Goal: Task Accomplishment & Management: Use online tool/utility

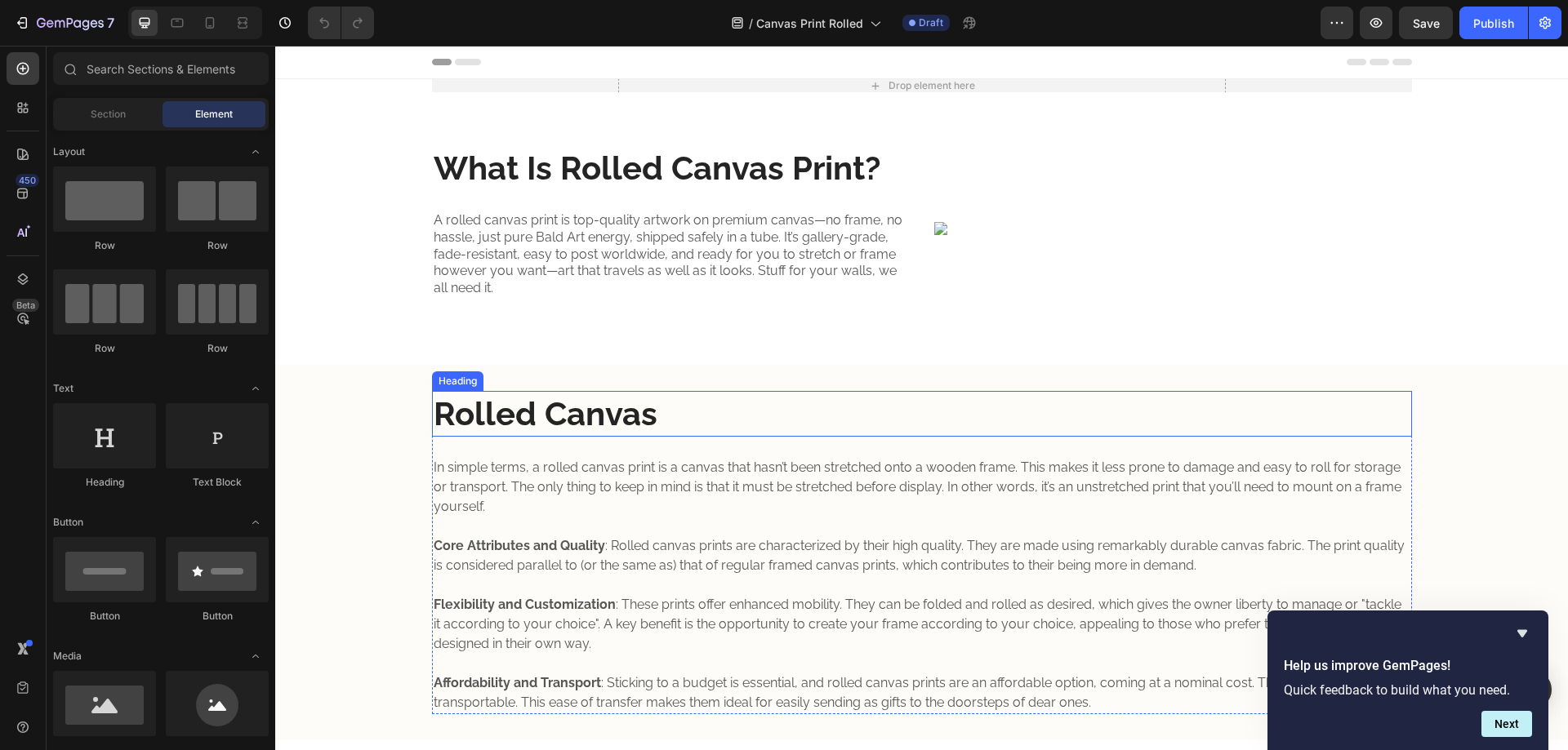
click at [505, 403] on h2 "Rolled Canvas" at bounding box center [922, 413] width 980 height 45
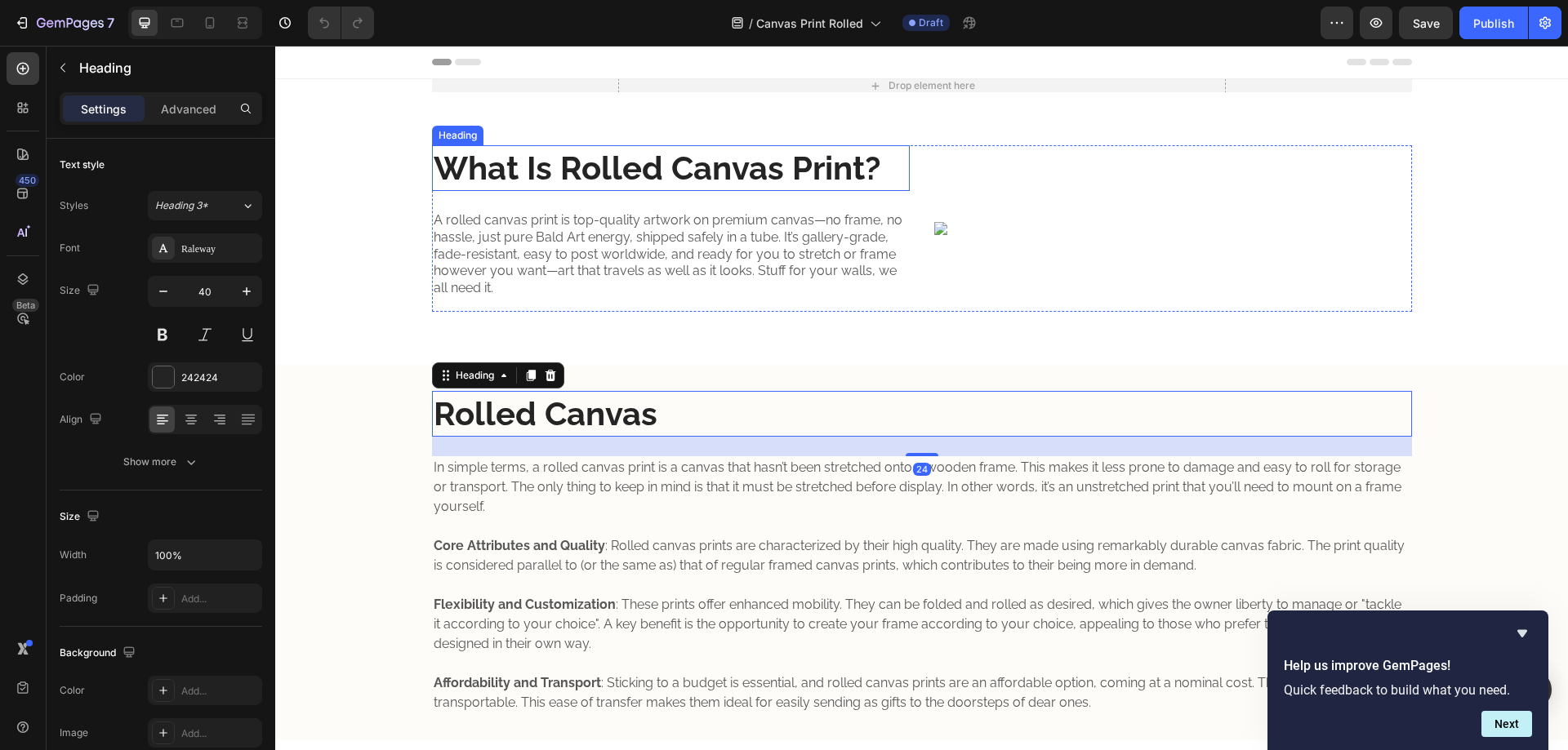
click at [565, 166] on strong "What Is Rolled Canvas Print?" at bounding box center [657, 167] width 447 height 39
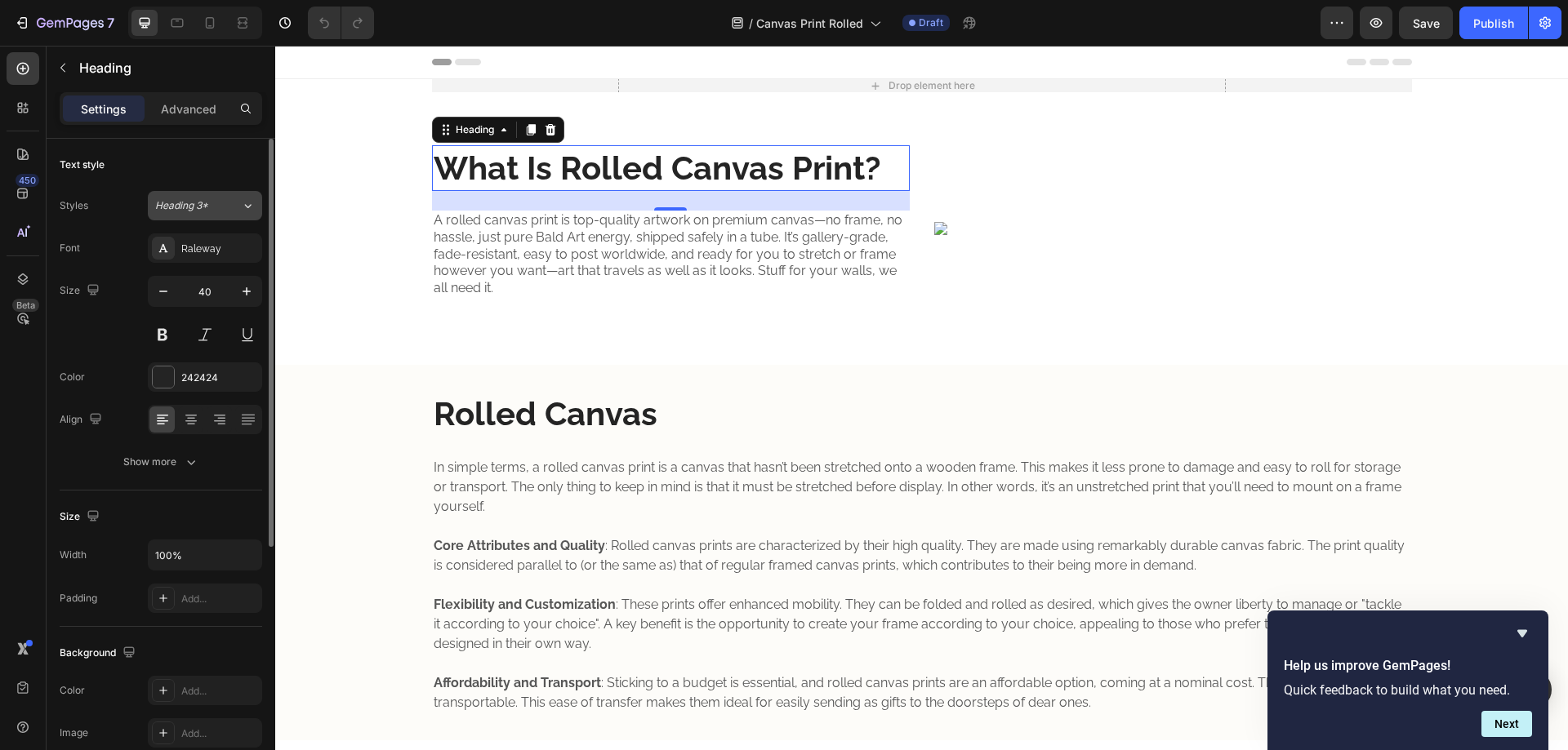
click at [217, 209] on div "Heading 3*" at bounding box center [188, 205] width 66 height 15
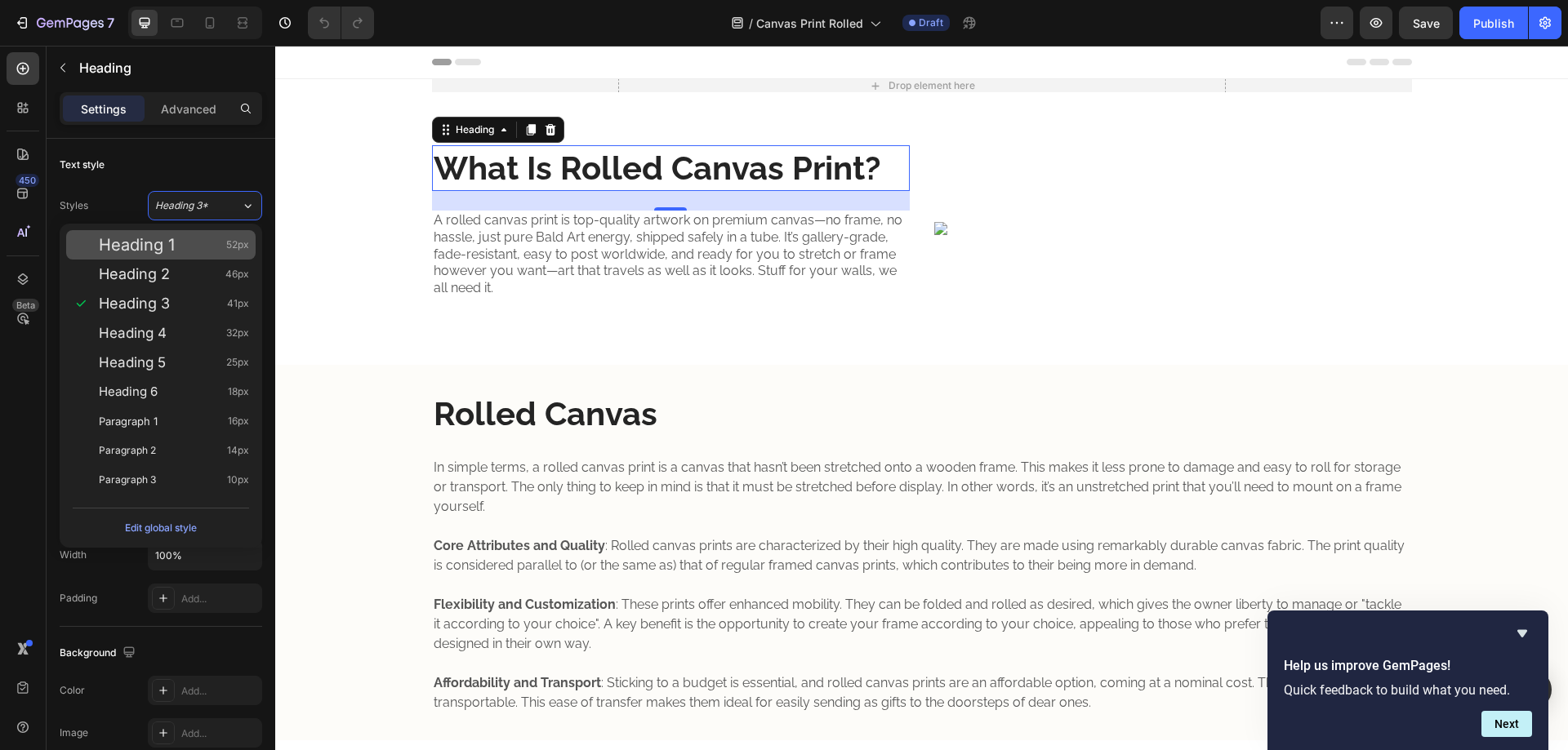
click at [211, 239] on div "Heading 1 52px" at bounding box center [173, 244] width 150 height 16
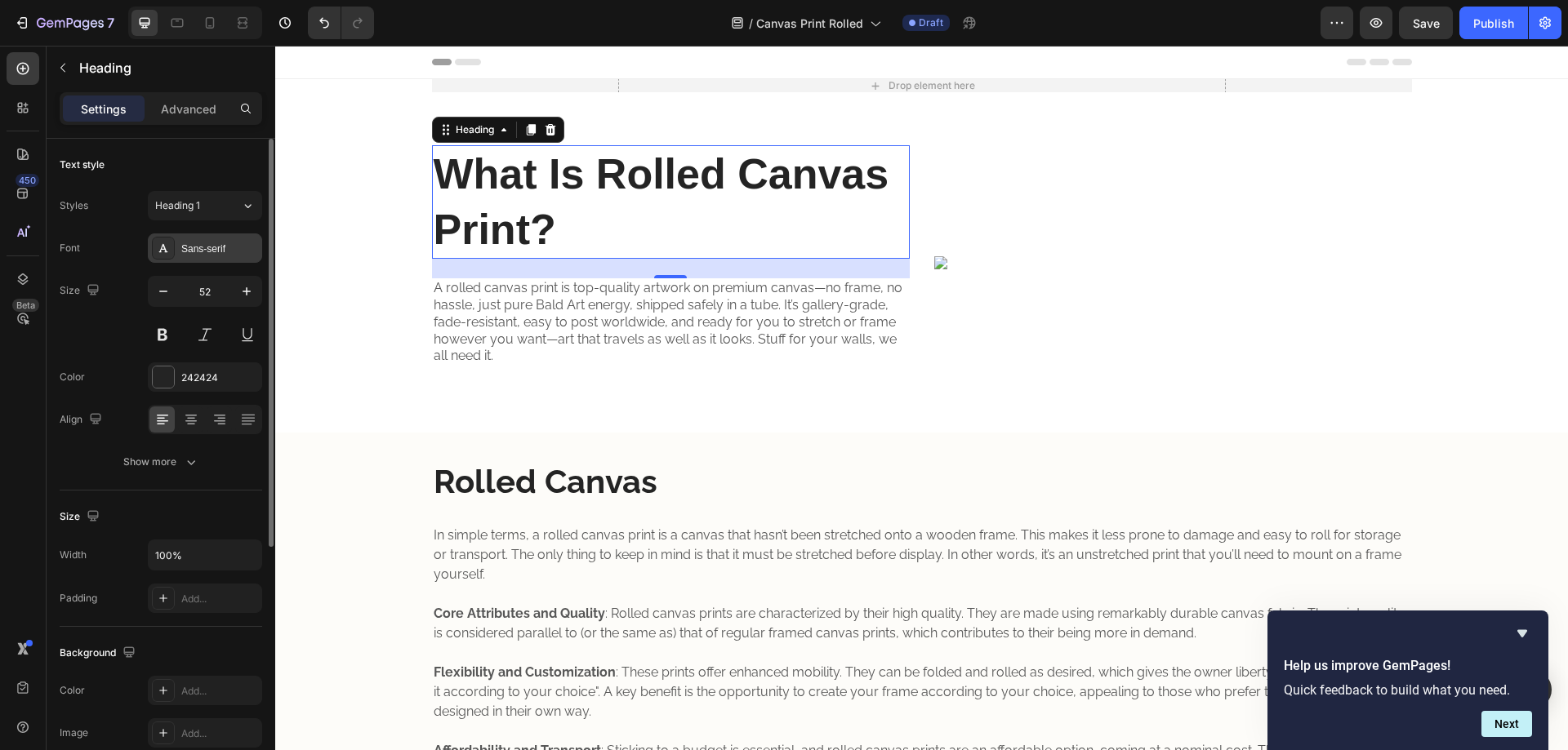
click at [207, 249] on div "Sans-serif" at bounding box center [219, 249] width 77 height 15
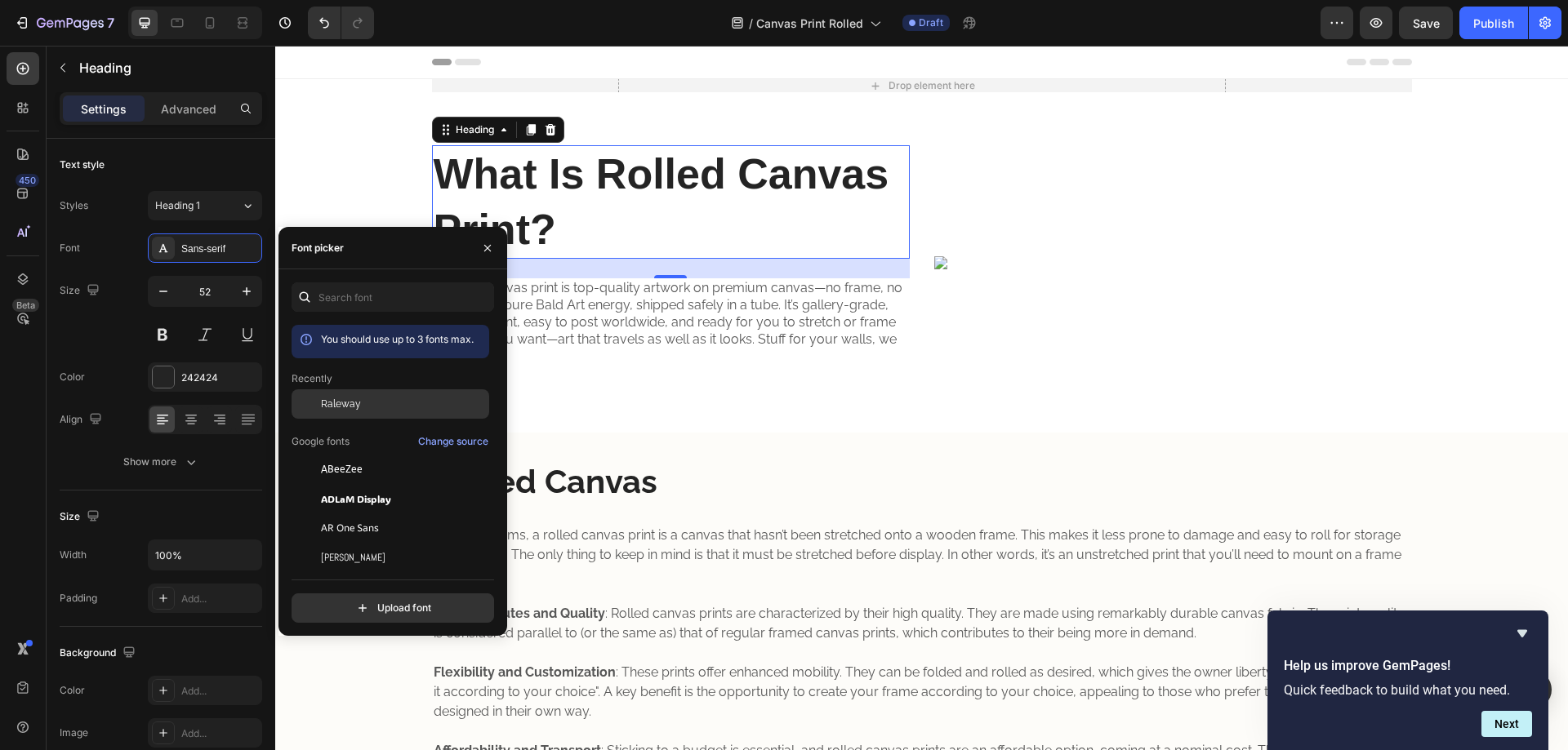
click at [328, 393] on div "Raleway" at bounding box center [390, 404] width 198 height 29
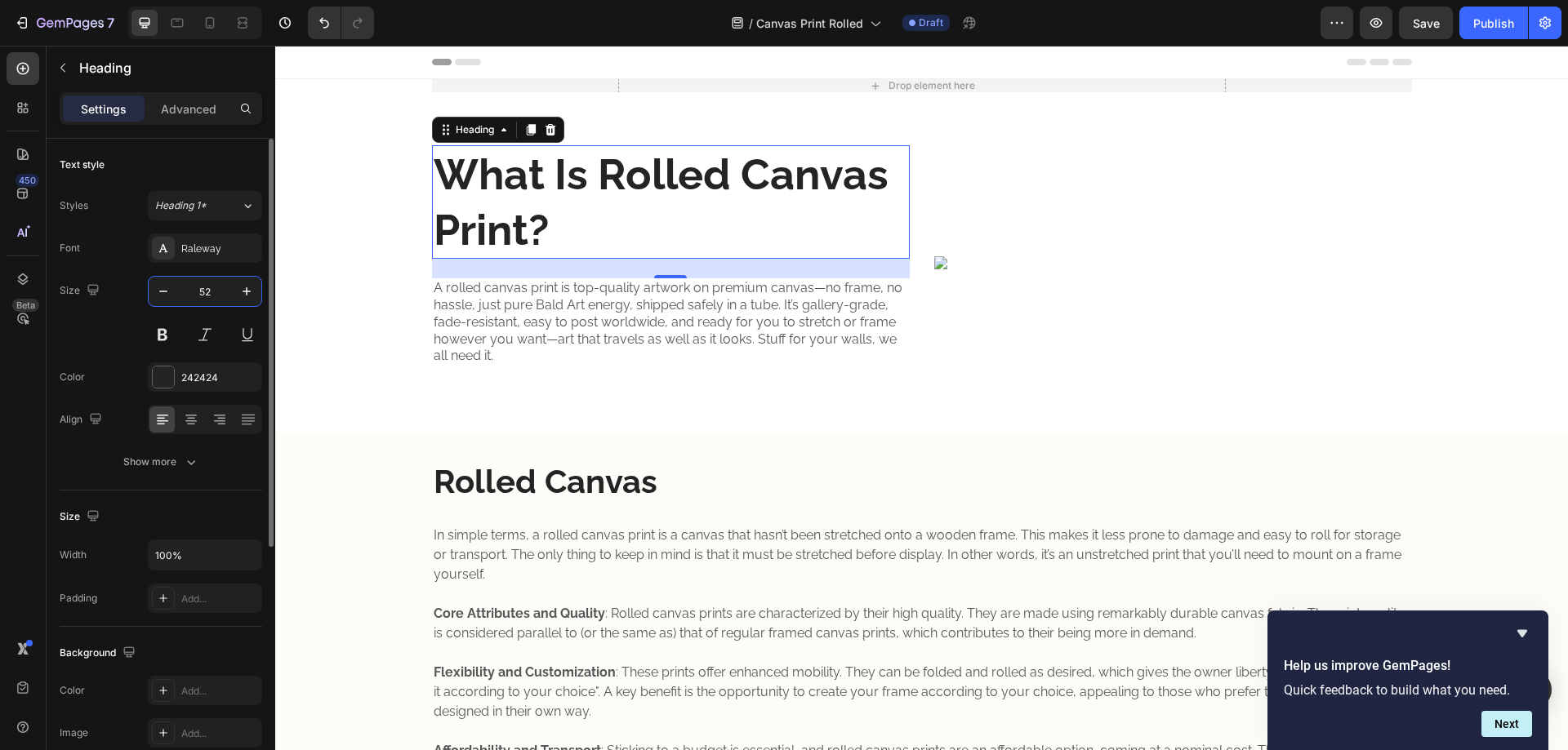
click at [216, 279] on input "52" at bounding box center [205, 291] width 54 height 29
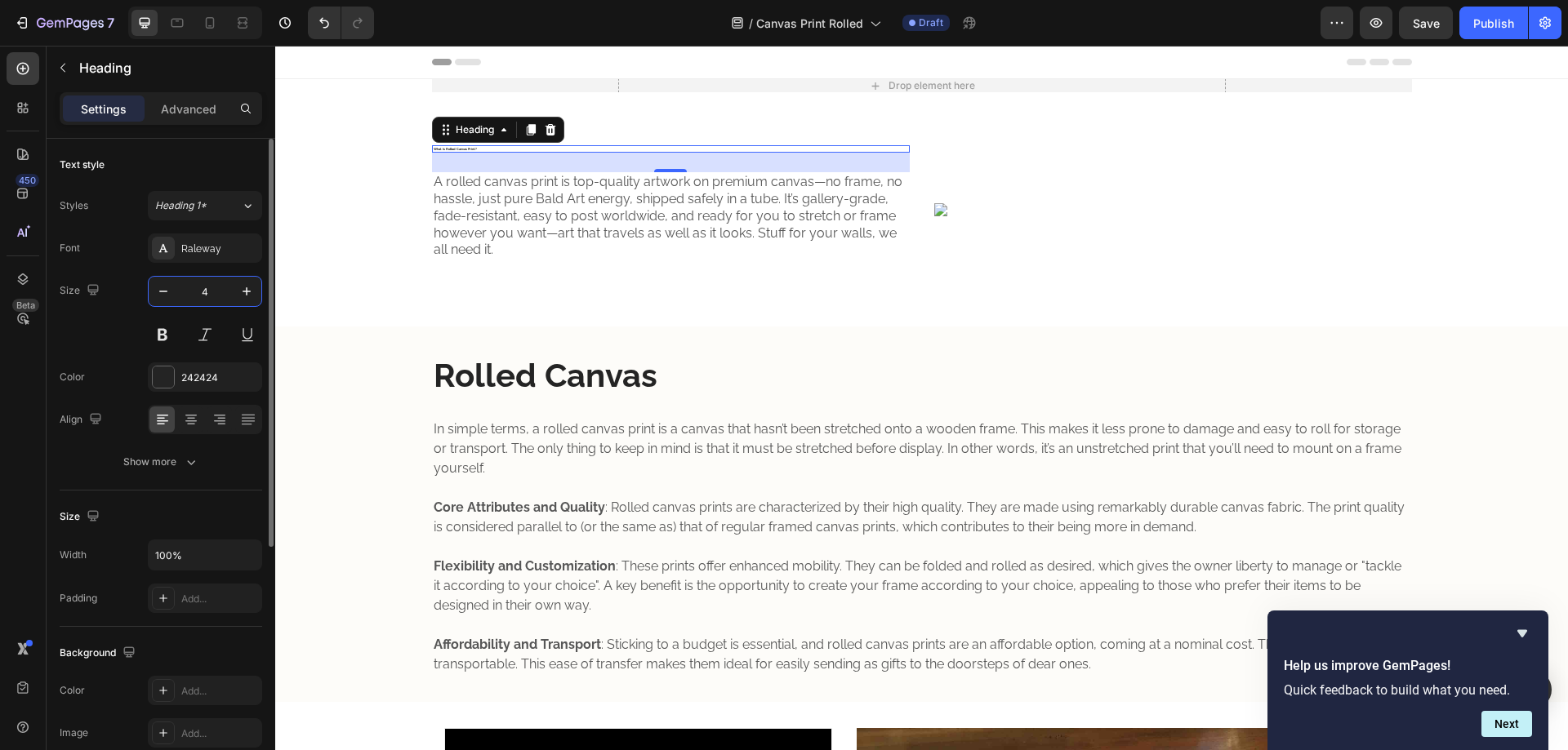
type input "40"
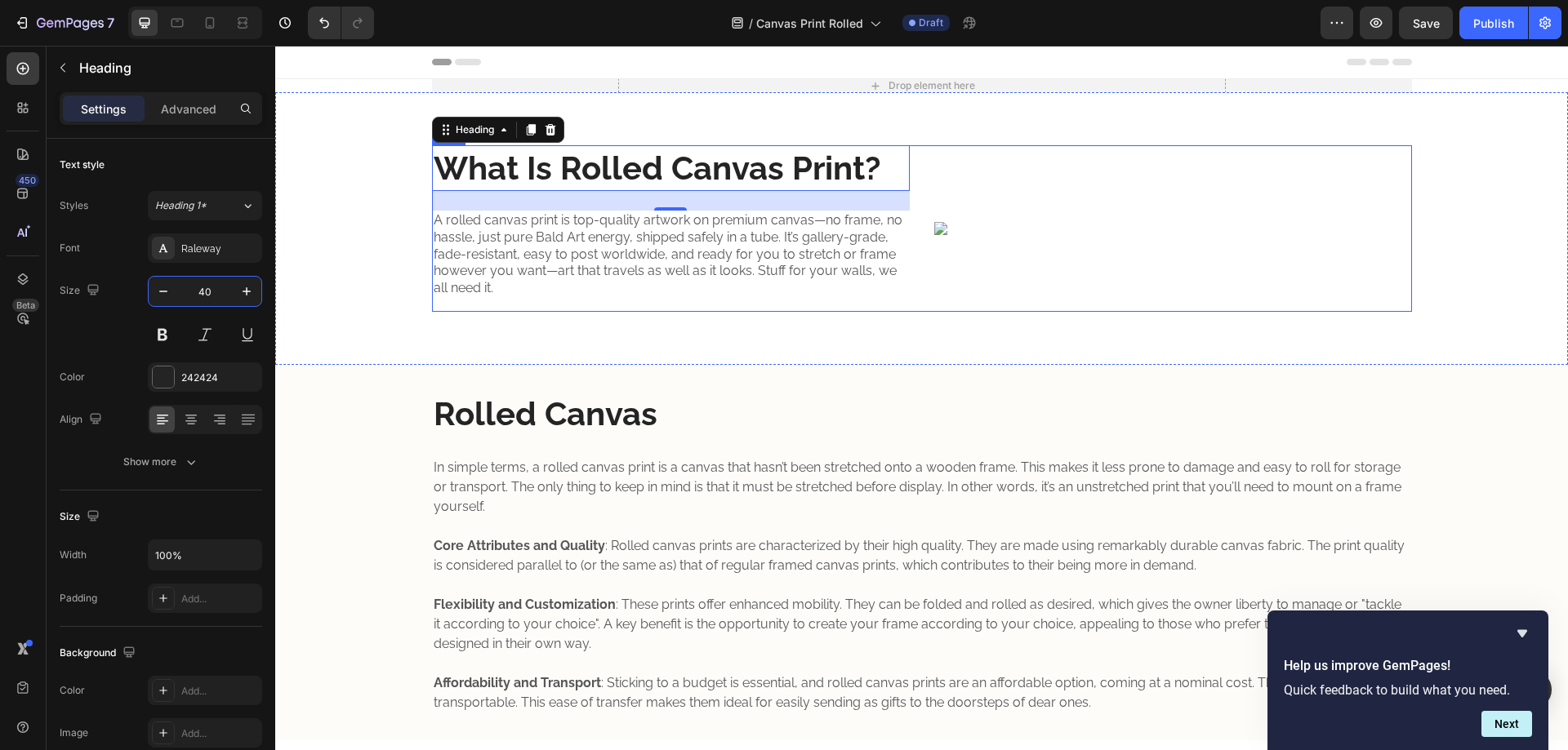
click at [578, 303] on div "What Is Rolled Canvas Print? Heading 24 A rolled canvas print is top-quality ar…" at bounding box center [670, 229] width 478 height 166
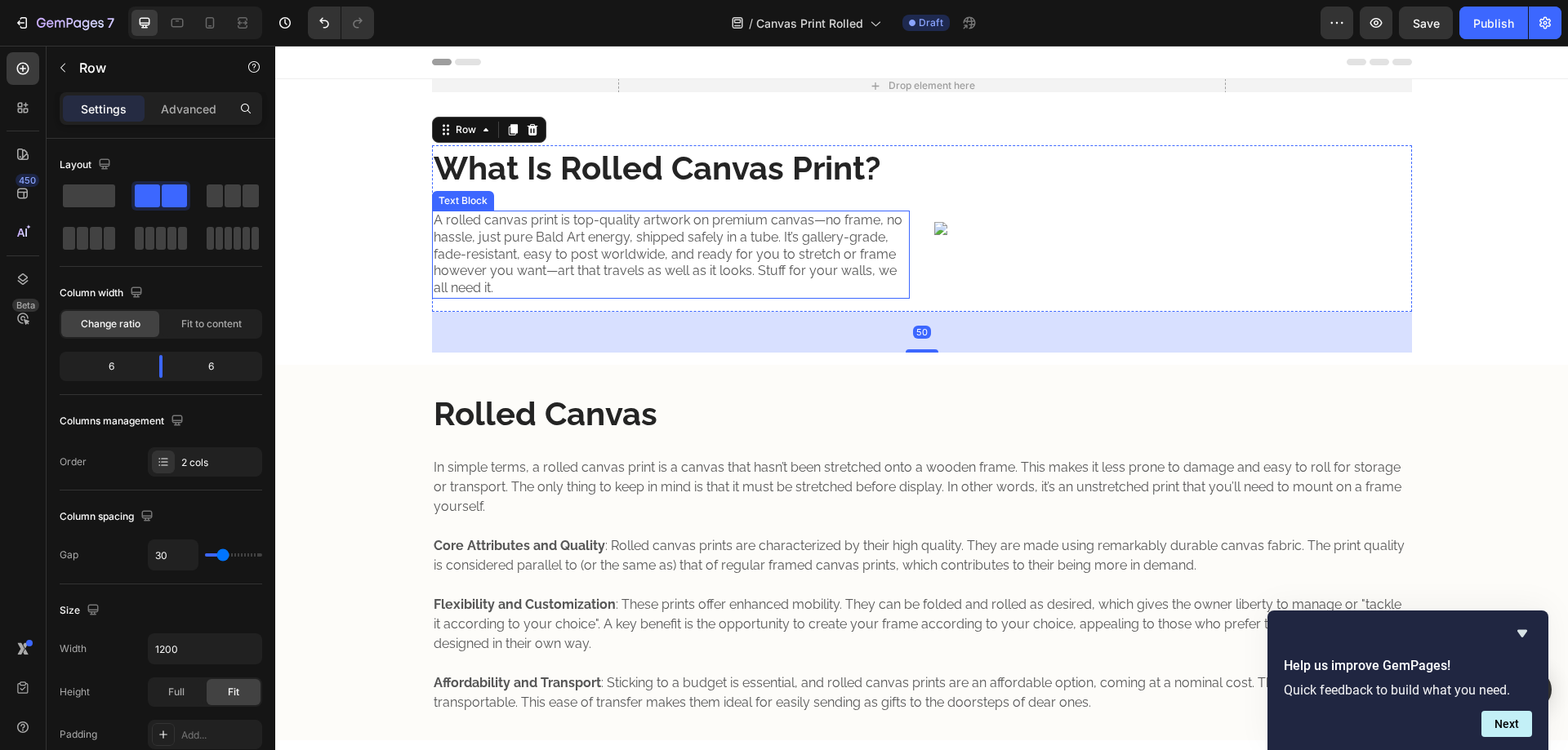
click at [572, 267] on p "A rolled canvas print is top-quality artwork on premium canvas—no frame, no has…" at bounding box center [670, 255] width 474 height 85
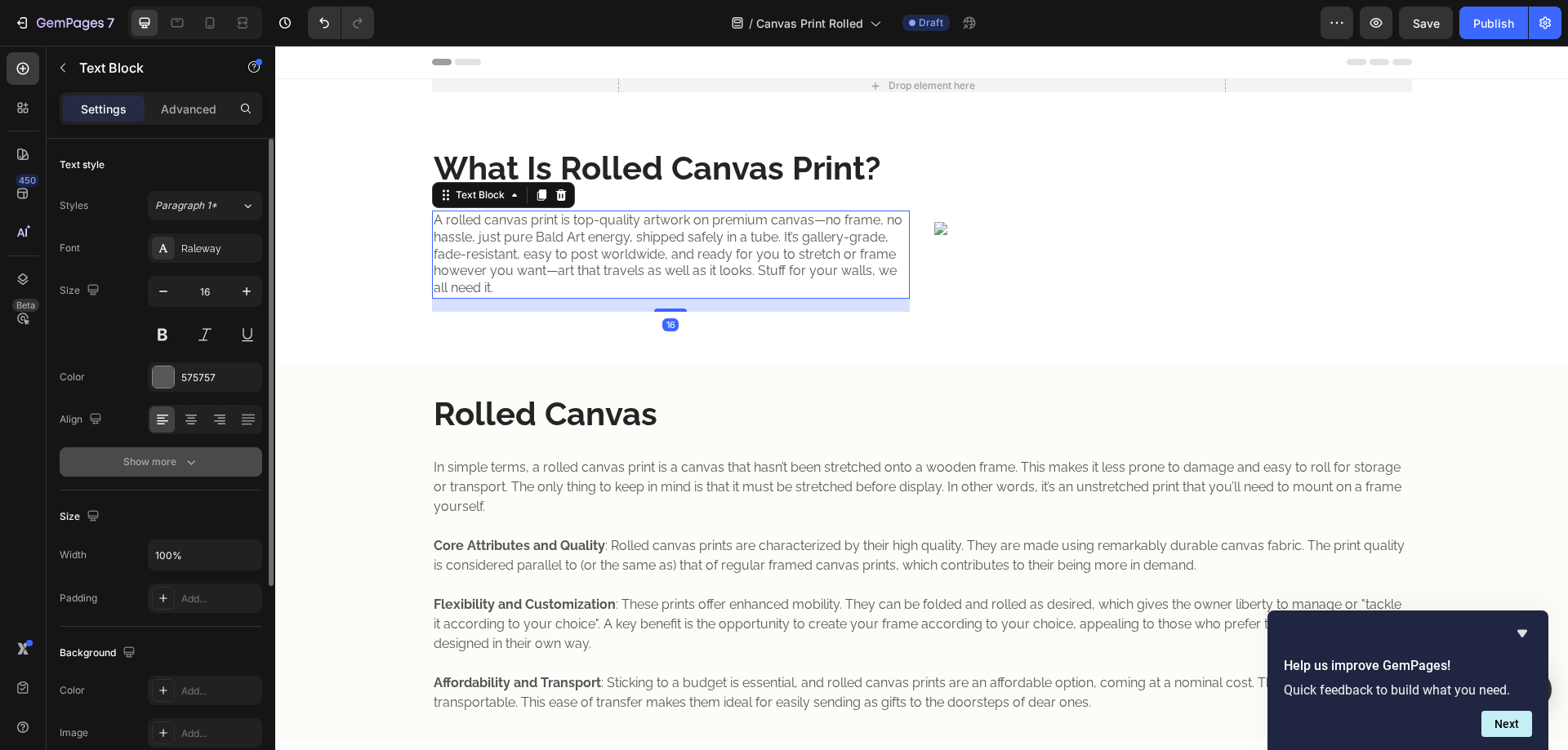
click at [171, 470] on div "Show more" at bounding box center [161, 462] width 76 height 16
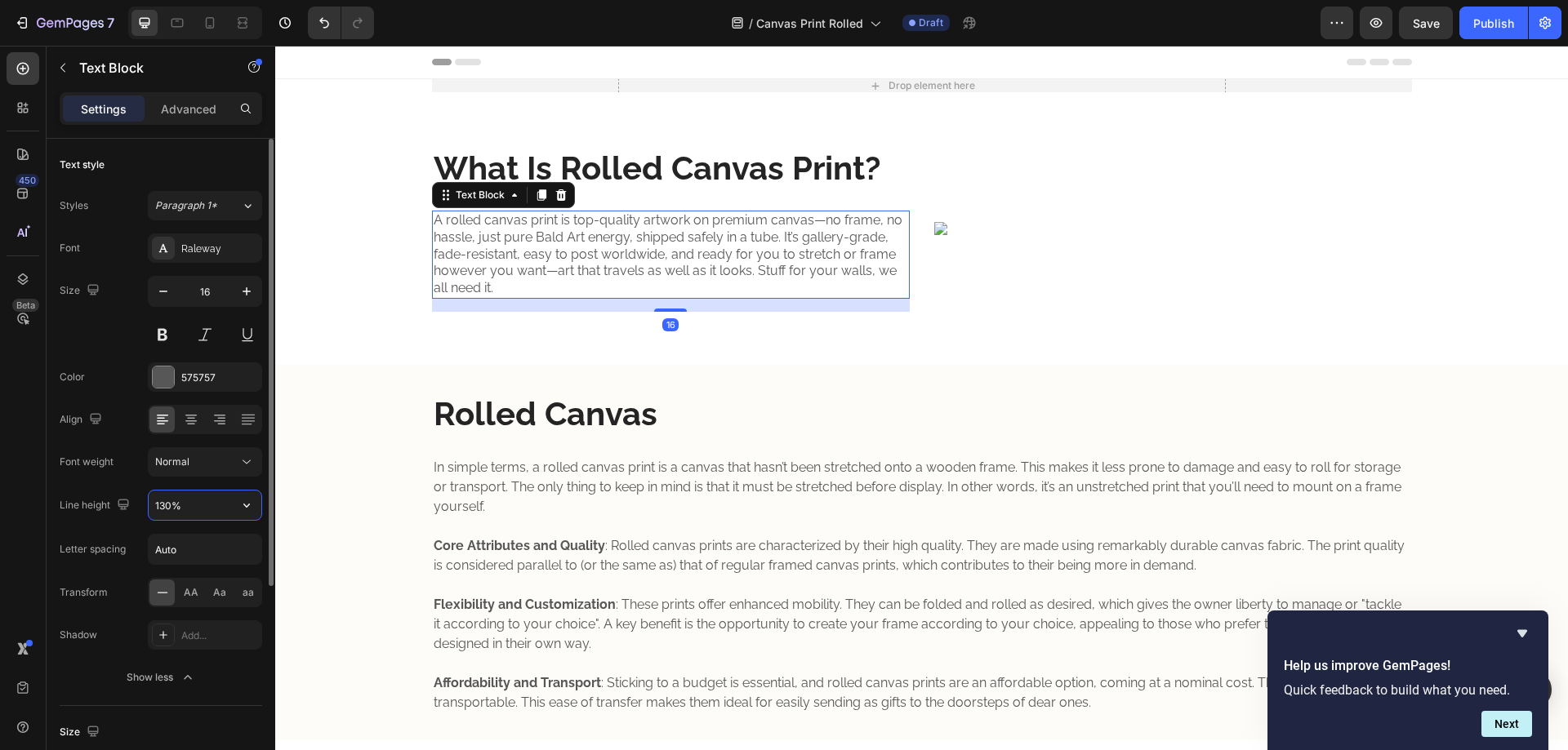
click at [169, 503] on input "130%" at bounding box center [204, 506] width 112 height 29
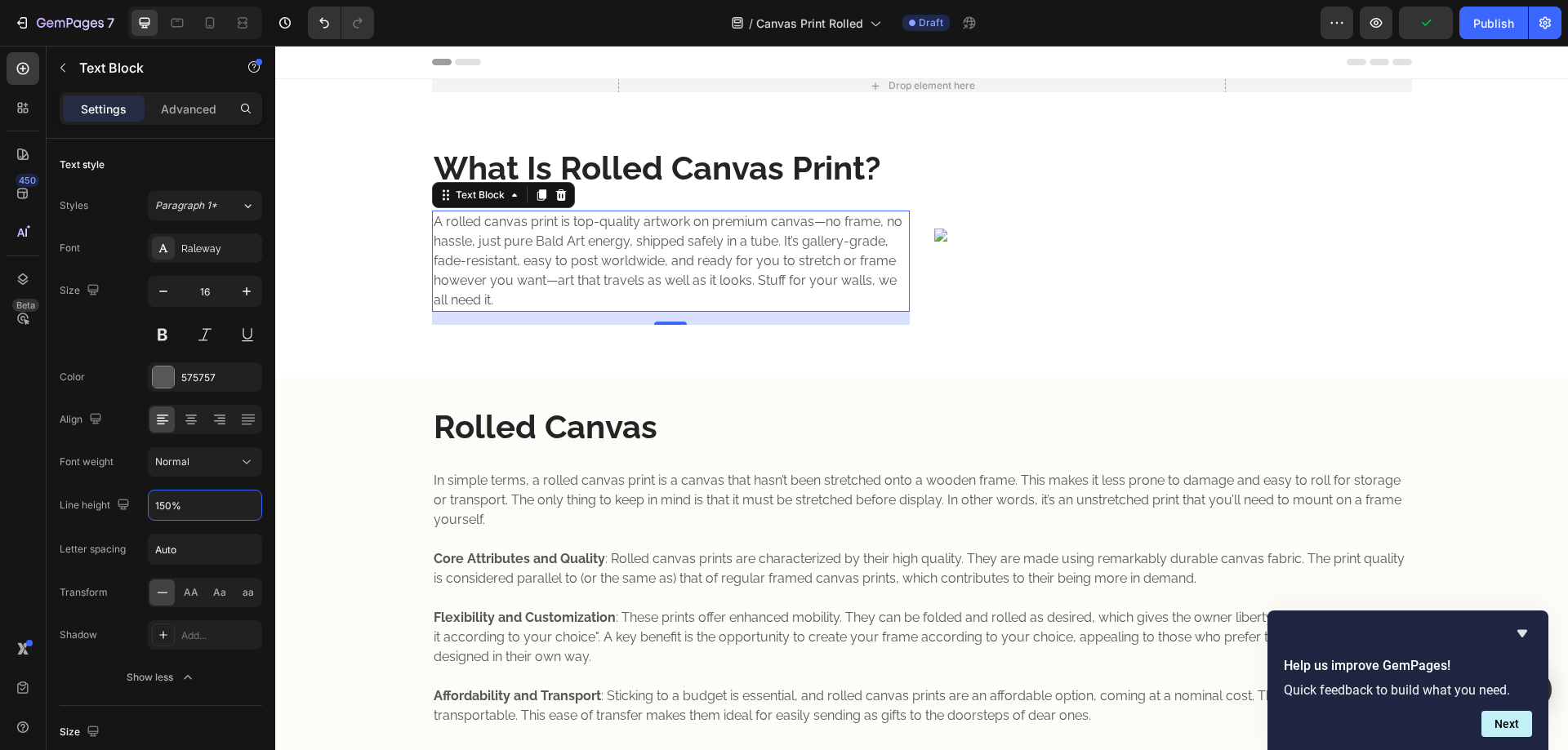
type input "150%"
click at [598, 155] on strong "What Is Rolled Canvas Print?" at bounding box center [657, 167] width 447 height 39
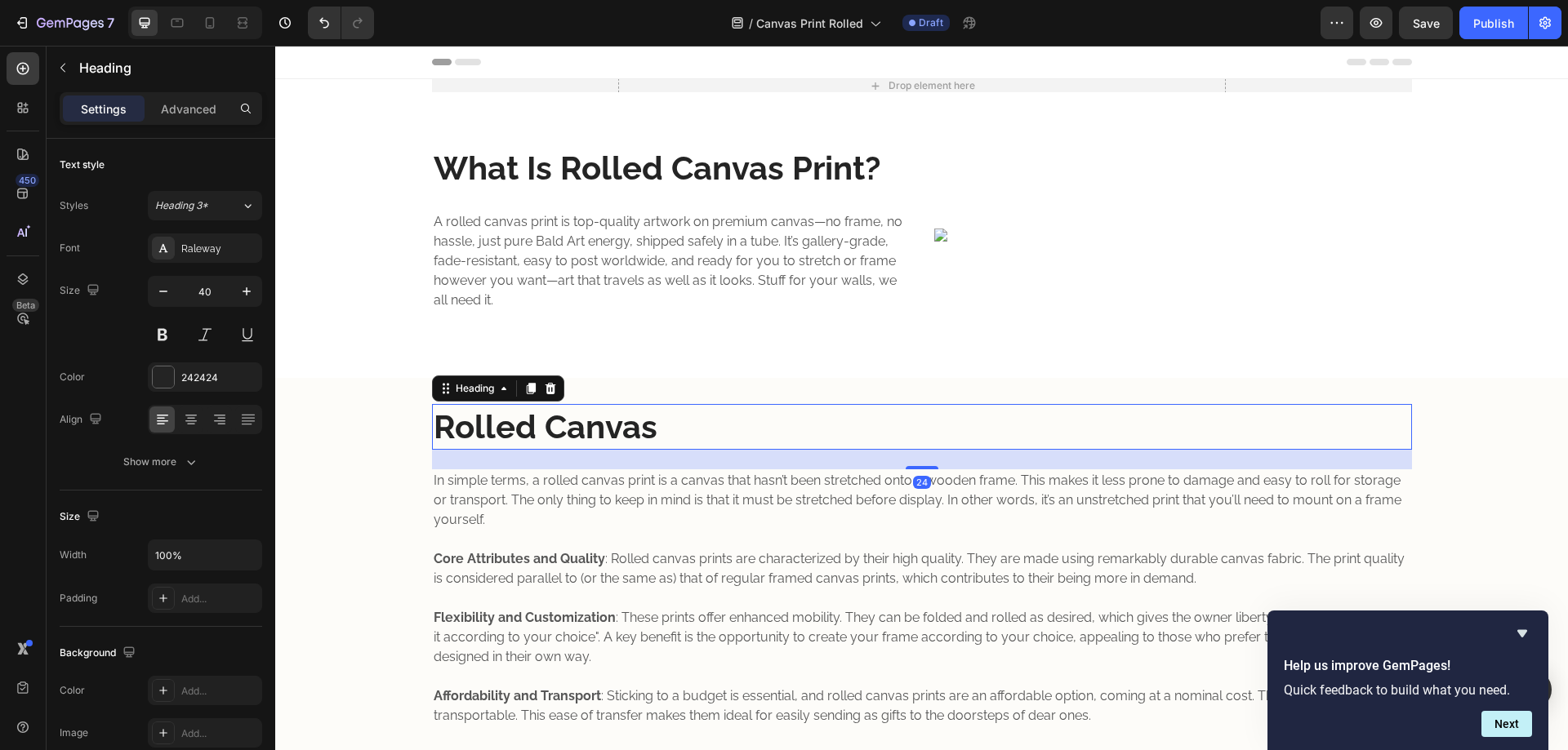
click at [498, 431] on h2 "Rolled Canvas" at bounding box center [922, 427] width 980 height 45
click at [213, 212] on div "Heading 3*" at bounding box center [188, 205] width 66 height 15
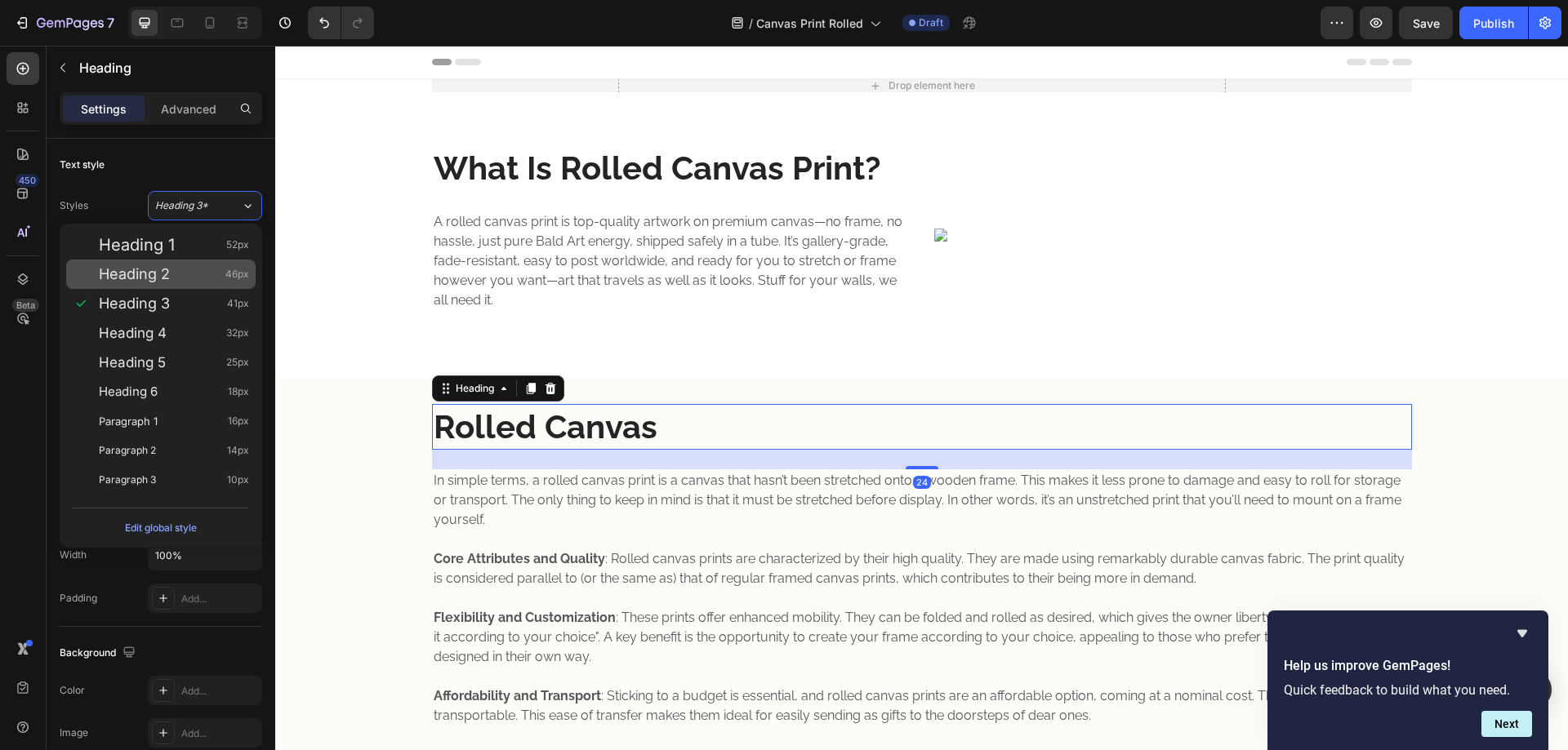
click at [162, 280] on span "Heading 2" at bounding box center [134, 274] width 71 height 16
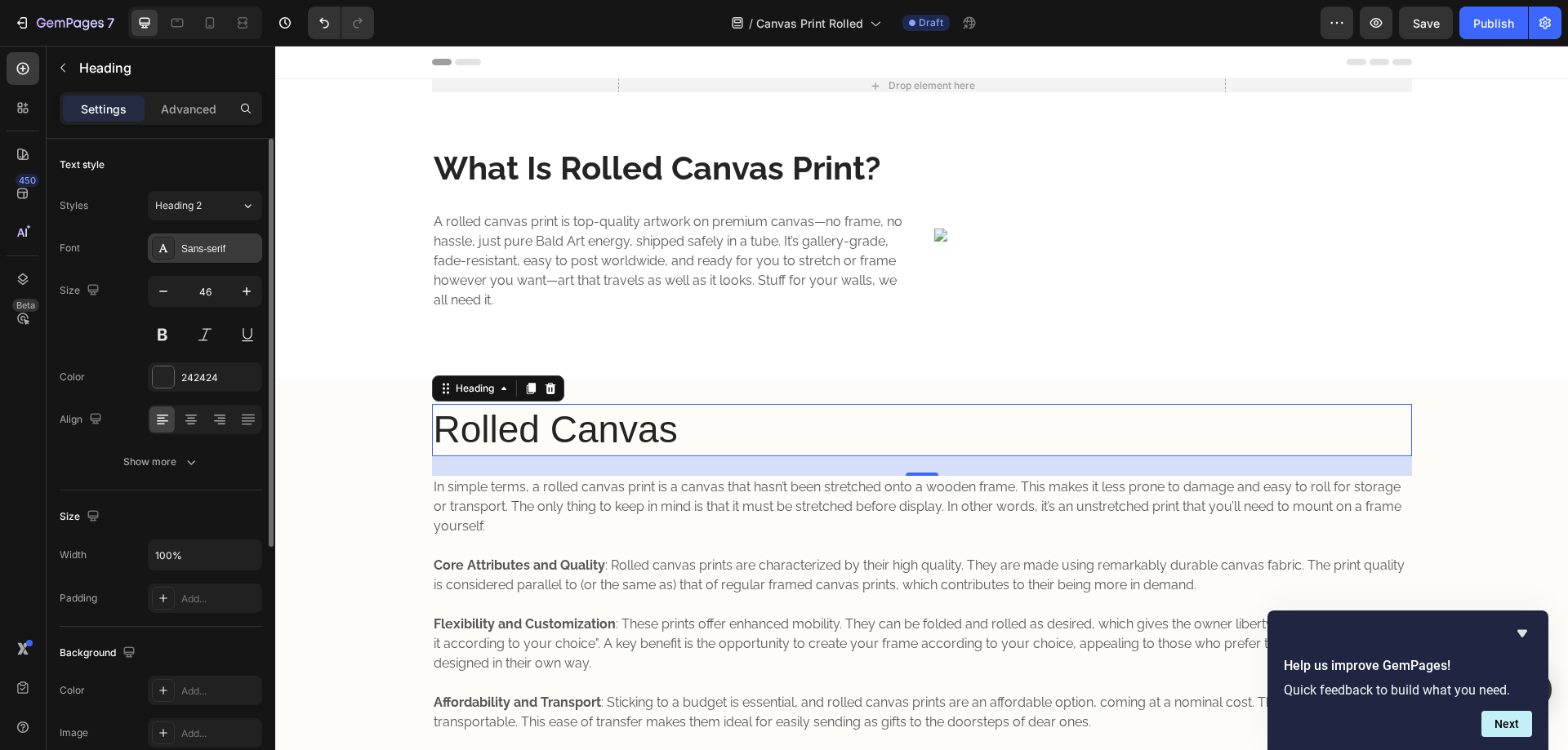
click at [212, 249] on div "Sans-serif" at bounding box center [219, 249] width 77 height 15
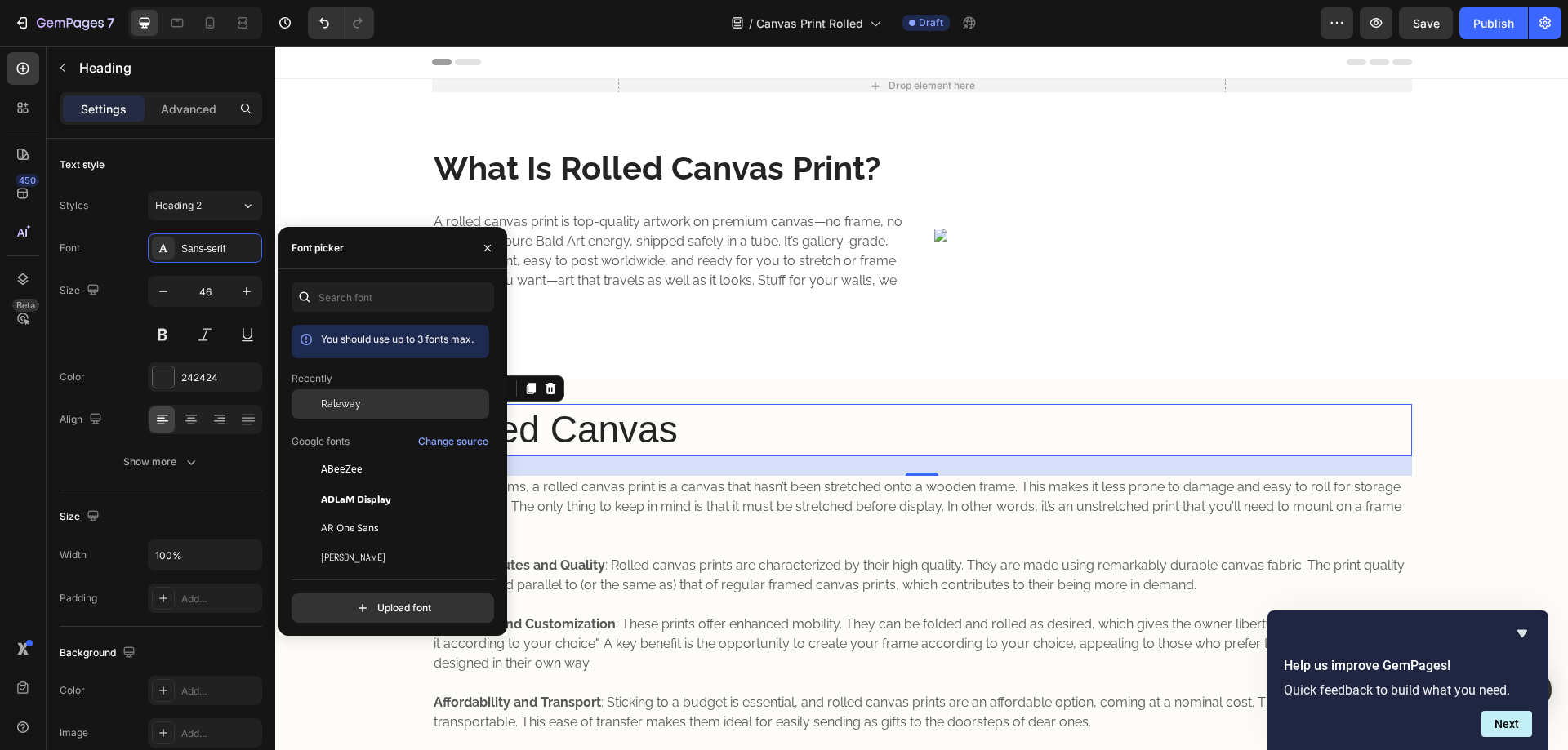
click at [333, 398] on span "Raleway" at bounding box center [340, 404] width 40 height 15
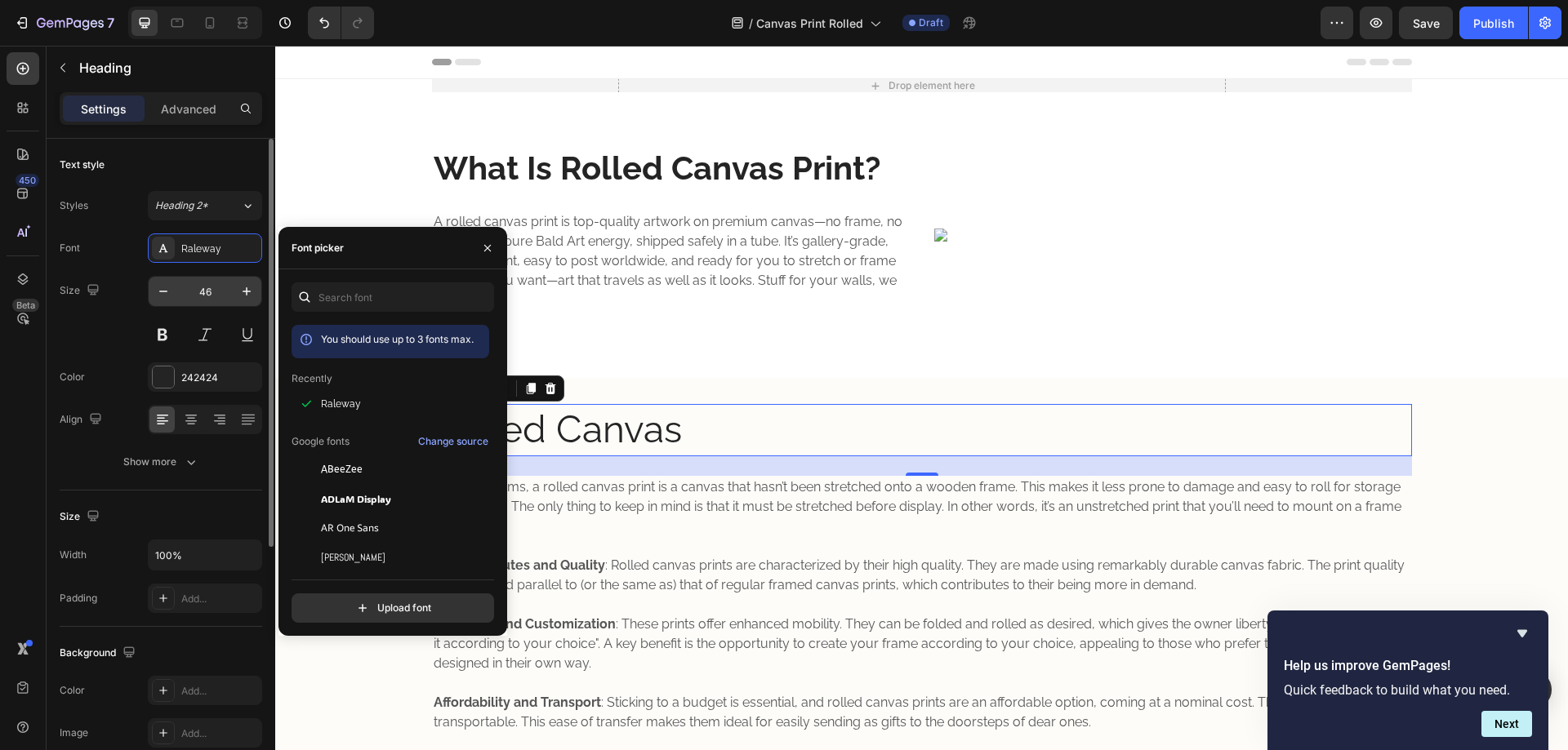
click at [217, 292] on input "46" at bounding box center [205, 291] width 54 height 29
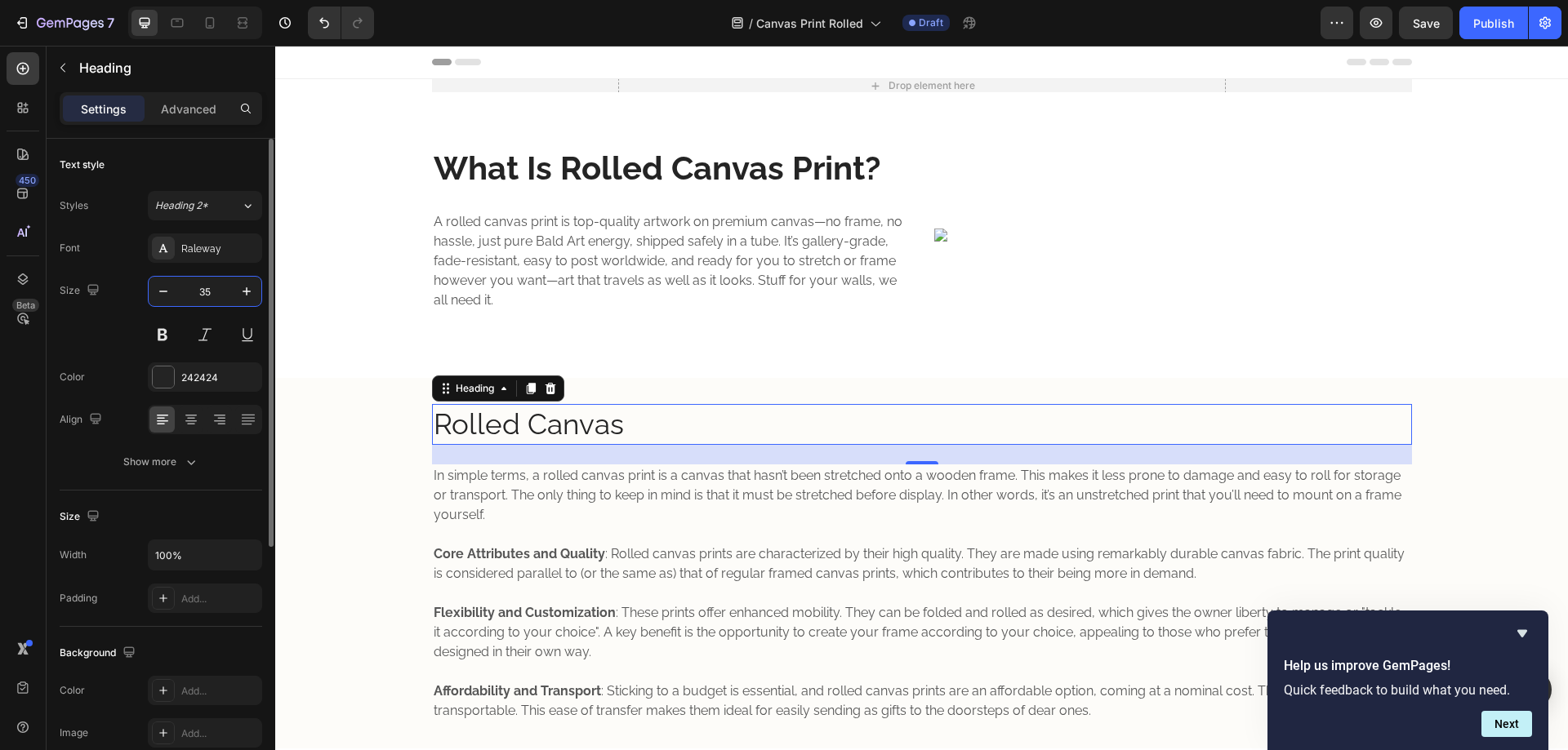
type input "35"
click at [173, 338] on button at bounding box center [162, 334] width 29 height 29
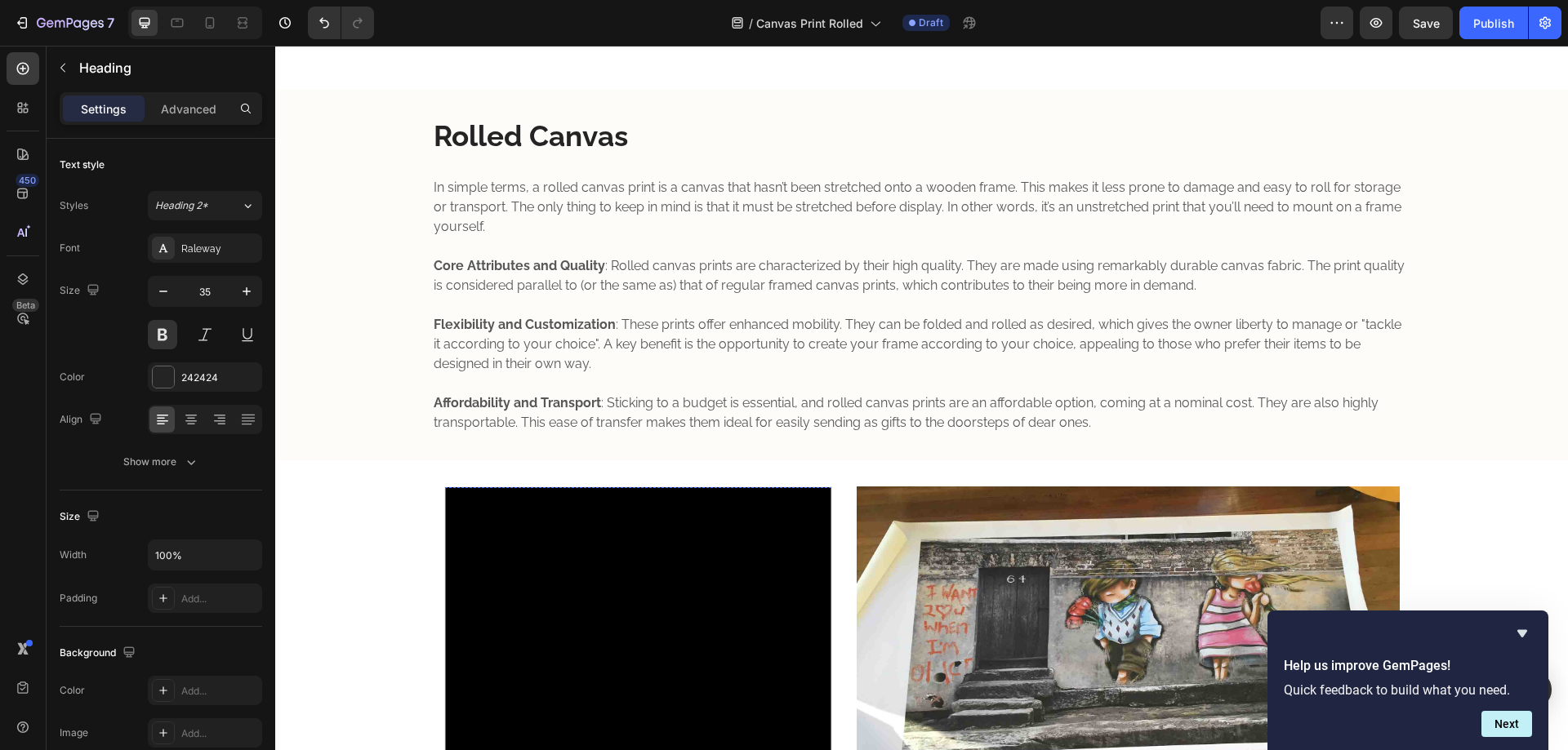
scroll to position [272, 0]
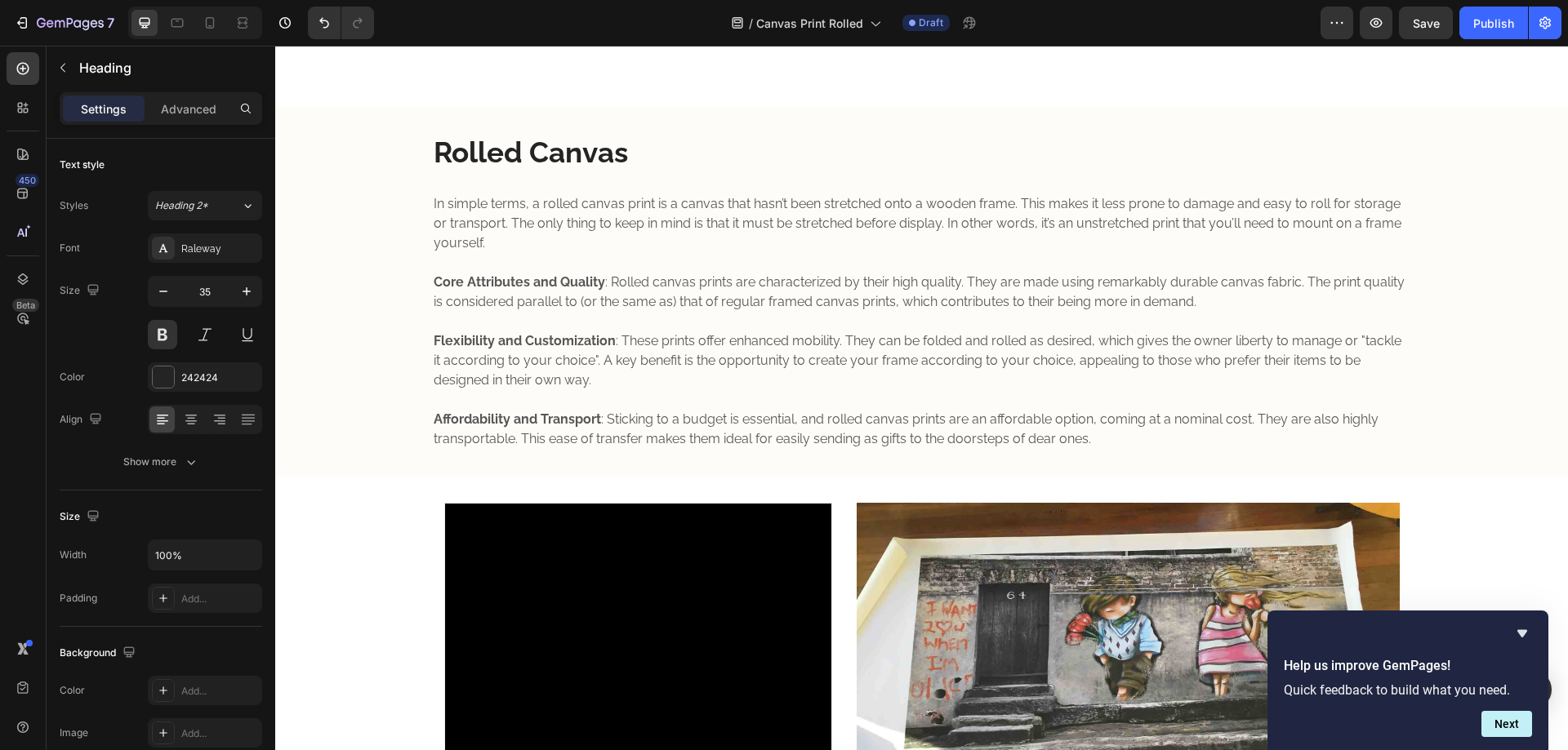
click at [543, 152] on h2 "Rolled Canvas" at bounding box center [922, 153] width 980 height 41
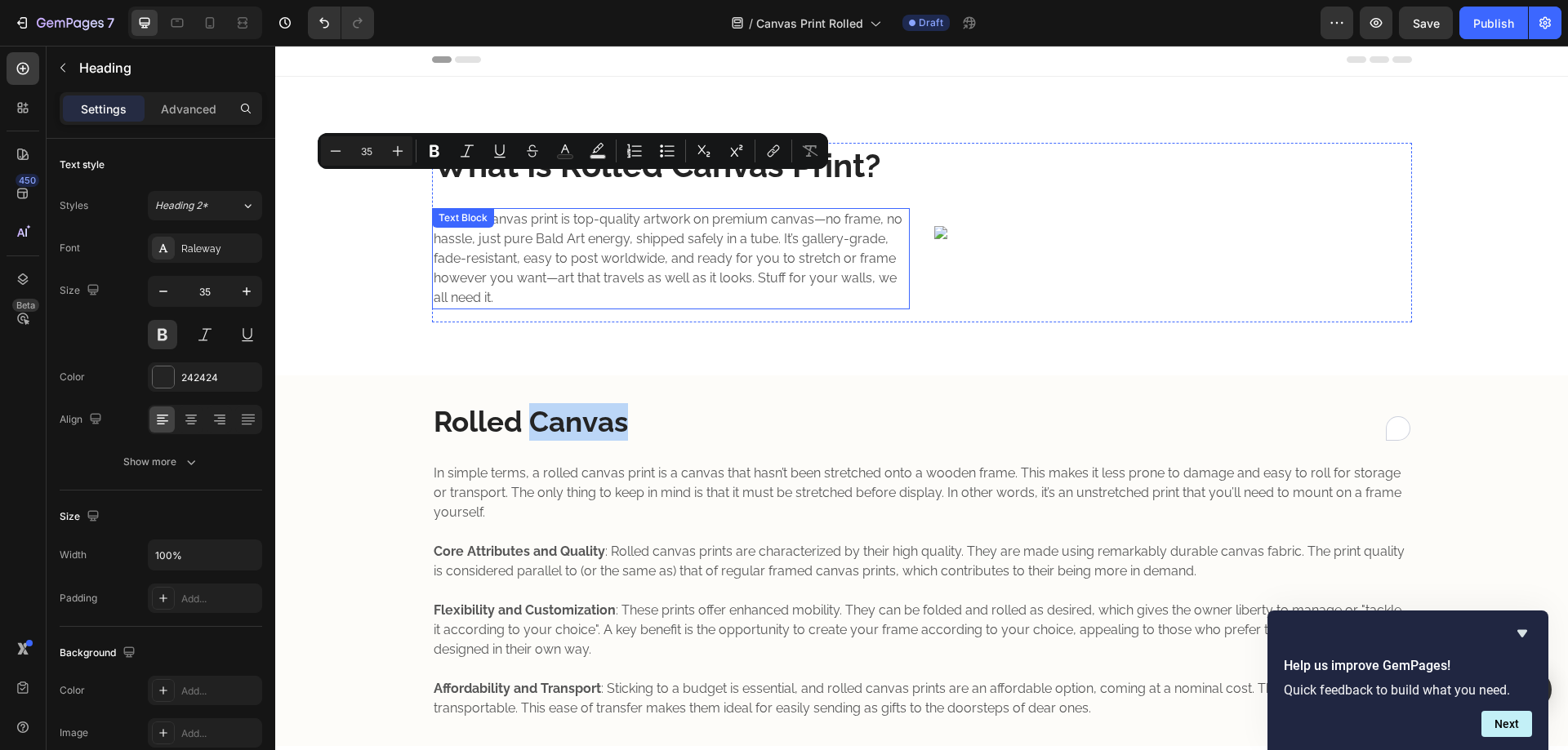
scroll to position [0, 0]
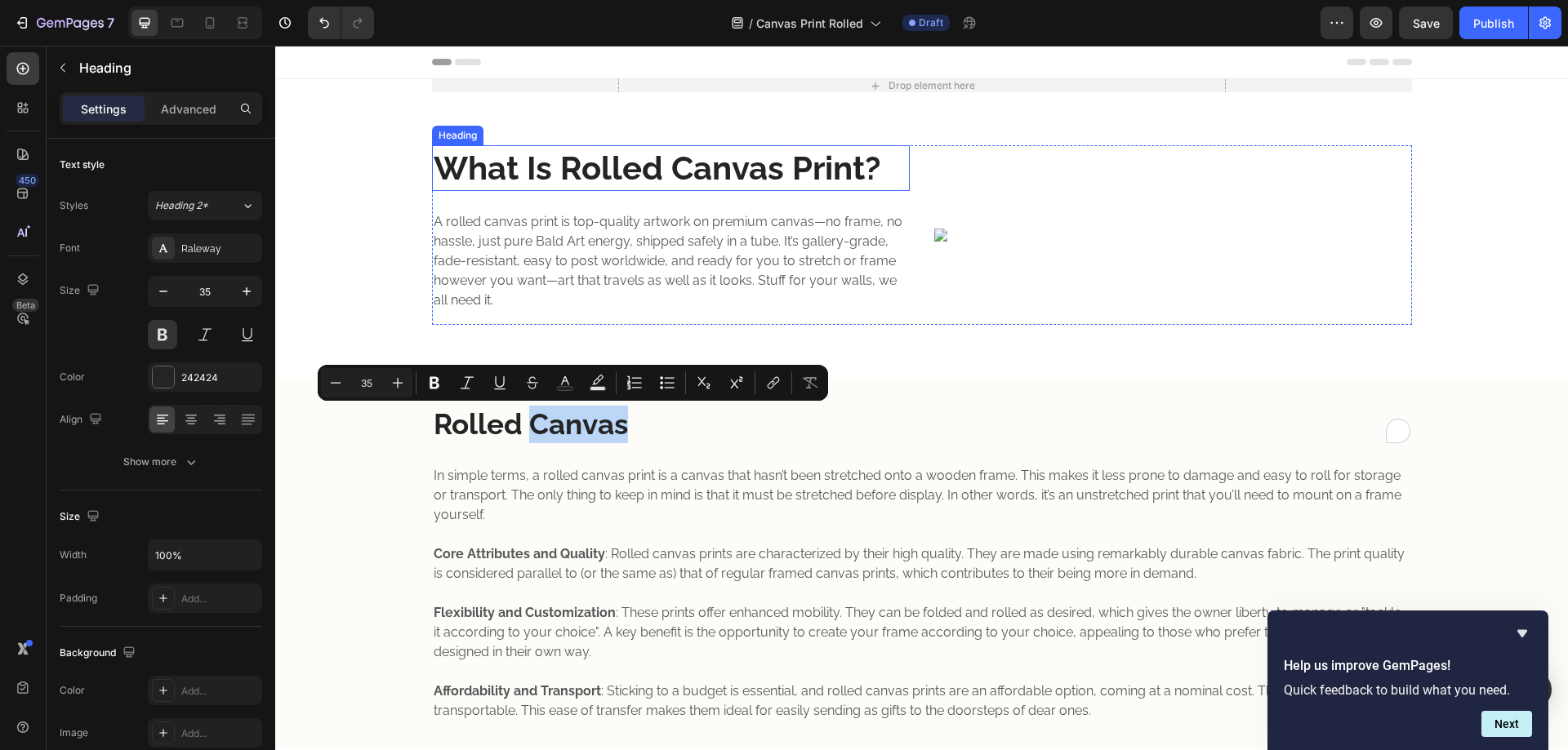
click at [548, 175] on strong "What Is Rolled Canvas Print?" at bounding box center [657, 167] width 447 height 39
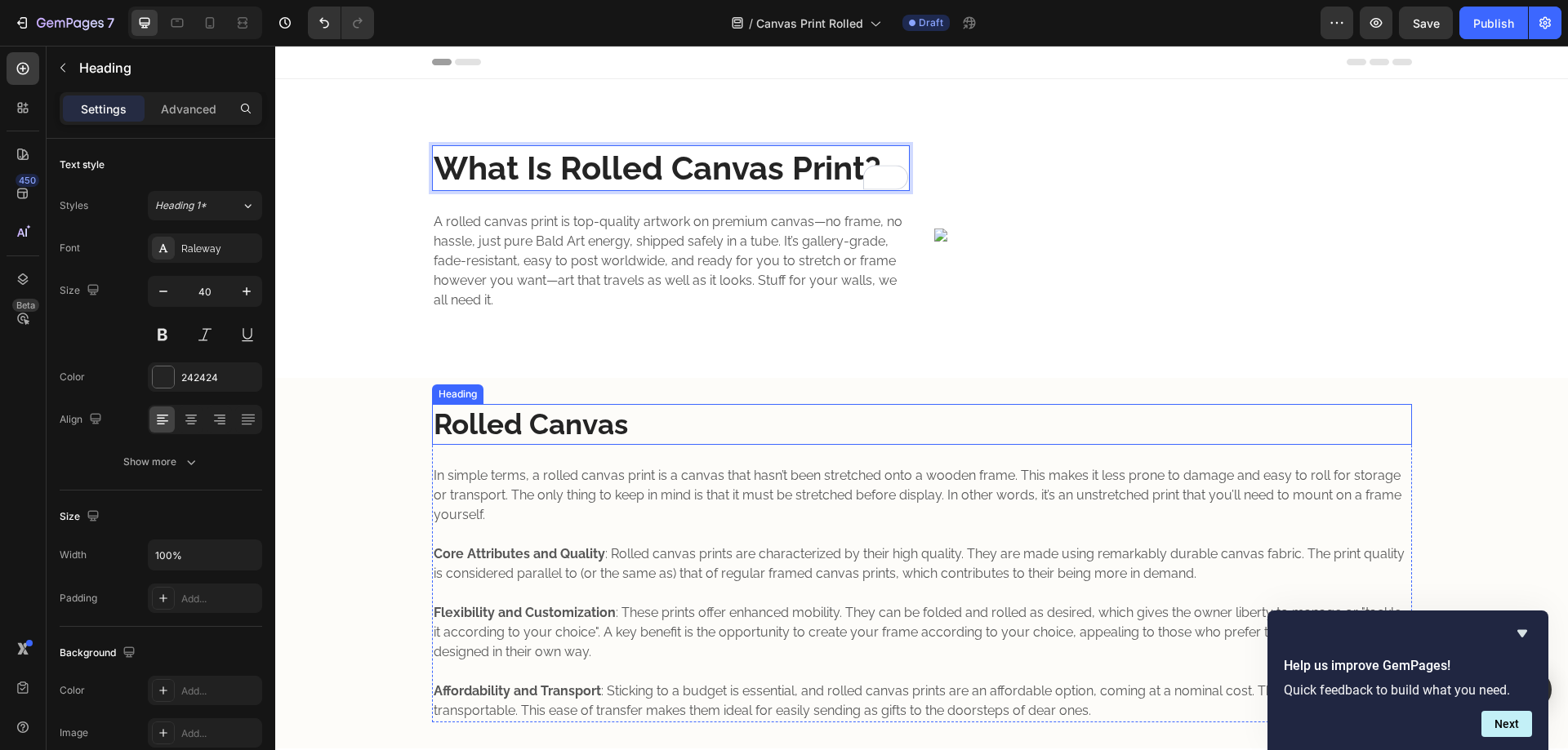
type input "16"
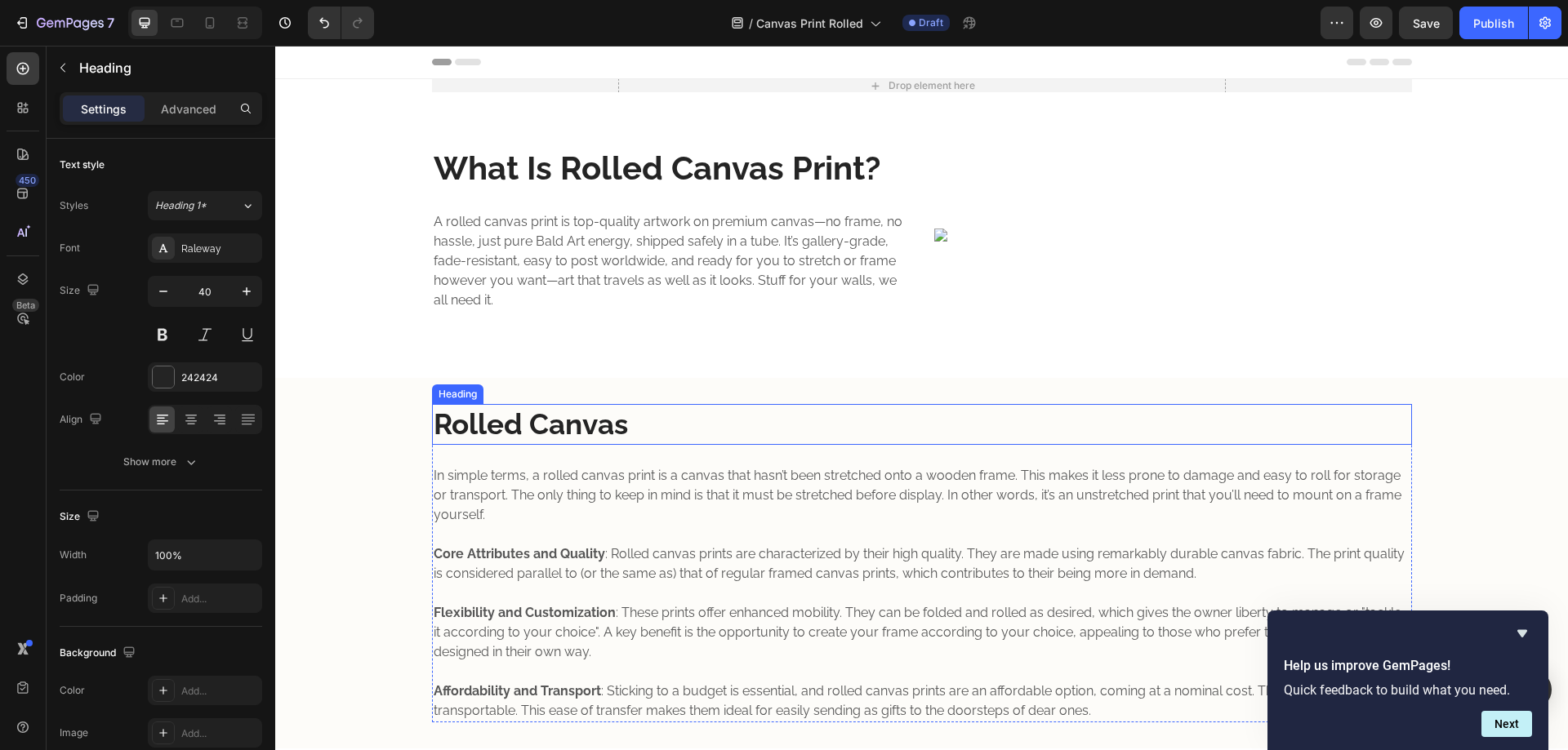
click at [537, 417] on p "Rolled Canvas" at bounding box center [922, 424] width 976 height 38
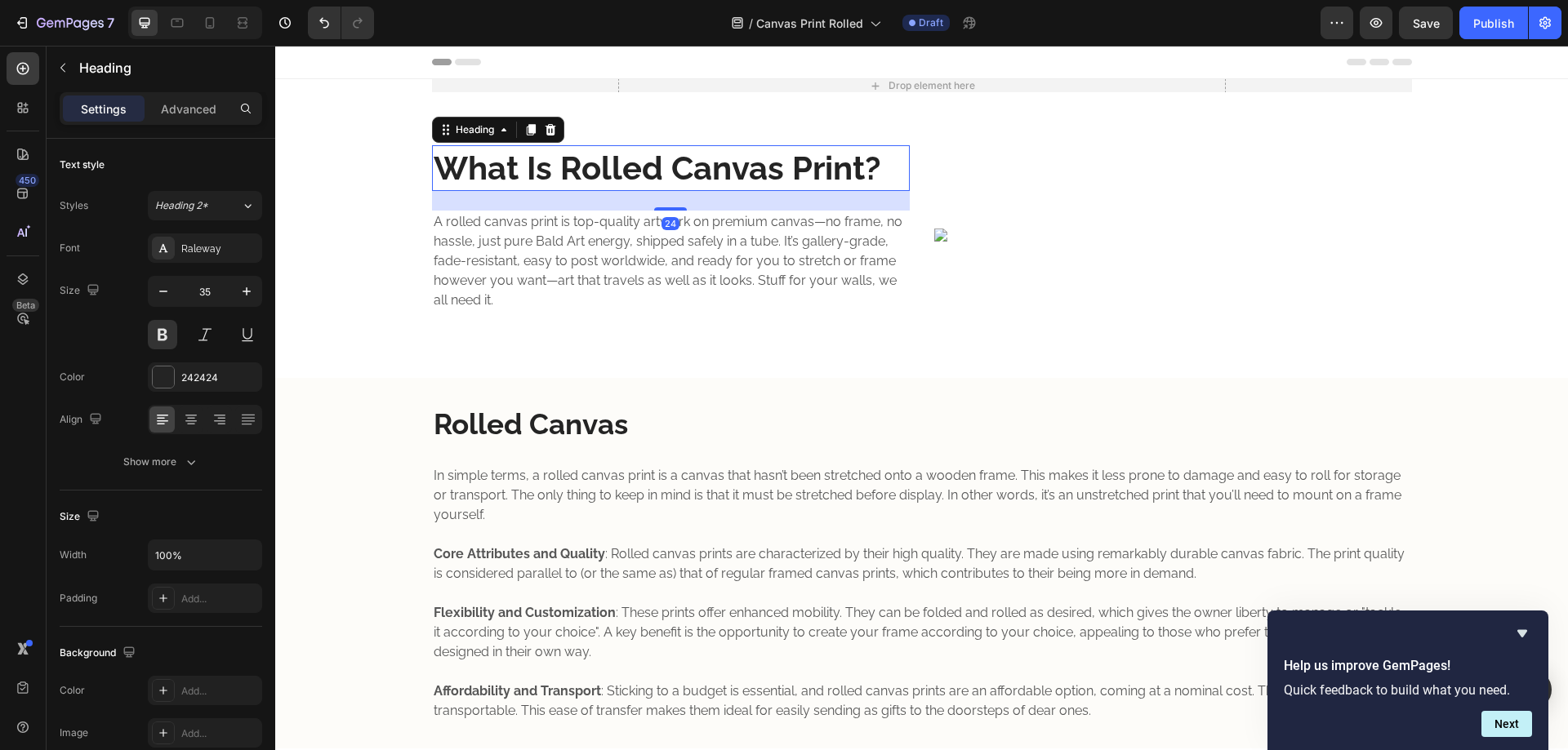
click at [624, 167] on strong "What Is Rolled Canvas Print?" at bounding box center [657, 167] width 447 height 39
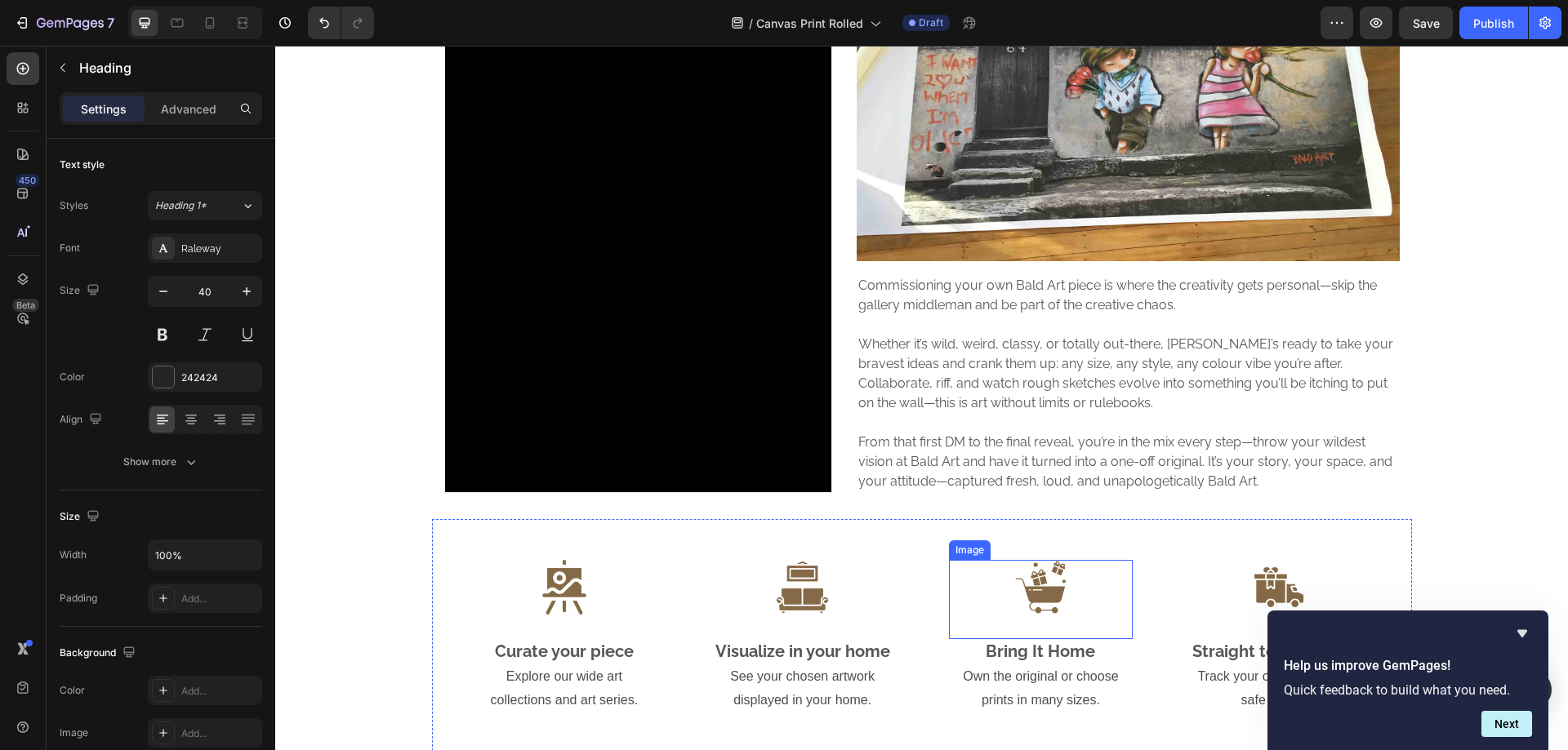
scroll to position [817, 0]
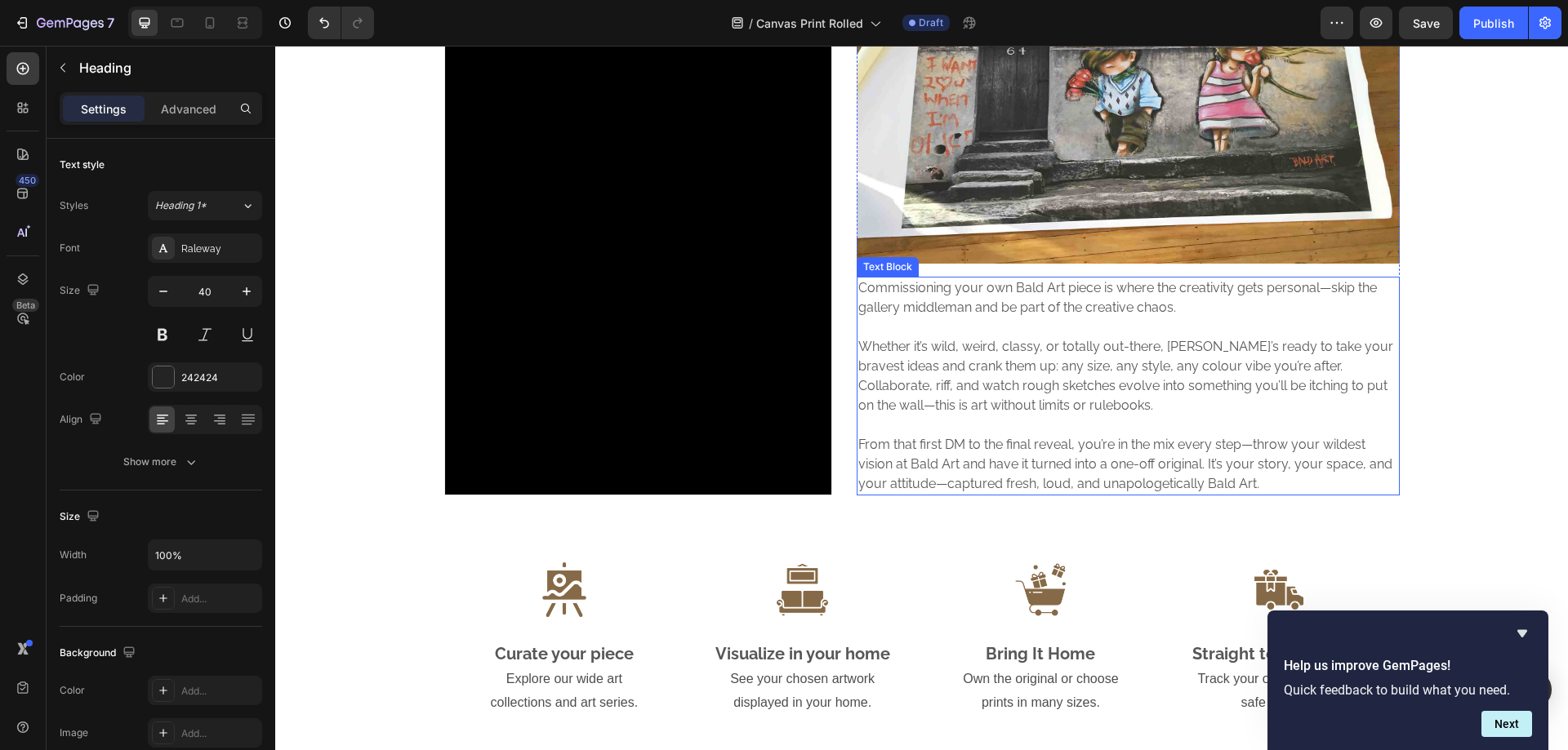
click at [961, 371] on p "Whether it’s wild, weird, classy, or totally out-there, [PERSON_NAME]’s ready t…" at bounding box center [1128, 375] width 540 height 78
click at [959, 365] on p "Whether it’s wild, weird, classy, or totally out-there, [PERSON_NAME]’s ready t…" at bounding box center [1128, 375] width 540 height 78
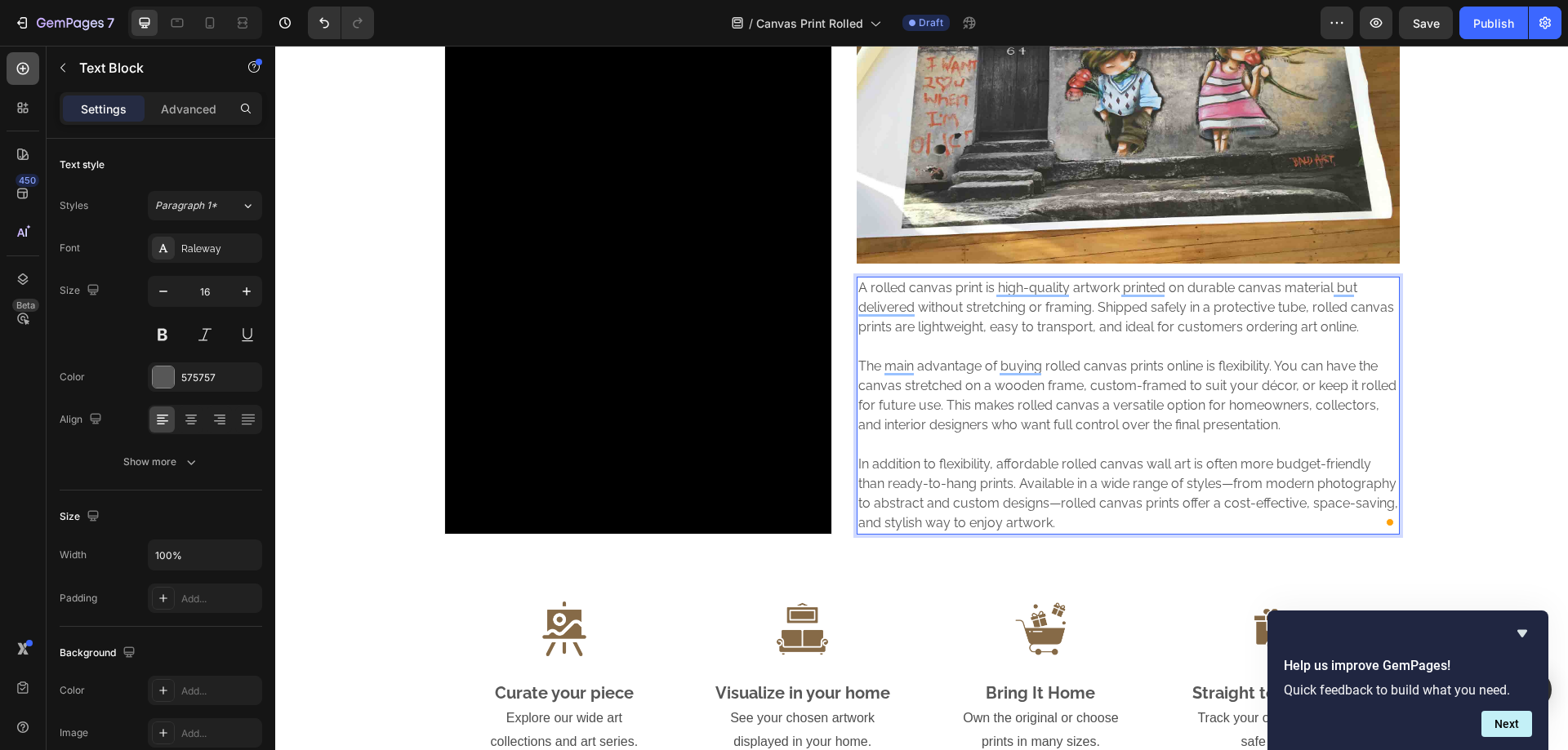
click at [29, 62] on icon at bounding box center [22, 68] width 16 height 16
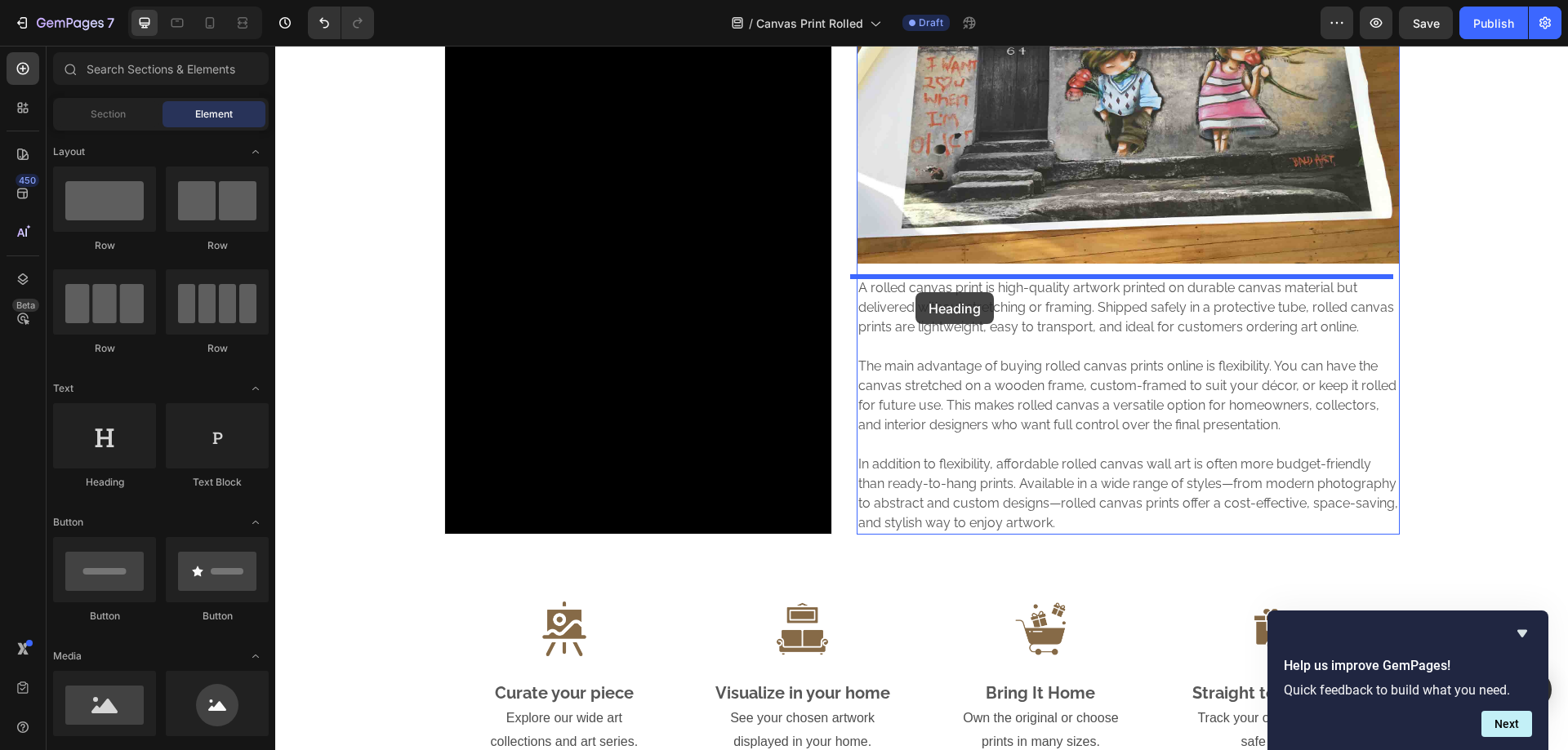
drag, startPoint x: 387, startPoint y: 478, endPoint x: 916, endPoint y: 292, distance: 560.7
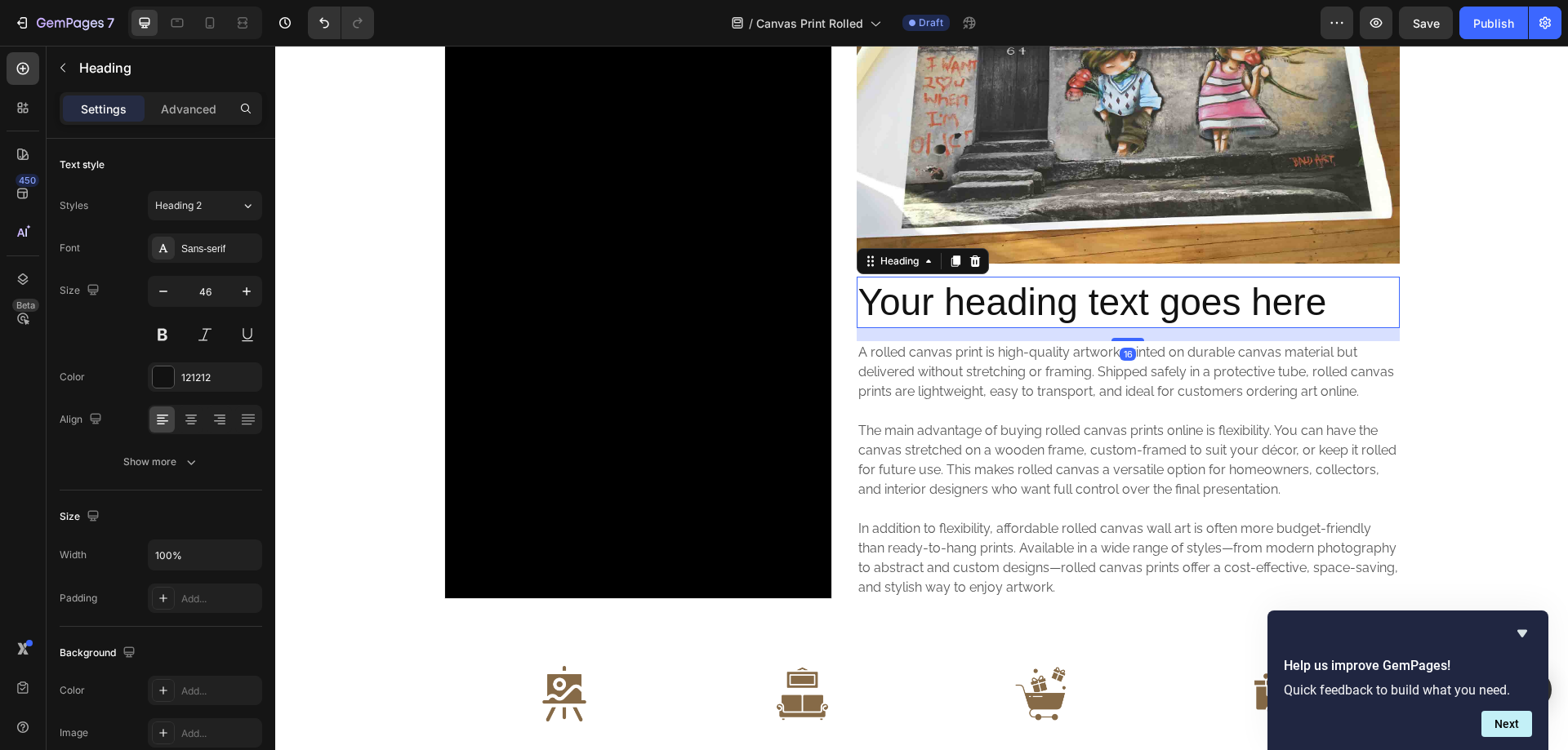
click at [904, 302] on h2 "Your heading text goes here" at bounding box center [1128, 303] width 544 height 52
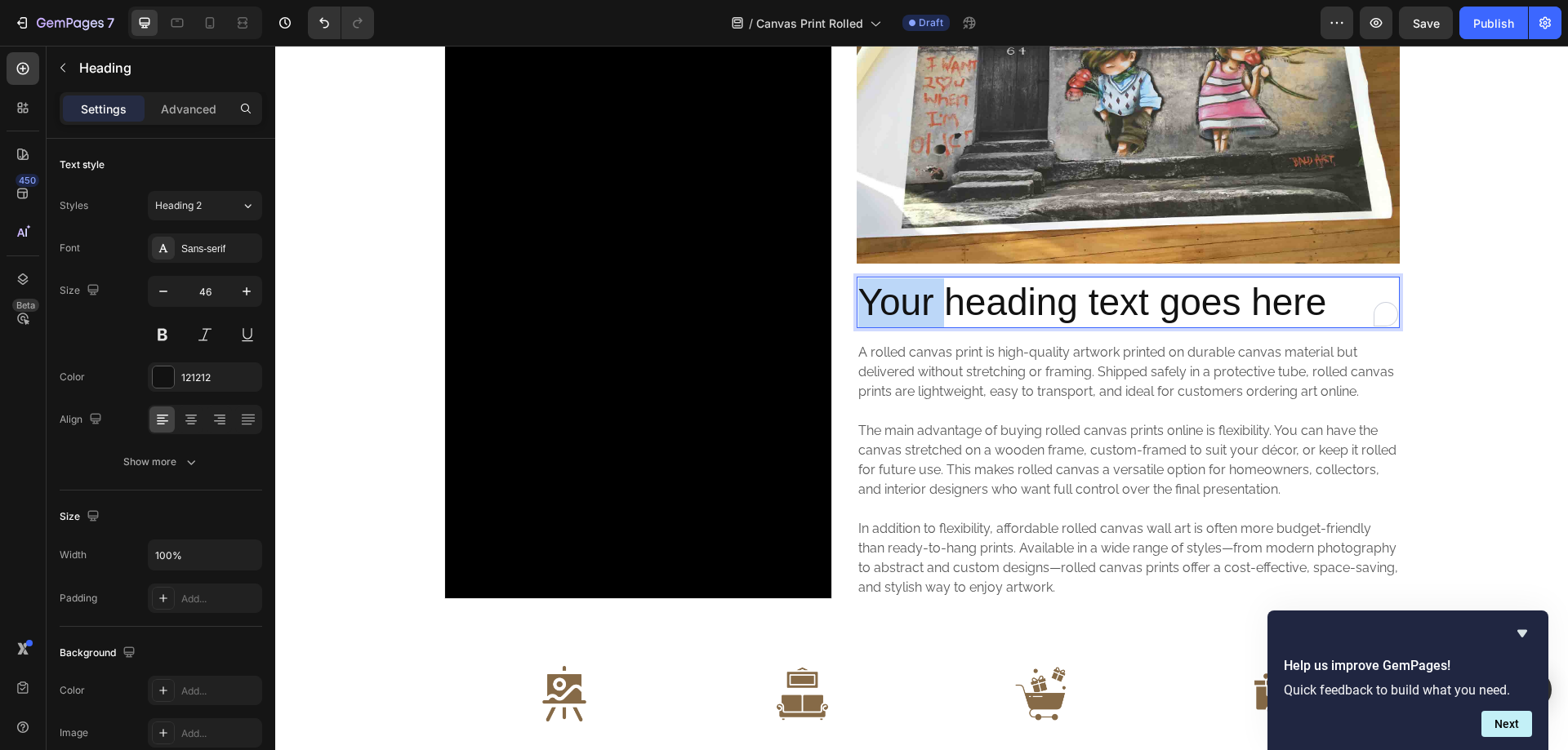
click at [904, 302] on p "Your heading text goes here" at bounding box center [1128, 303] width 540 height 49
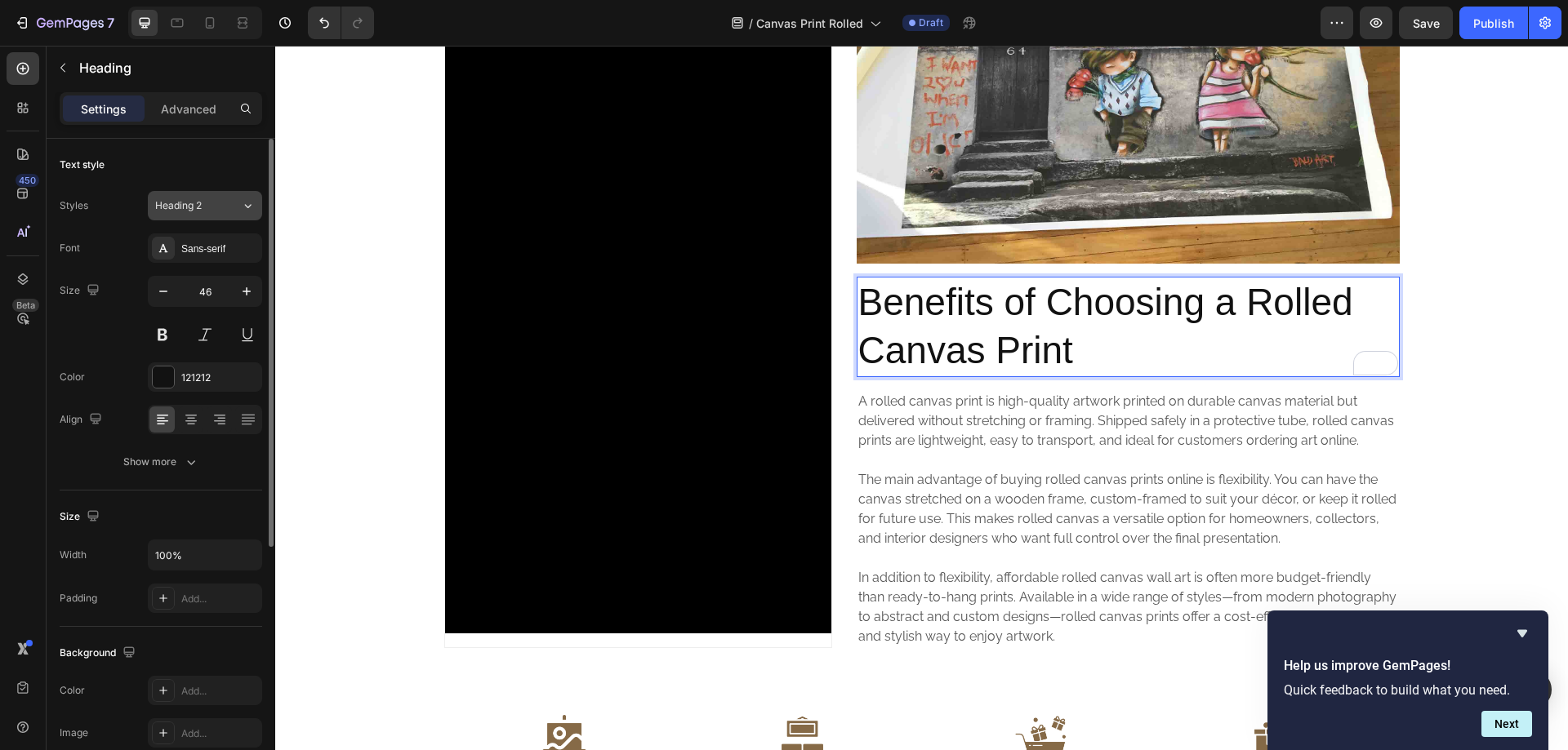
click at [205, 208] on div "Heading 2" at bounding box center [188, 205] width 66 height 15
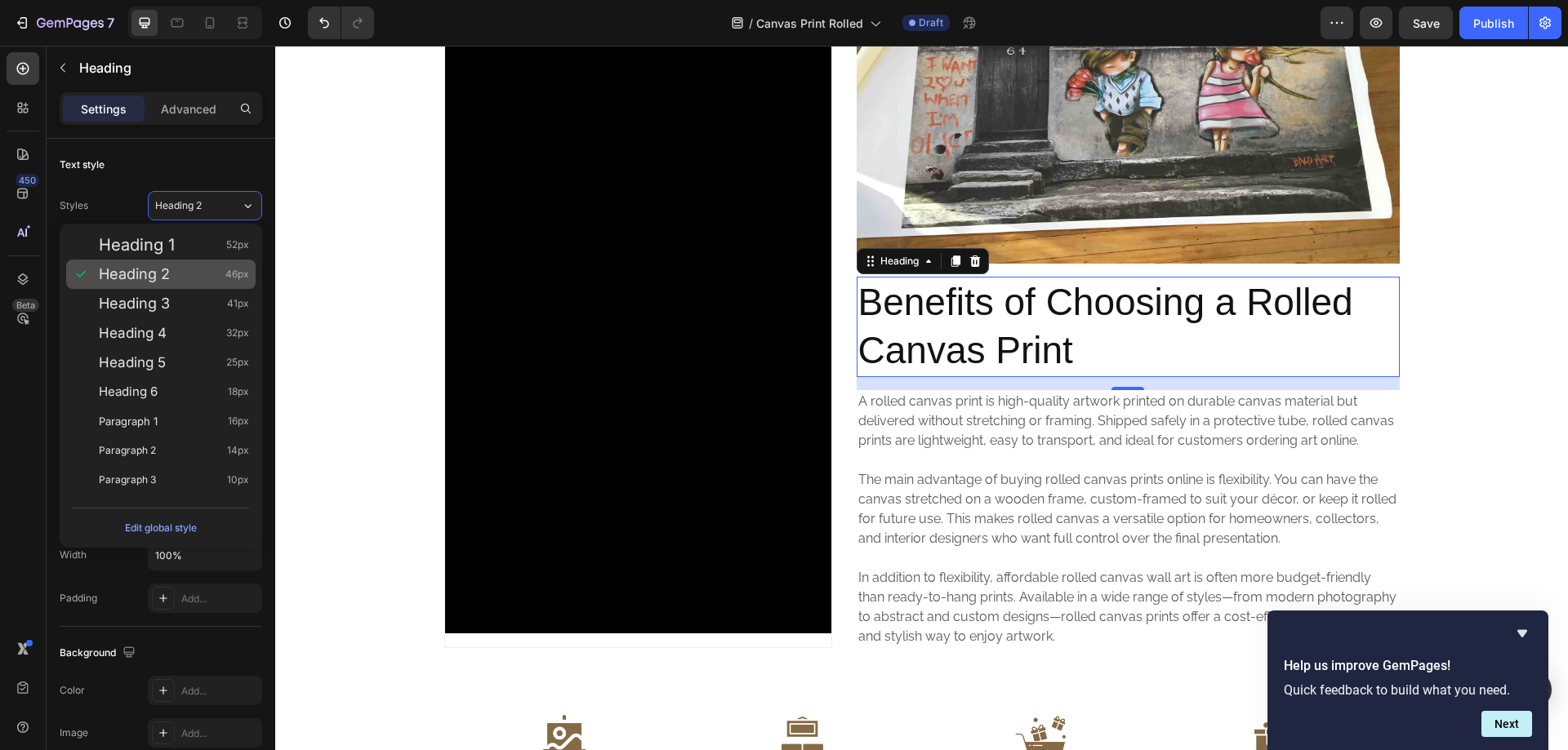
click at [171, 274] on div "Heading 2 46px" at bounding box center [173, 274] width 150 height 16
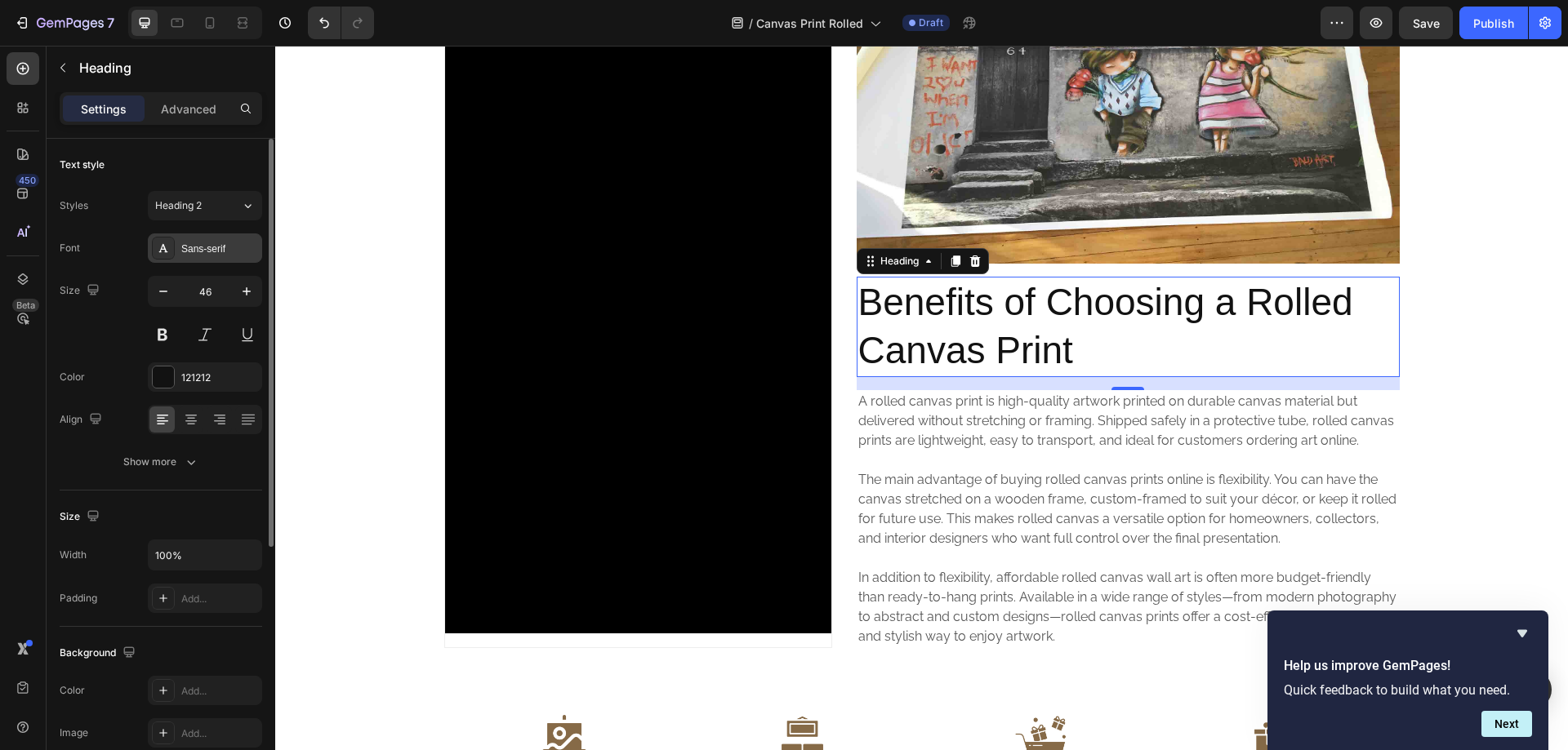
click at [210, 259] on div "Sans-serif" at bounding box center [204, 248] width 114 height 29
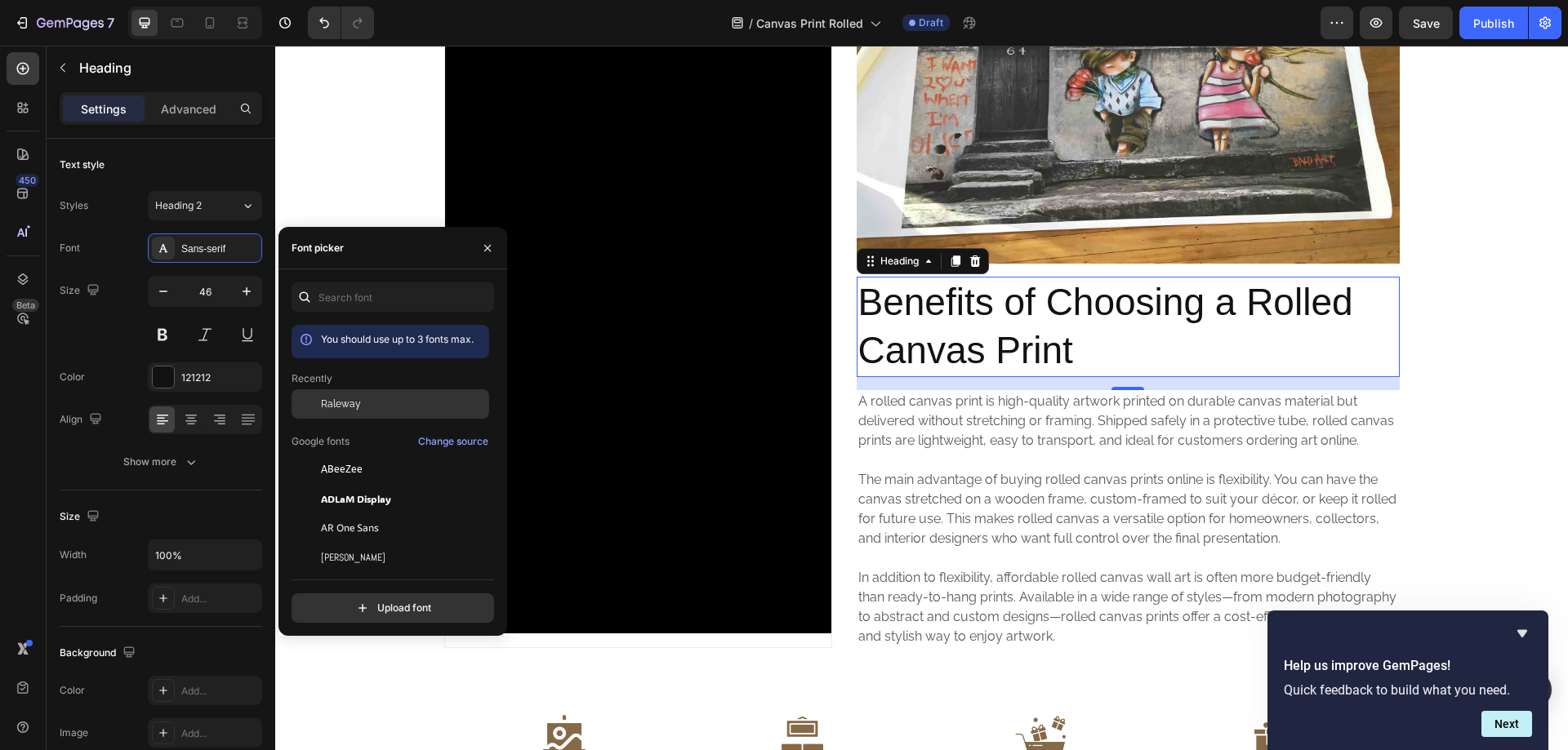
click at [343, 412] on div "Raleway" at bounding box center [390, 404] width 198 height 29
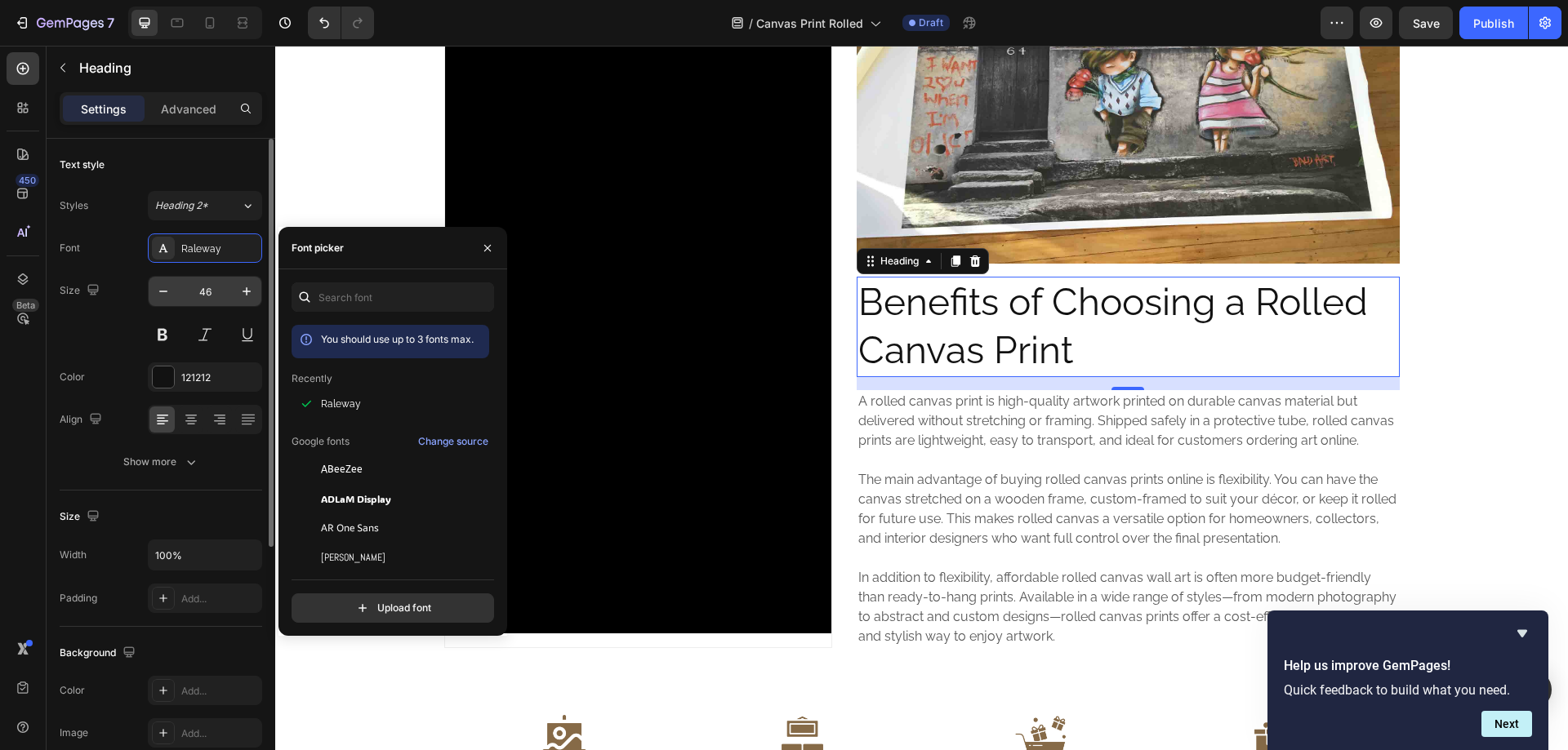
click at [207, 291] on input "46" at bounding box center [205, 291] width 54 height 29
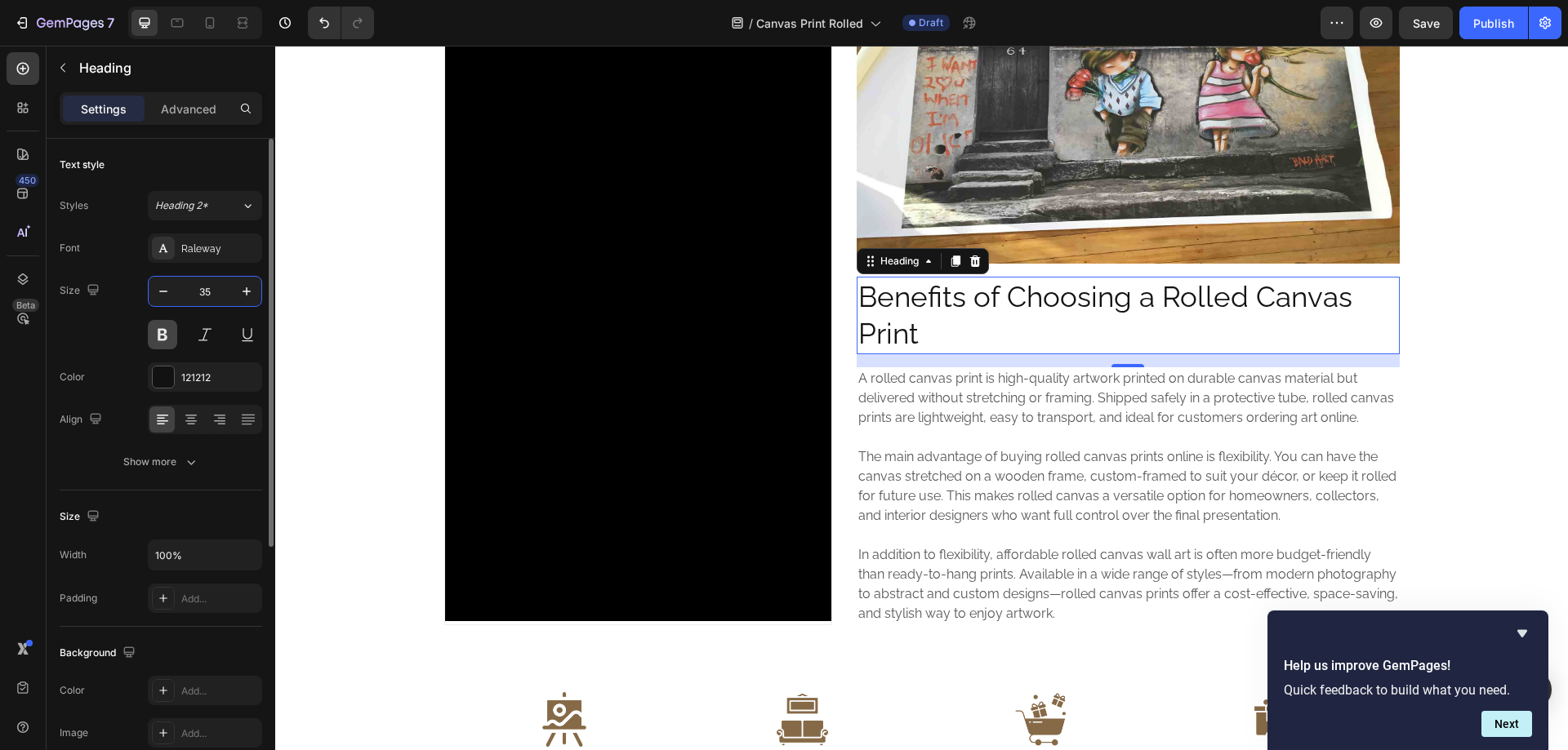
type input "35"
click at [164, 333] on button at bounding box center [162, 334] width 29 height 29
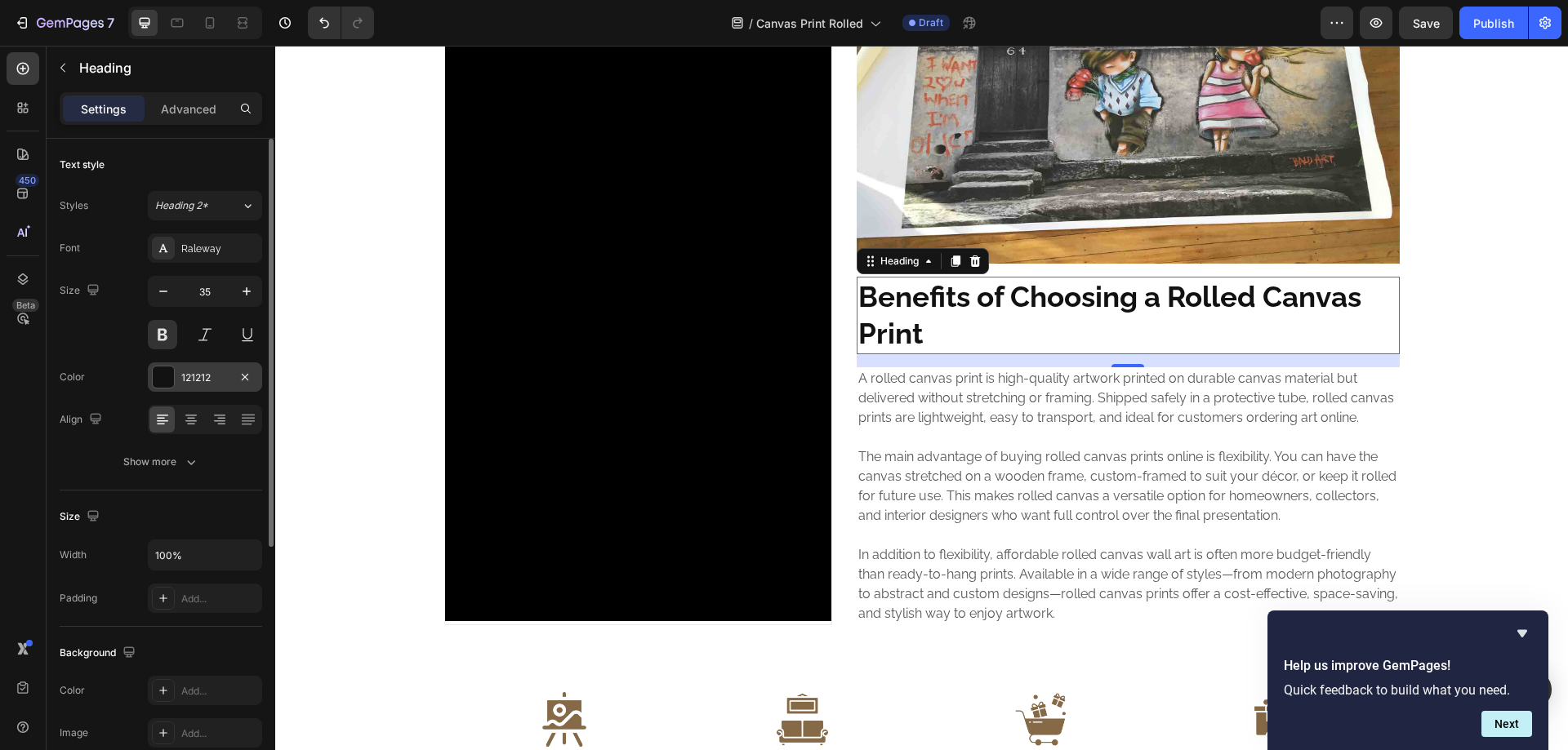
click at [194, 375] on div "121212" at bounding box center [204, 378] width 47 height 15
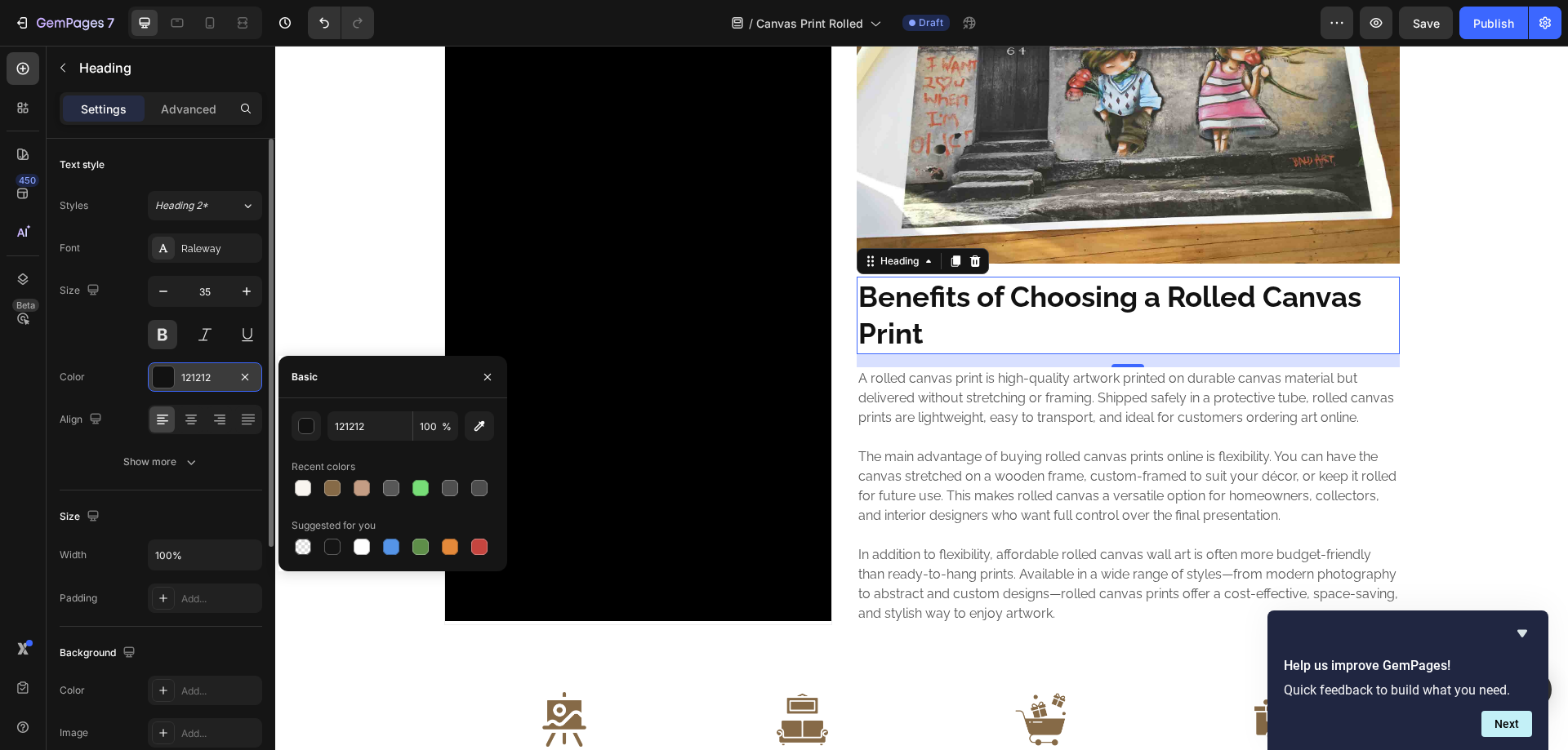
click at [194, 375] on div "121212" at bounding box center [204, 378] width 47 height 15
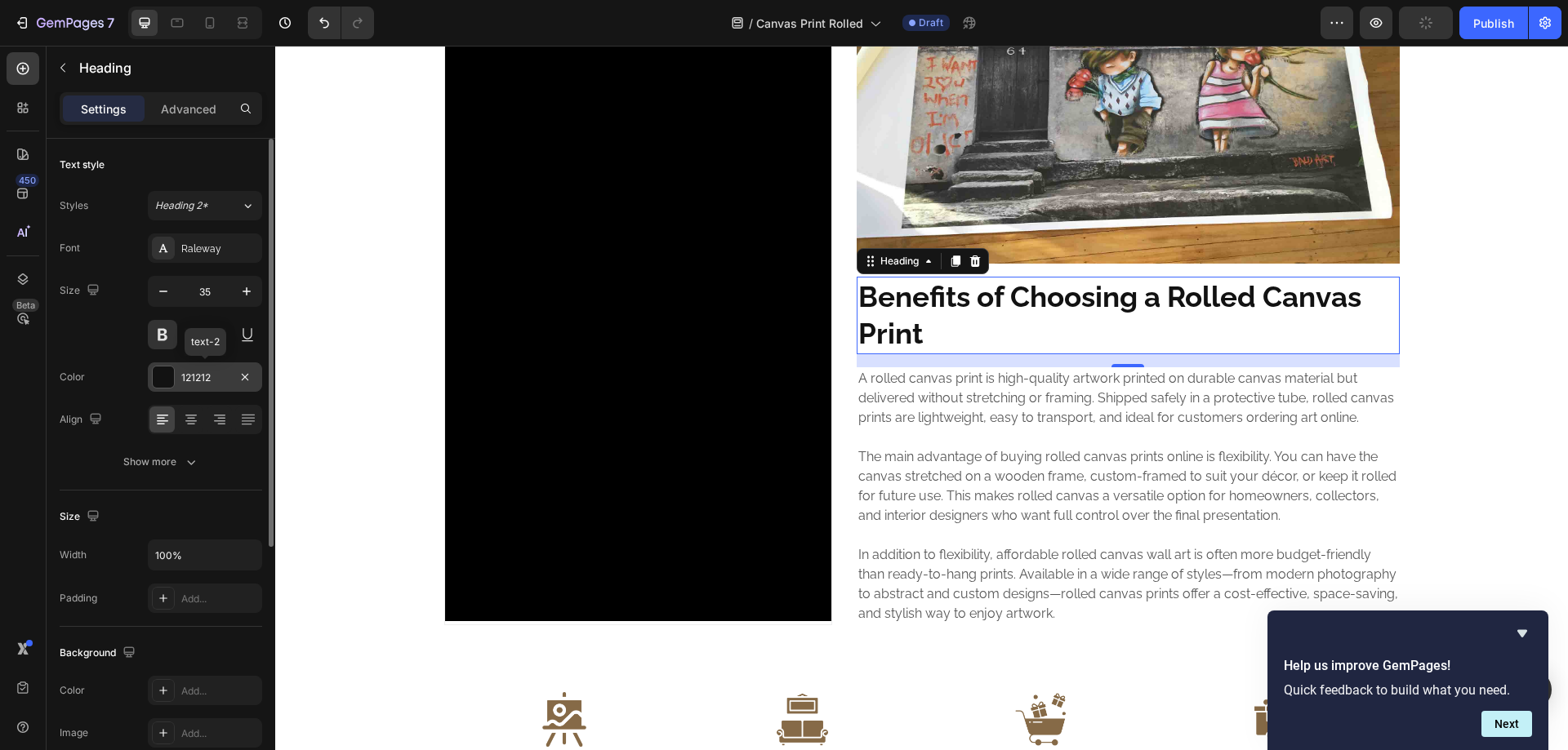
click at [194, 375] on div "121212" at bounding box center [204, 378] width 47 height 15
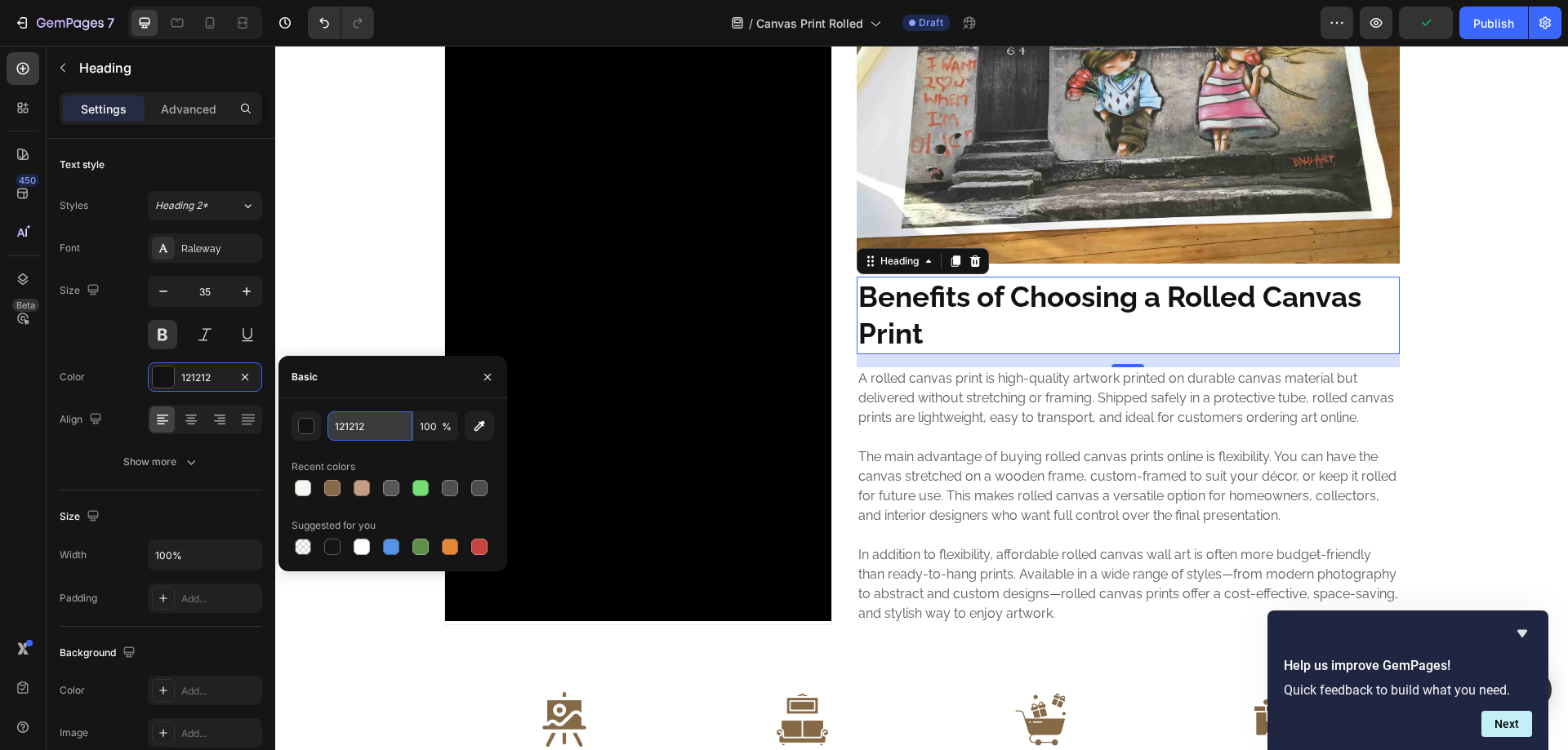
click at [370, 426] on input "121212" at bounding box center [369, 426] width 85 height 29
type input "242424"
click at [110, 341] on div "Size 35" at bounding box center [161, 313] width 202 height 74
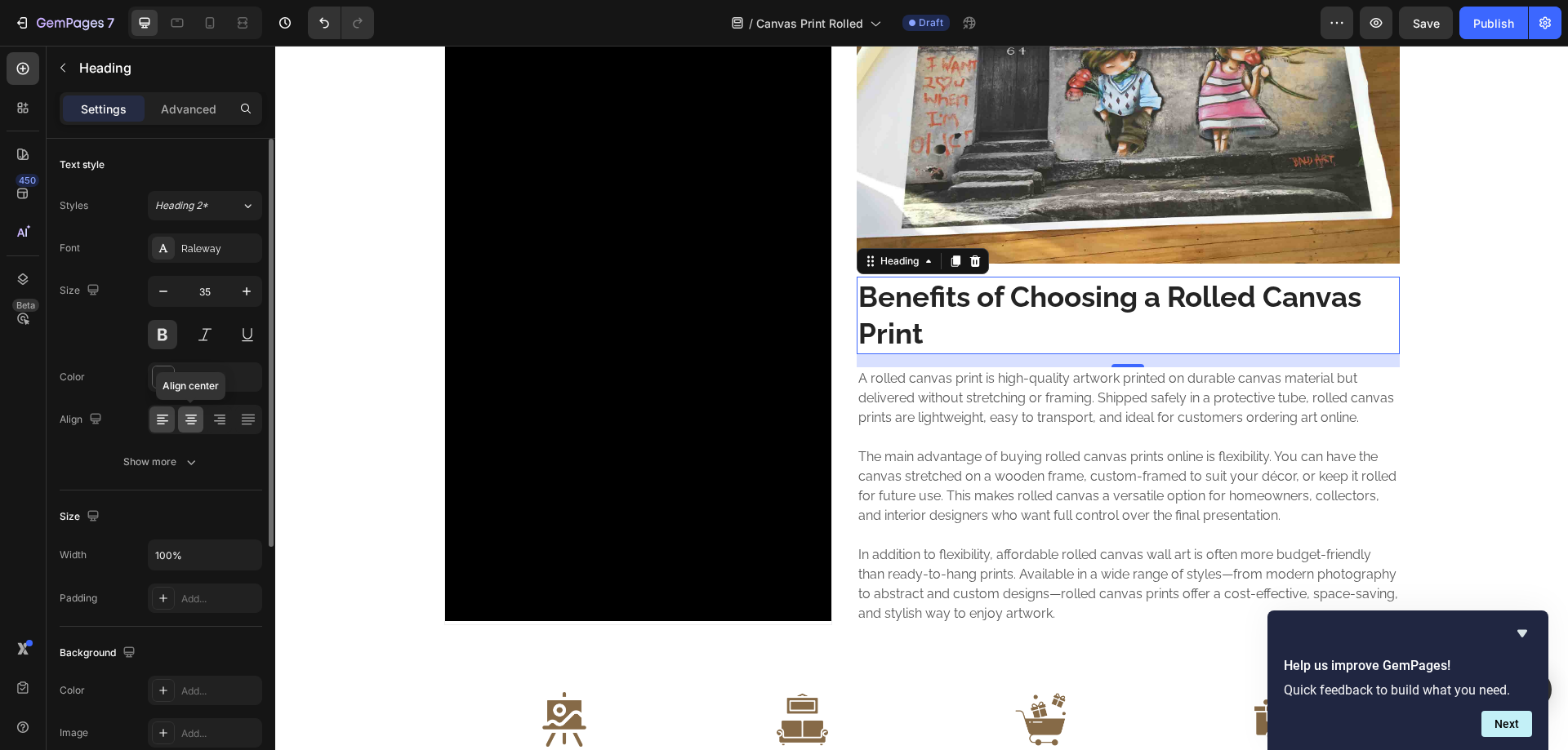
click at [185, 425] on icon at bounding box center [190, 419] width 16 height 16
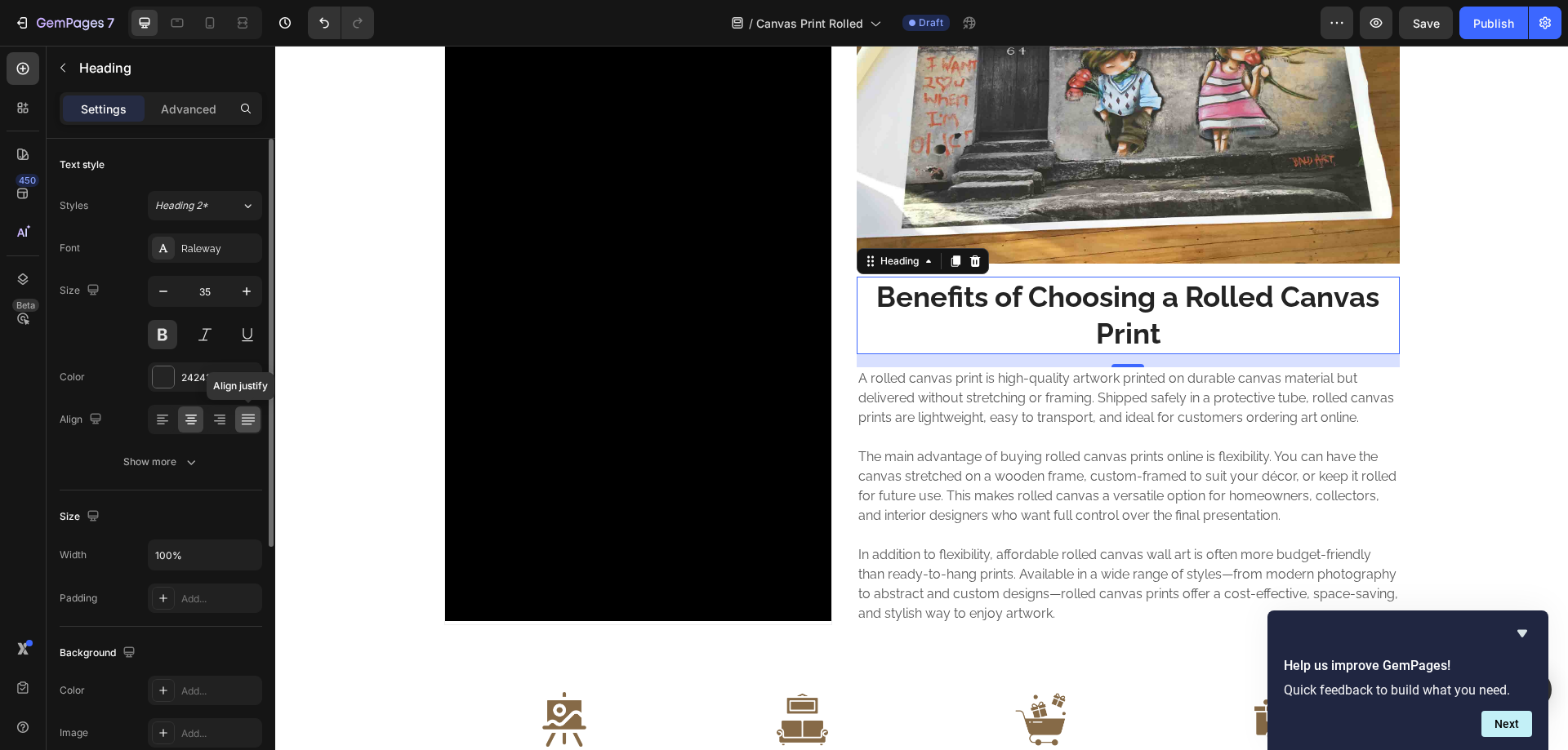
click at [253, 423] on icon at bounding box center [248, 419] width 16 height 16
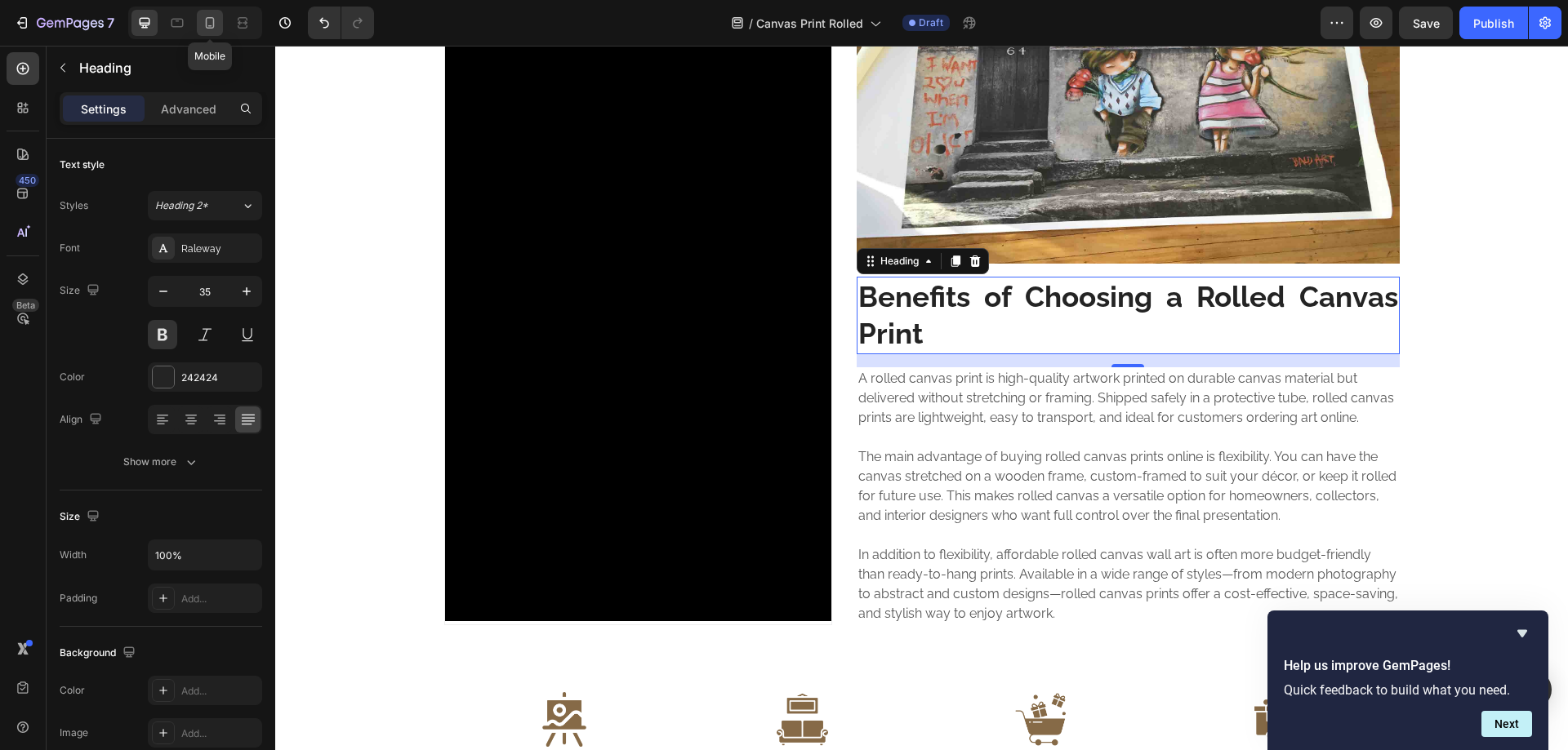
click at [205, 16] on icon at bounding box center [209, 22] width 16 height 16
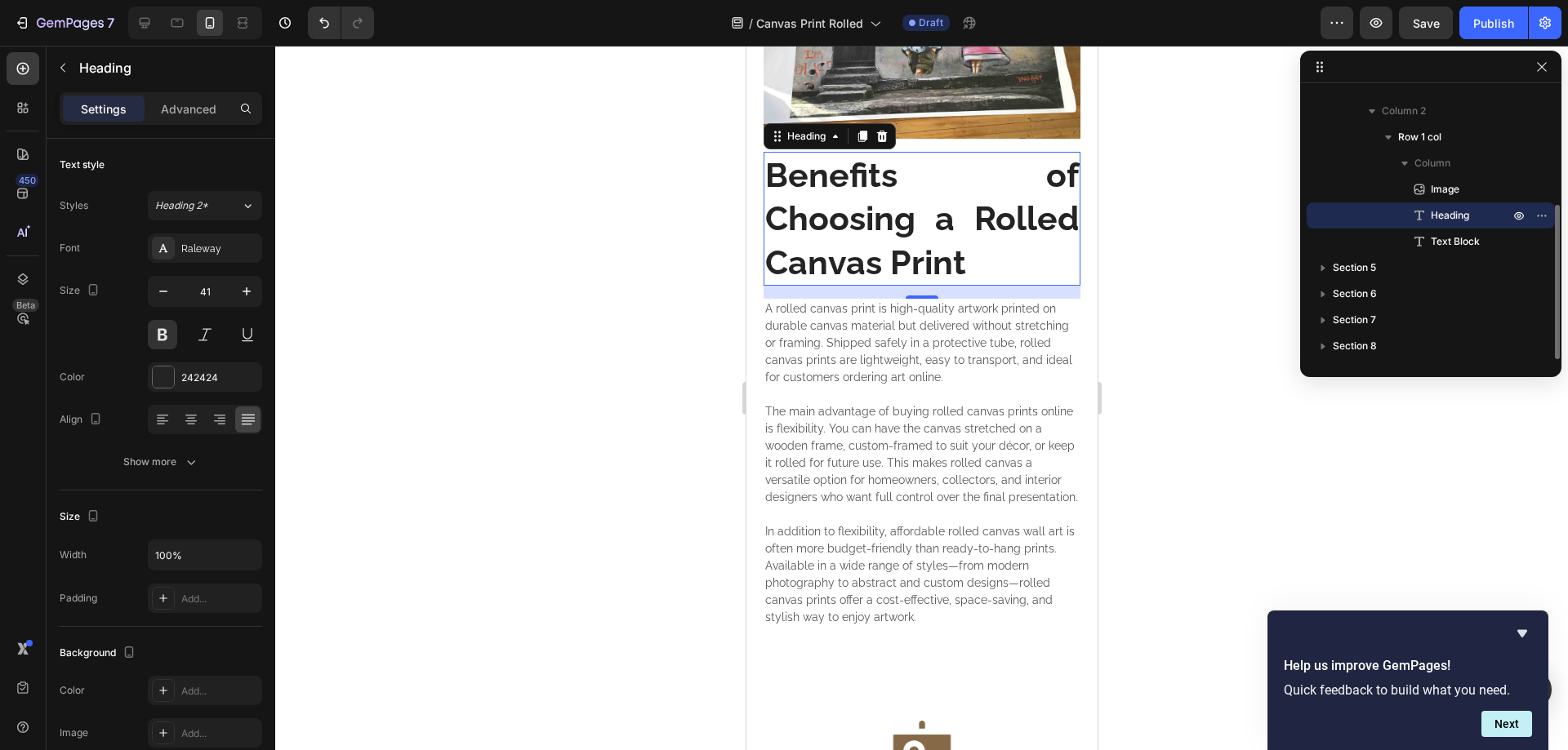
scroll to position [1491, 0]
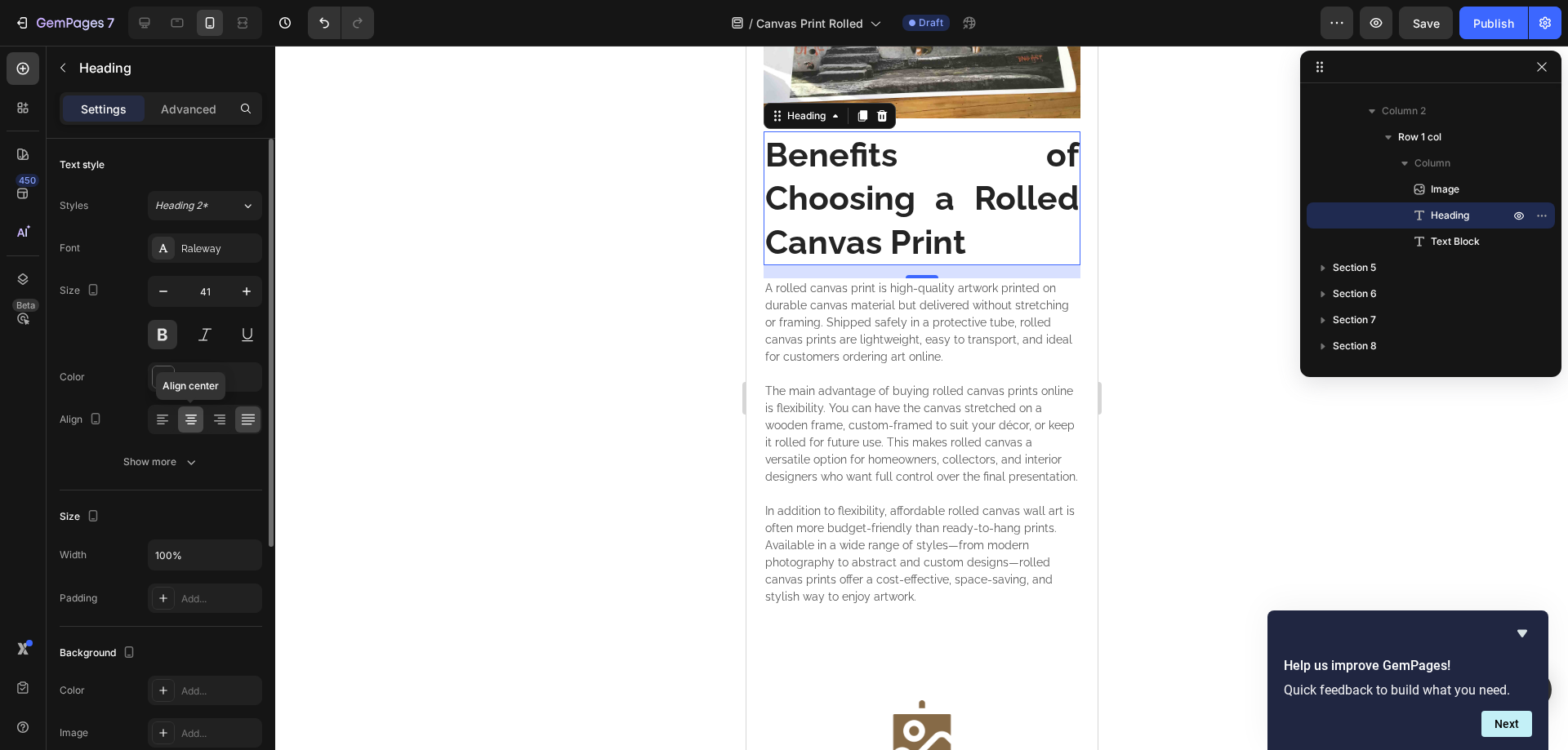
click at [194, 419] on icon at bounding box center [191, 419] width 9 height 2
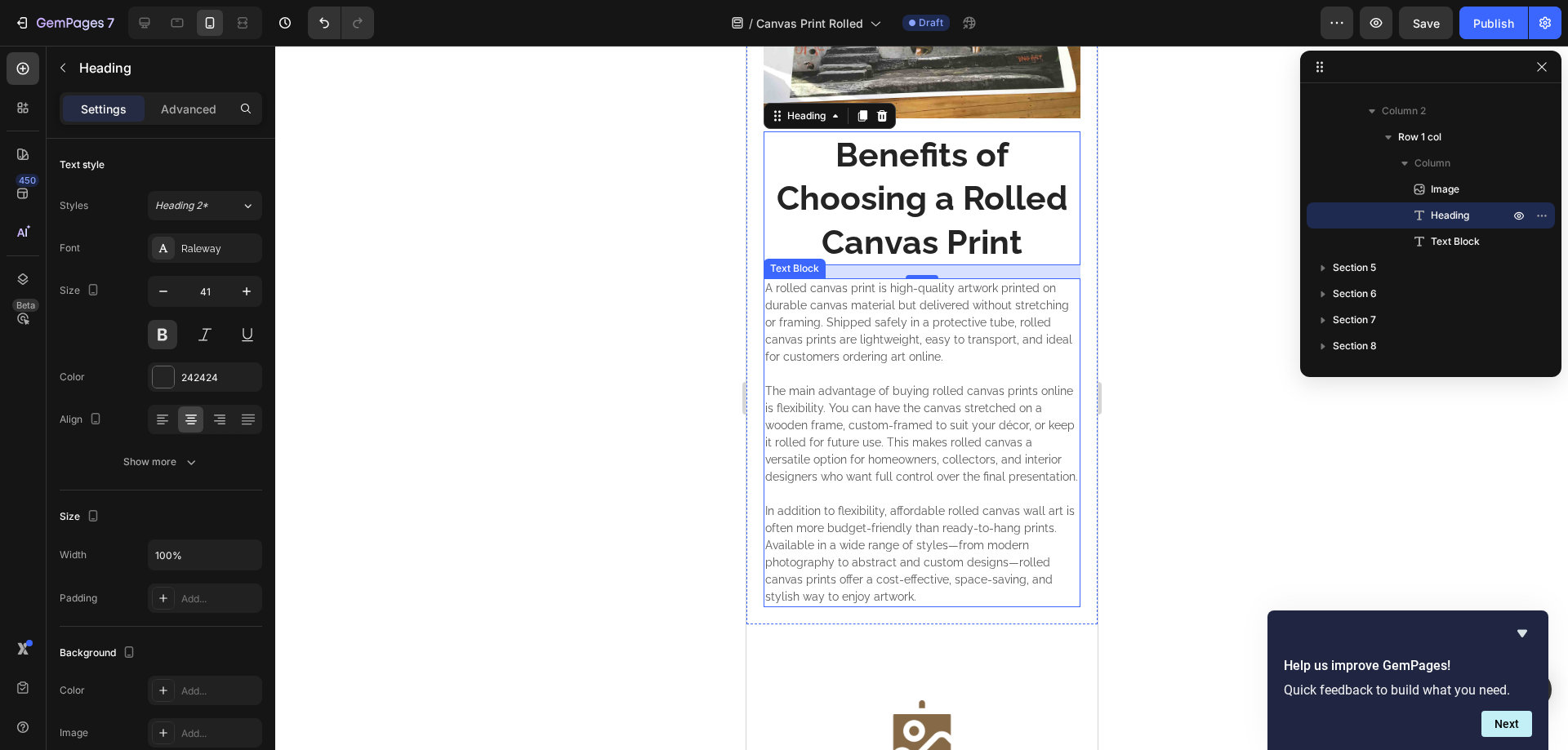
scroll to position [1219, 0]
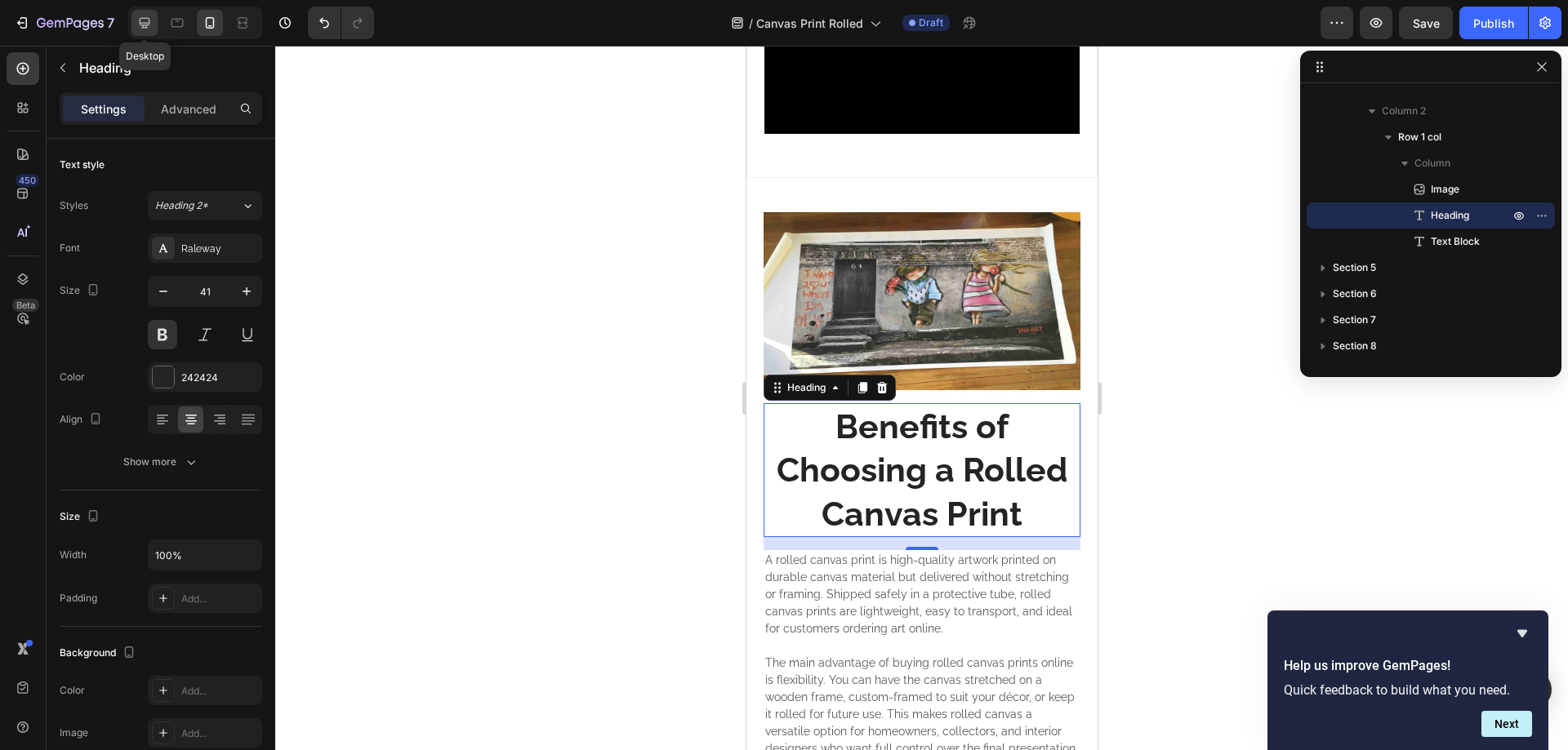
click at [147, 19] on icon at bounding box center [145, 23] width 10 height 10
type input "35"
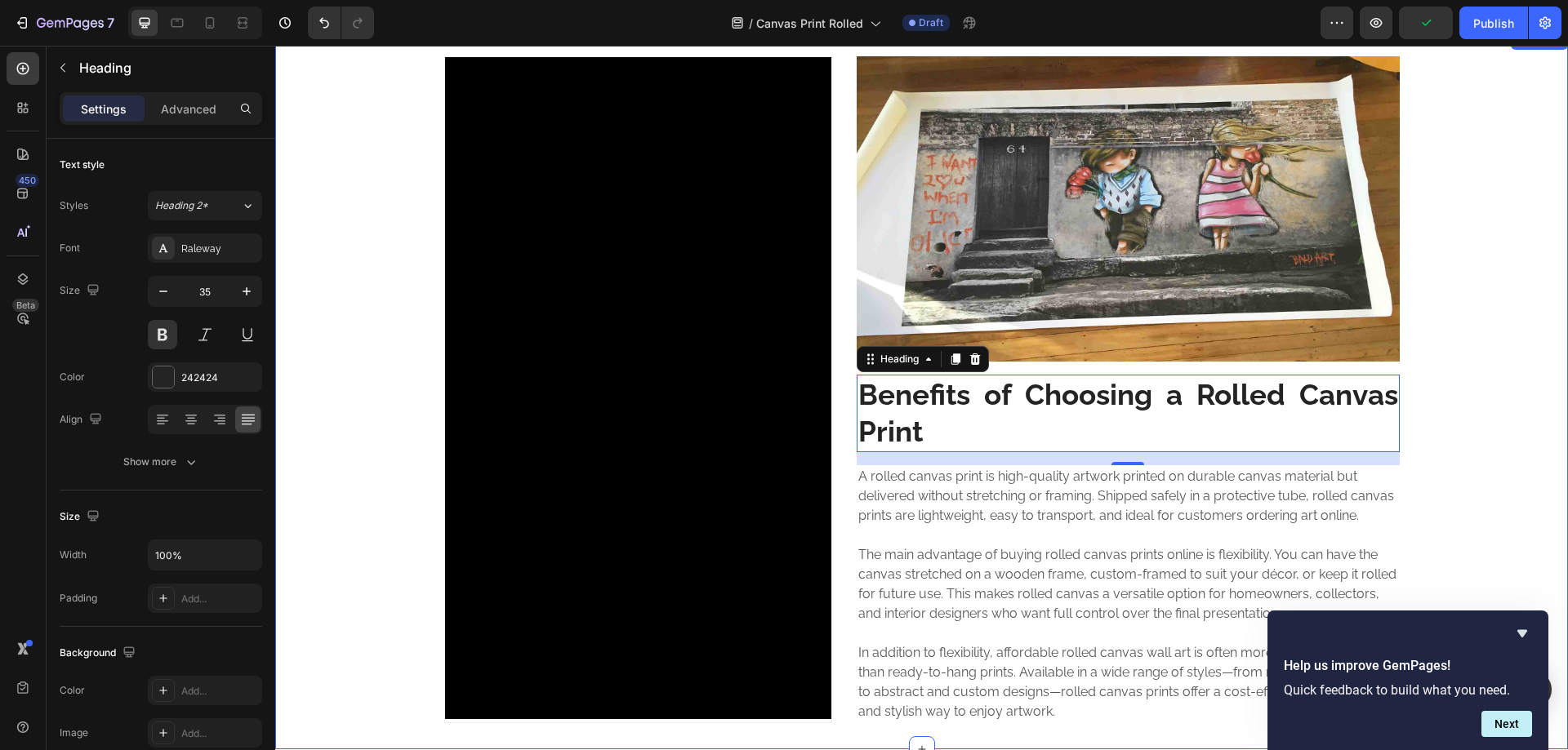
click at [1469, 355] on div "Video Hero Banner Image Benefits of Choosing a Rolled Canvas Print Heading 16 A…" at bounding box center [922, 390] width 1293 height 667
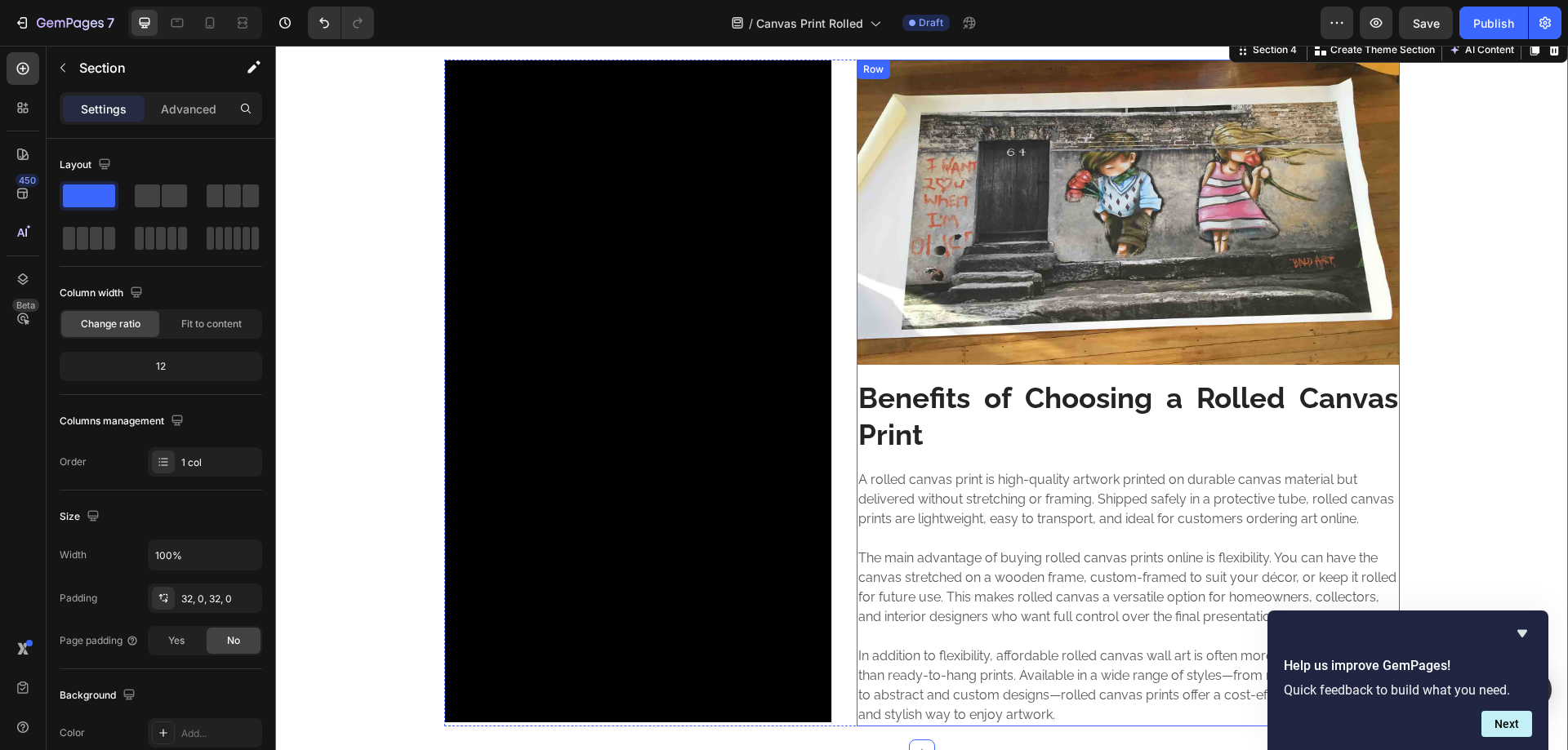
scroll to position [991, 0]
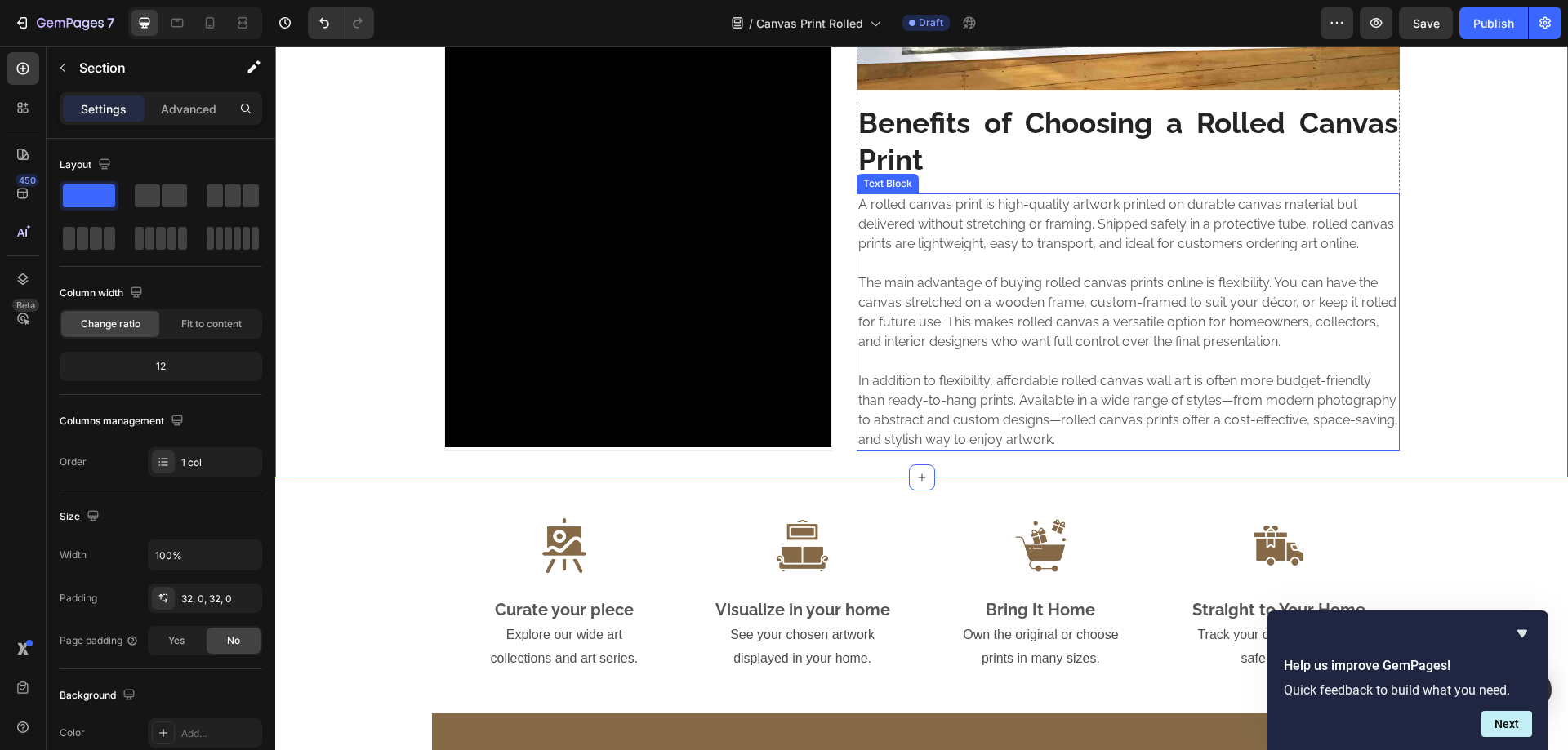
click at [927, 302] on p "A rolled canvas print is high-quality artwork printed on durable canvas materia…" at bounding box center [1128, 322] width 540 height 255
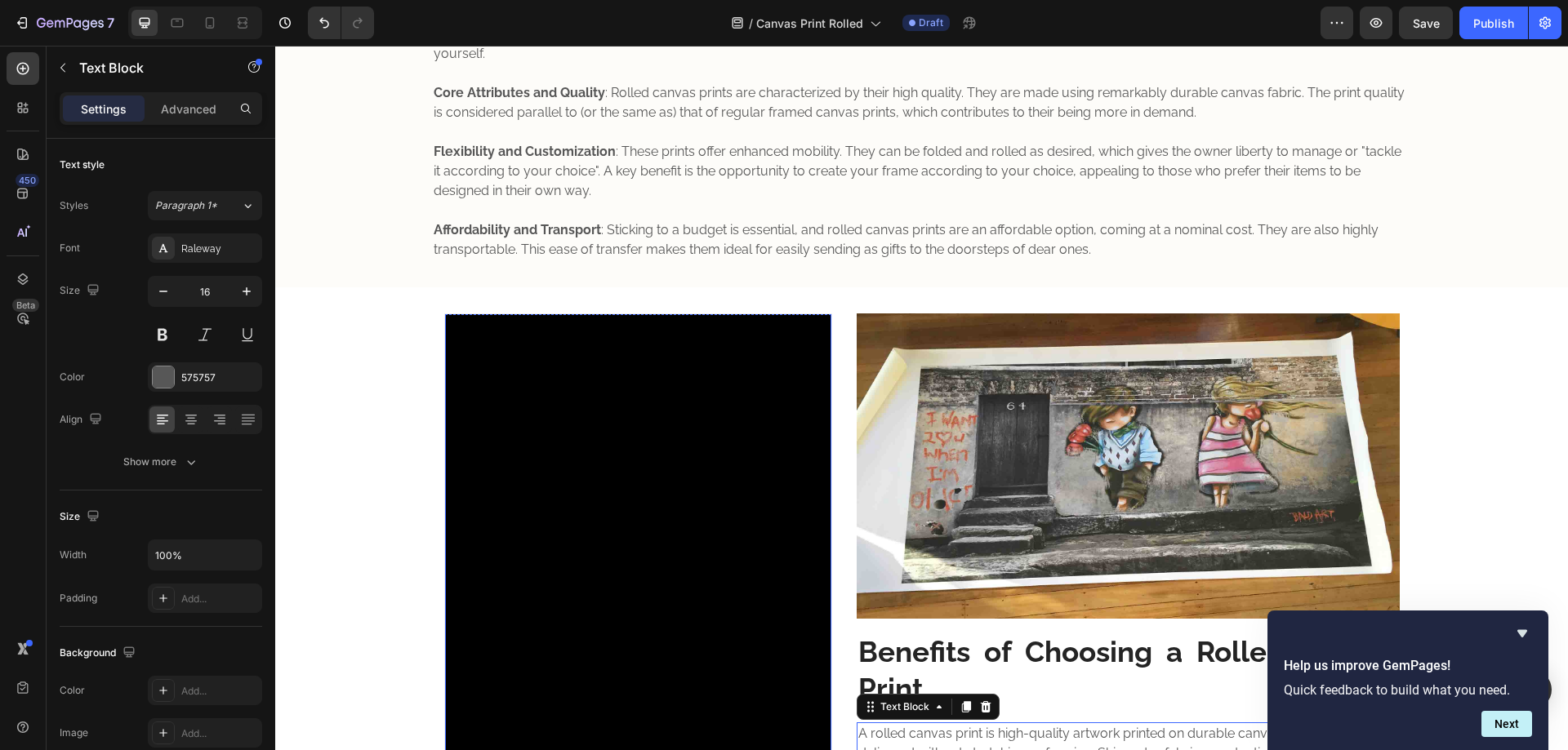
scroll to position [447, 0]
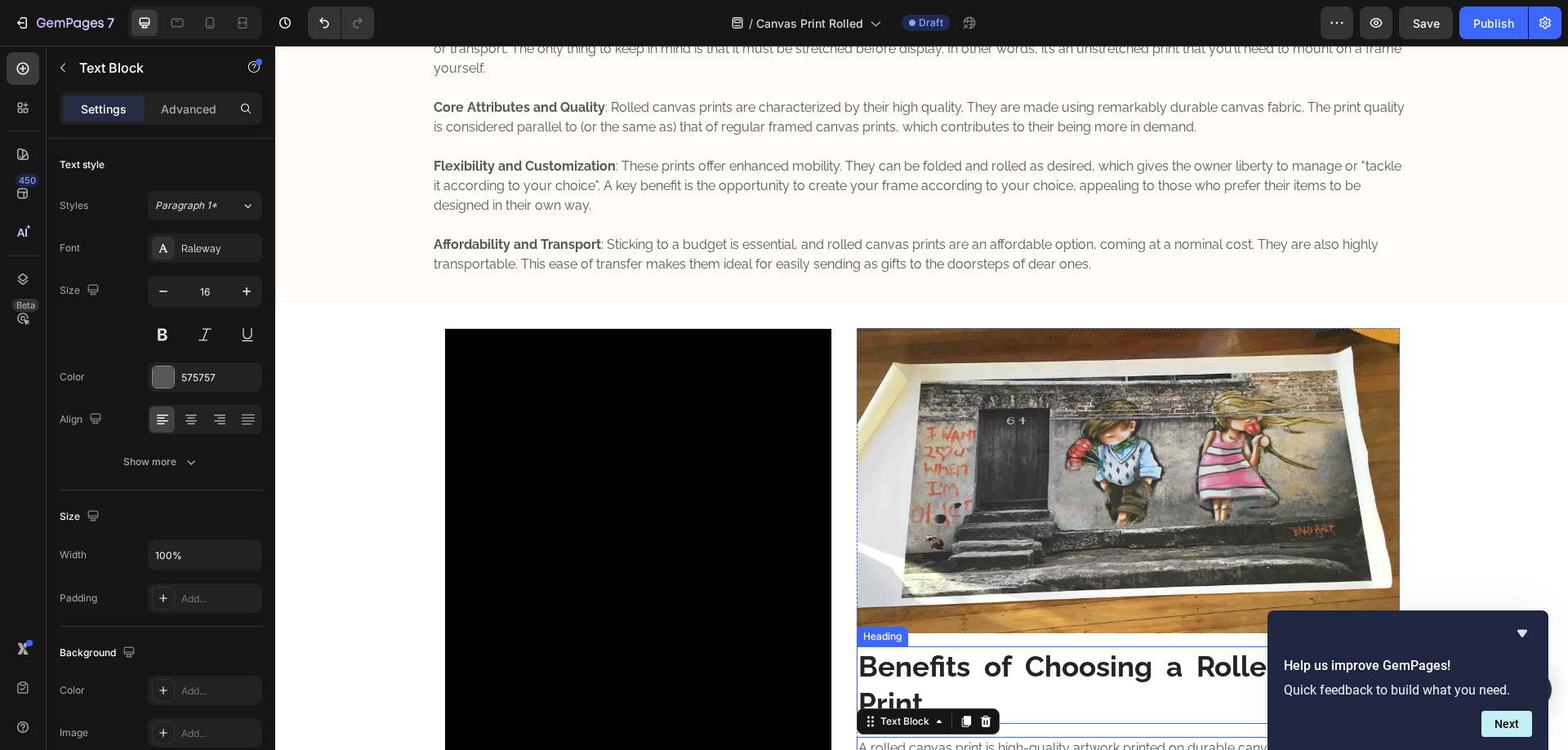
click at [1009, 660] on p "Benefits of Choosing a Rolled Canvas Print" at bounding box center [1128, 685] width 540 height 75
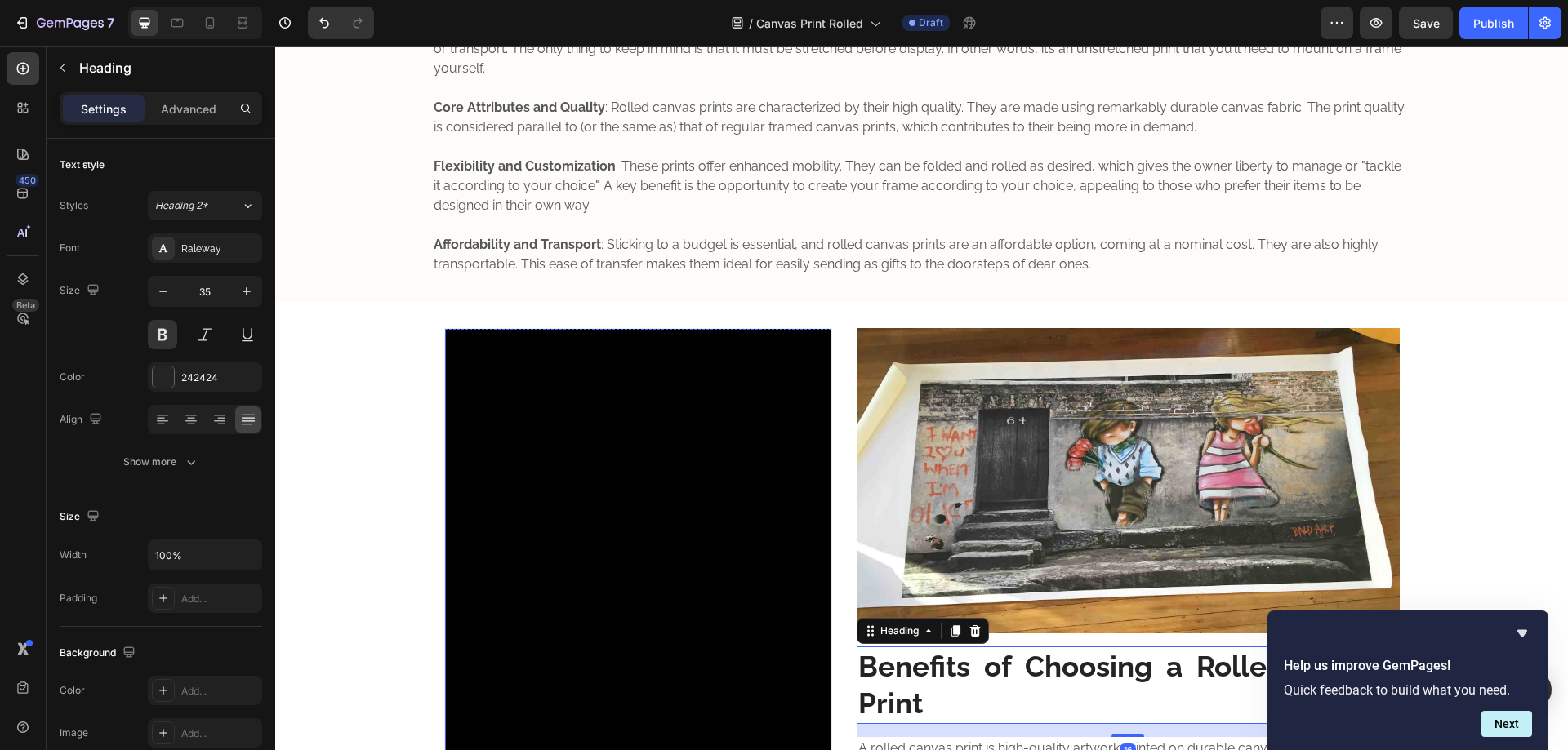
scroll to position [174, 0]
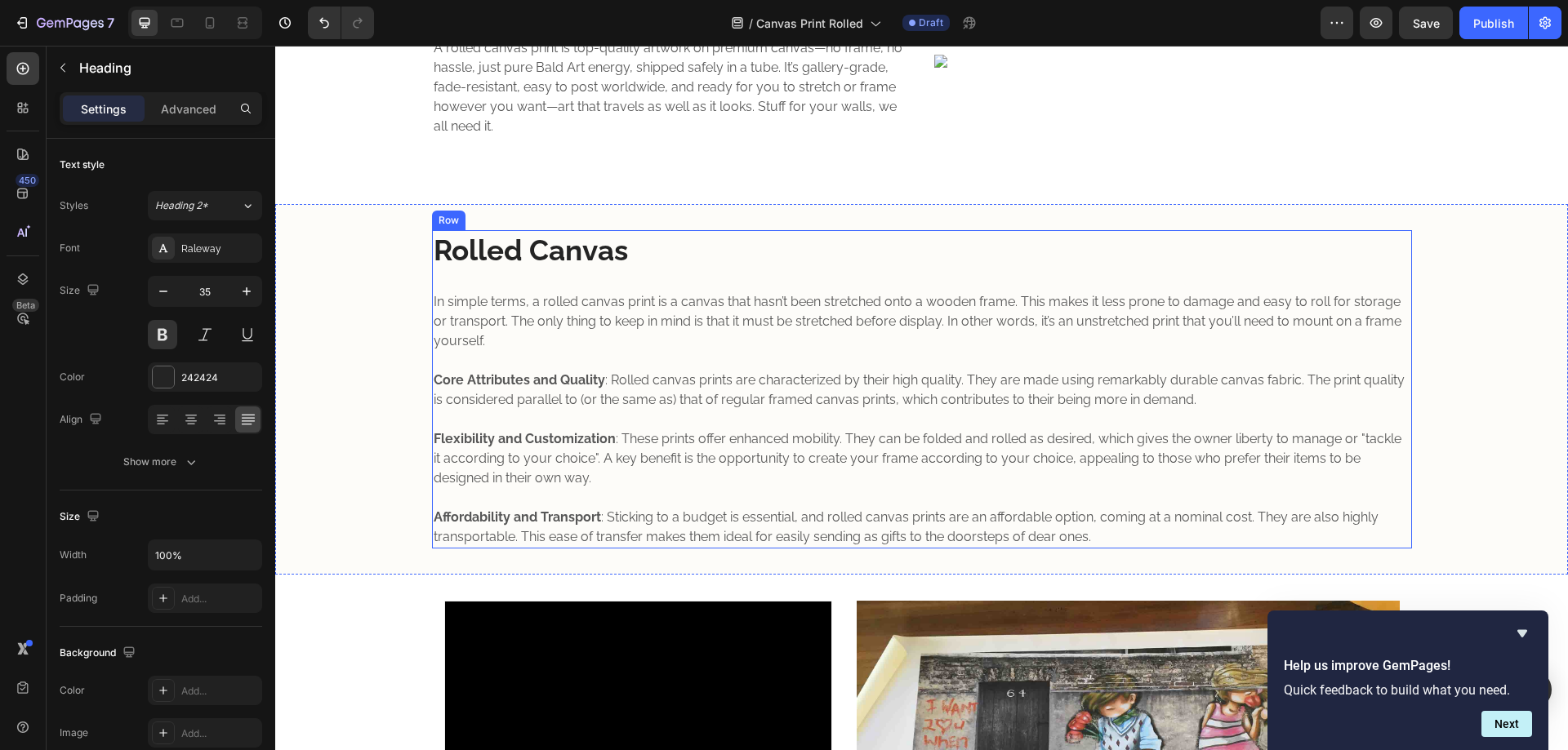
click at [552, 263] on h2 "Rolled Canvas" at bounding box center [922, 251] width 980 height 41
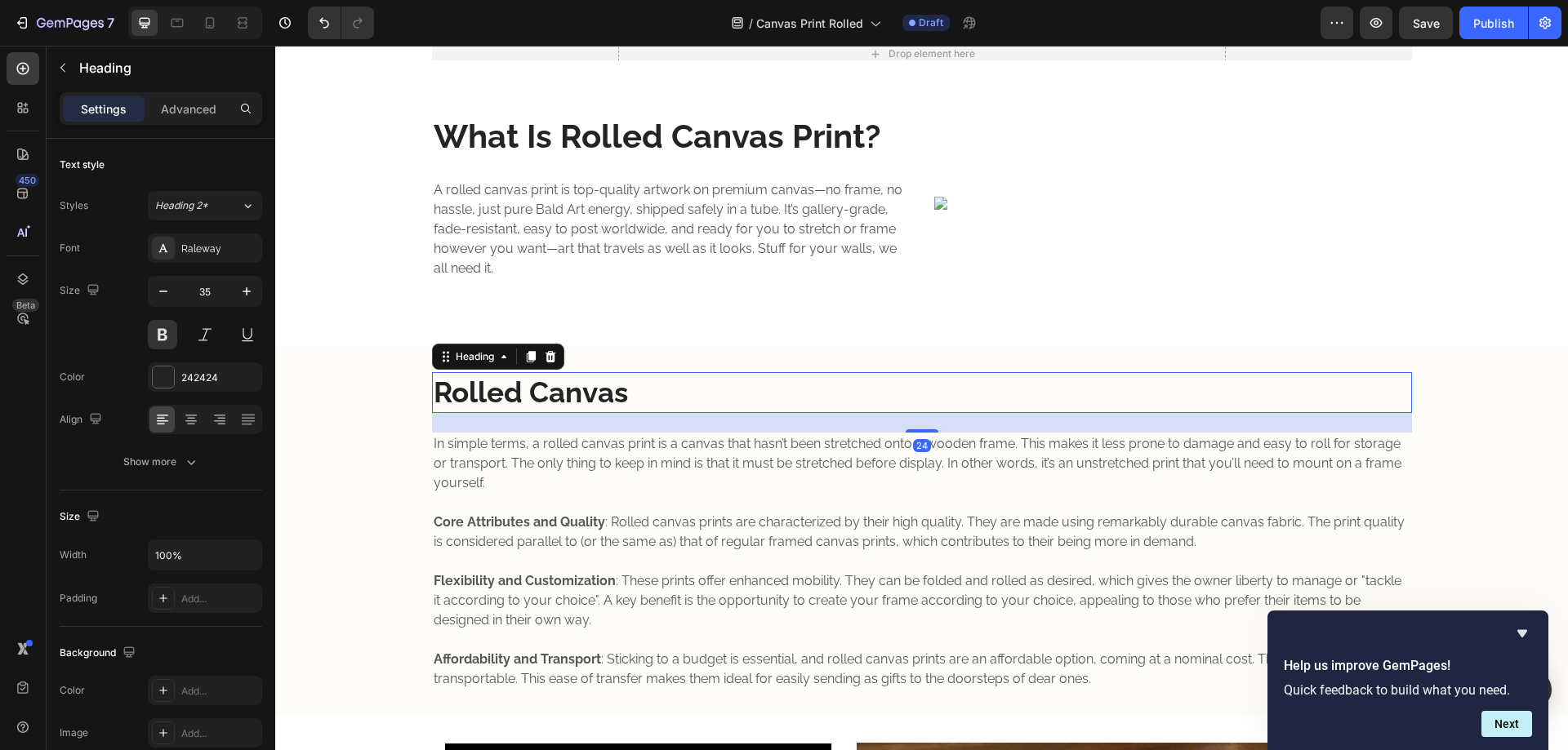
scroll to position [0, 0]
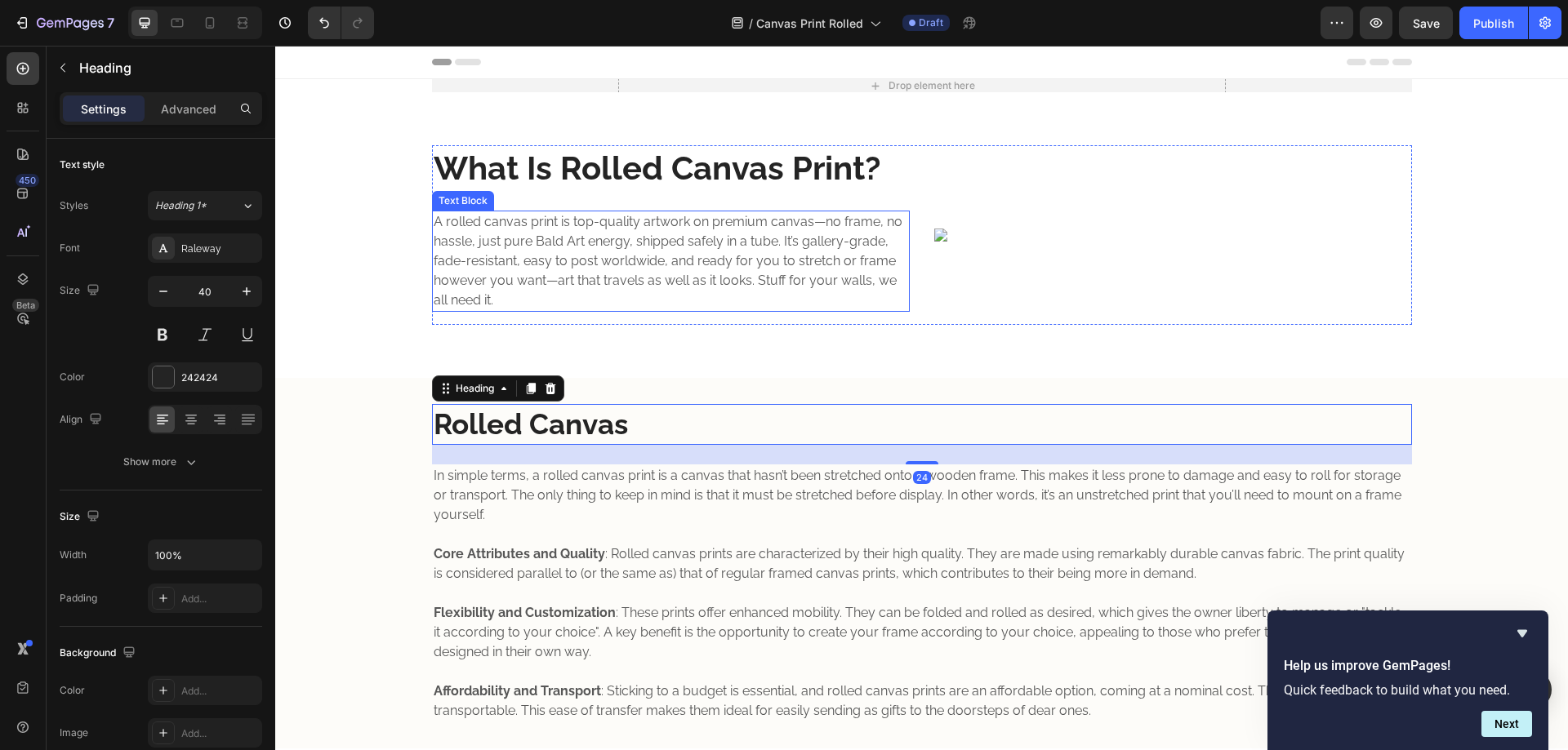
click at [565, 177] on strong "What Is Rolled Canvas Print?" at bounding box center [657, 167] width 447 height 39
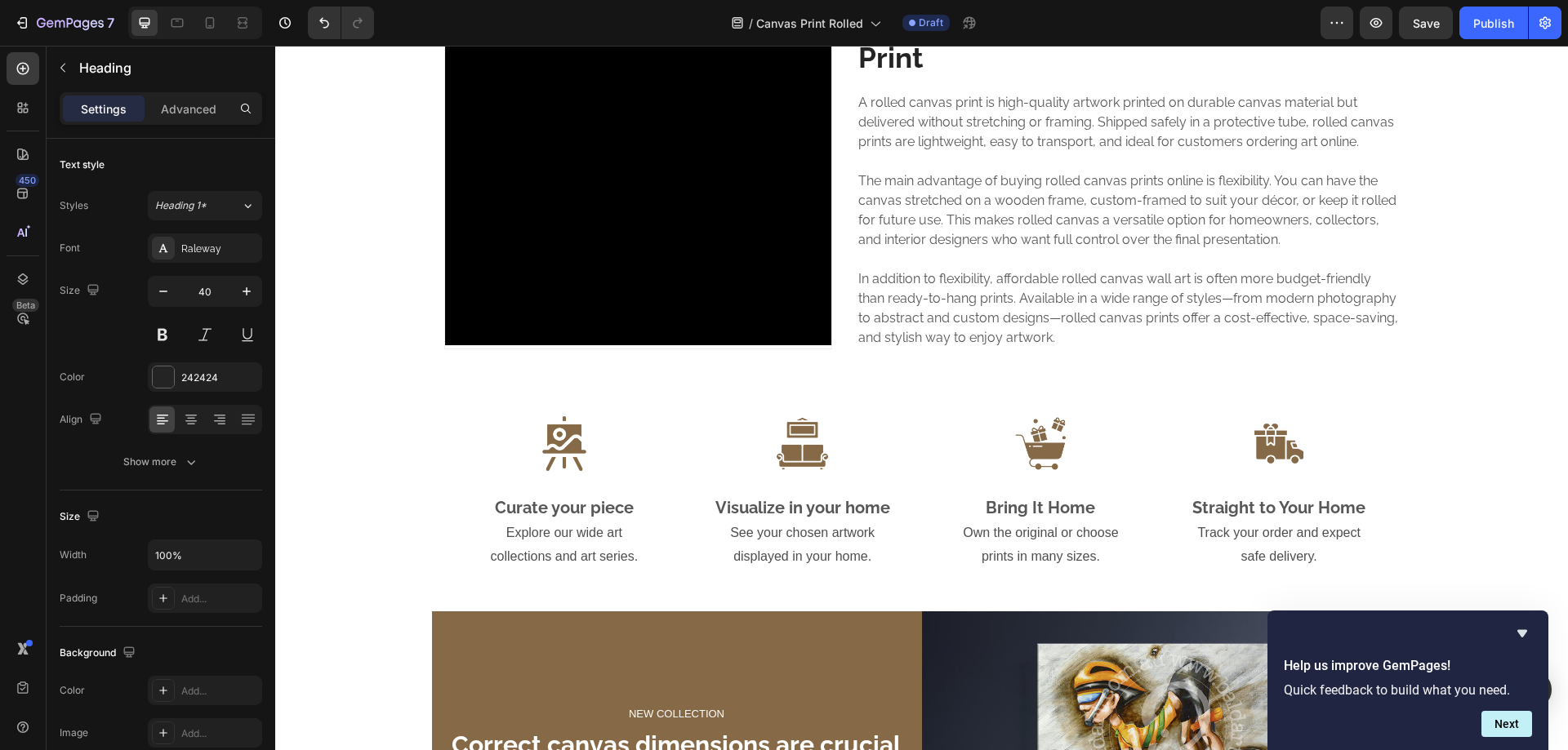
scroll to position [1089, 0]
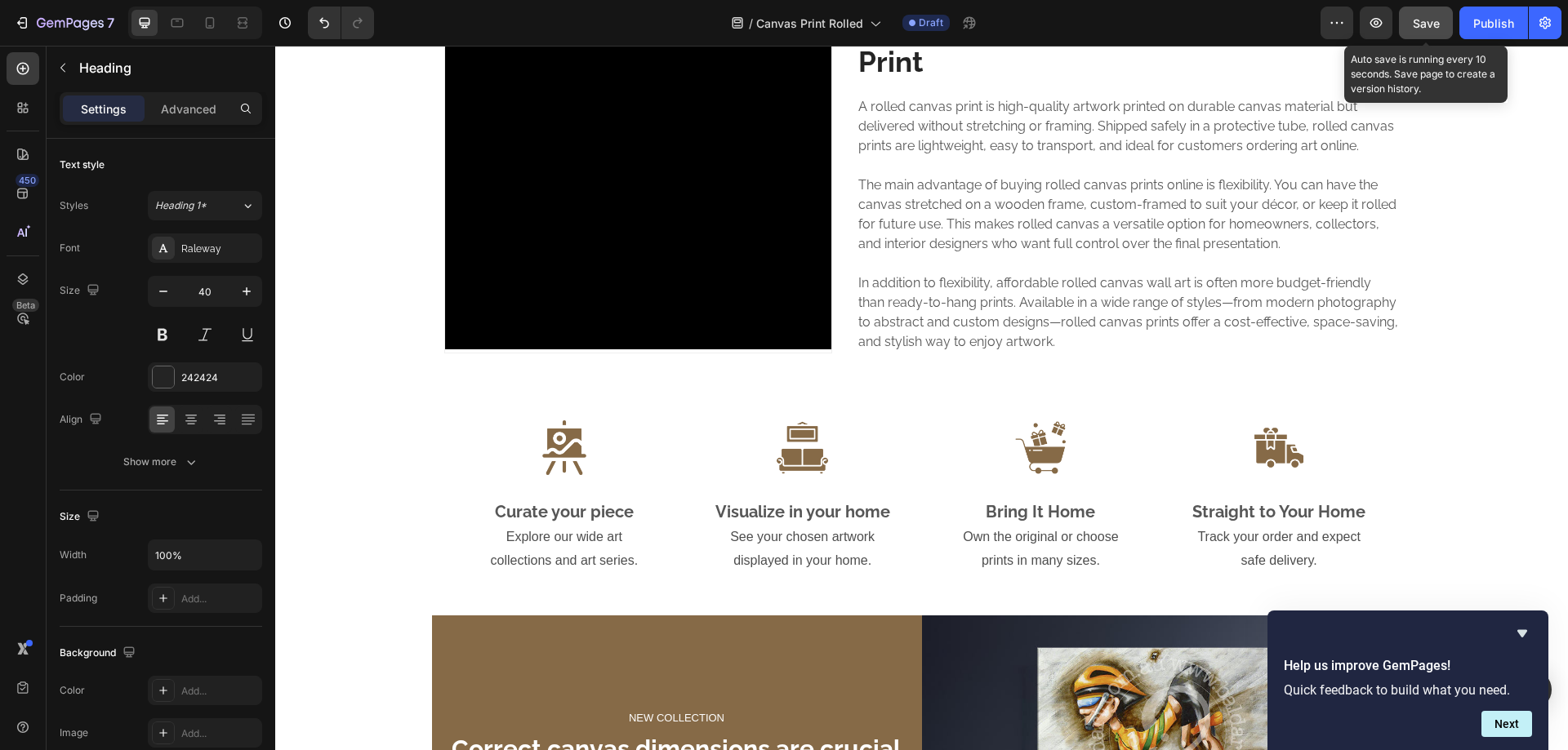
click at [1418, 21] on span "Save" at bounding box center [1426, 23] width 27 height 14
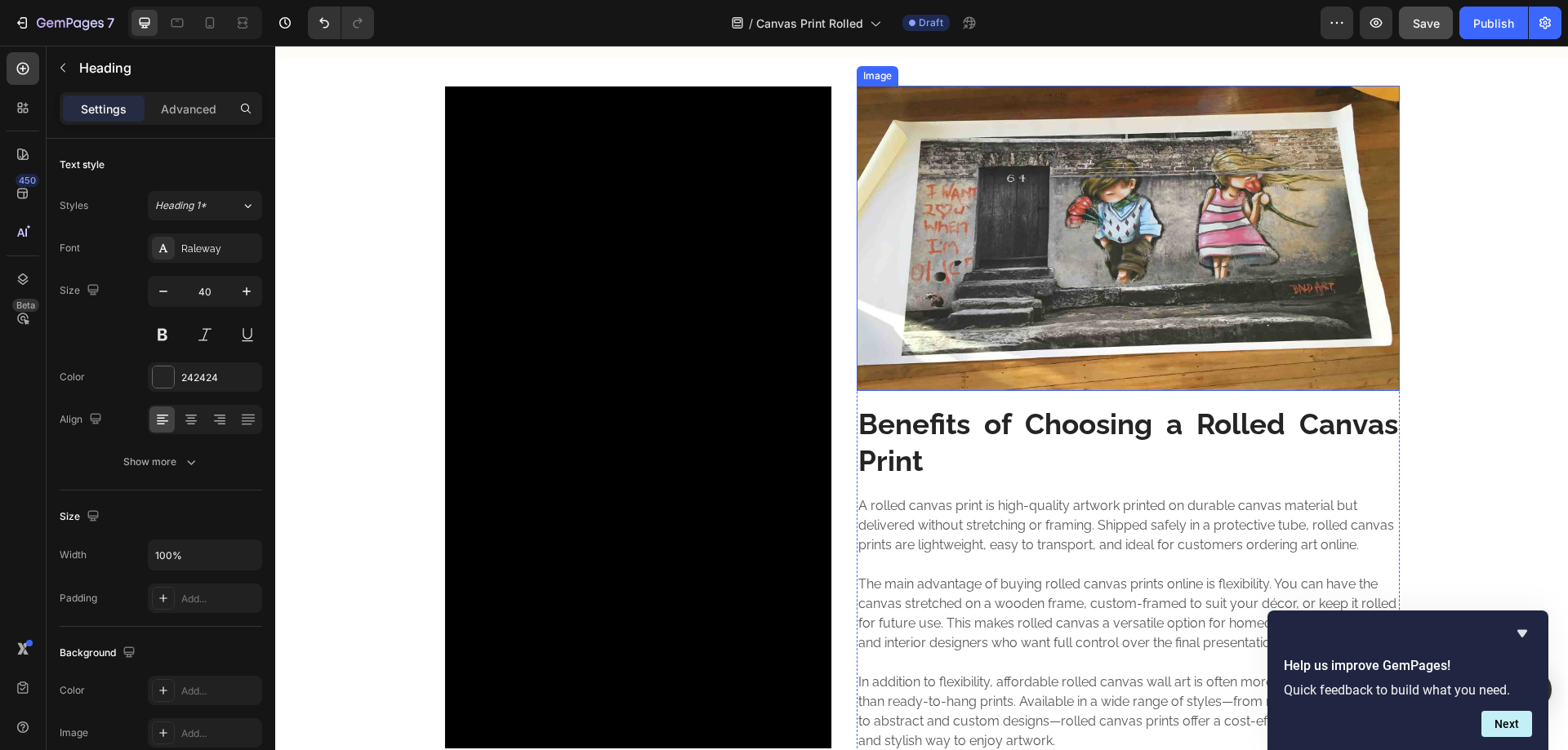
scroll to position [817, 0]
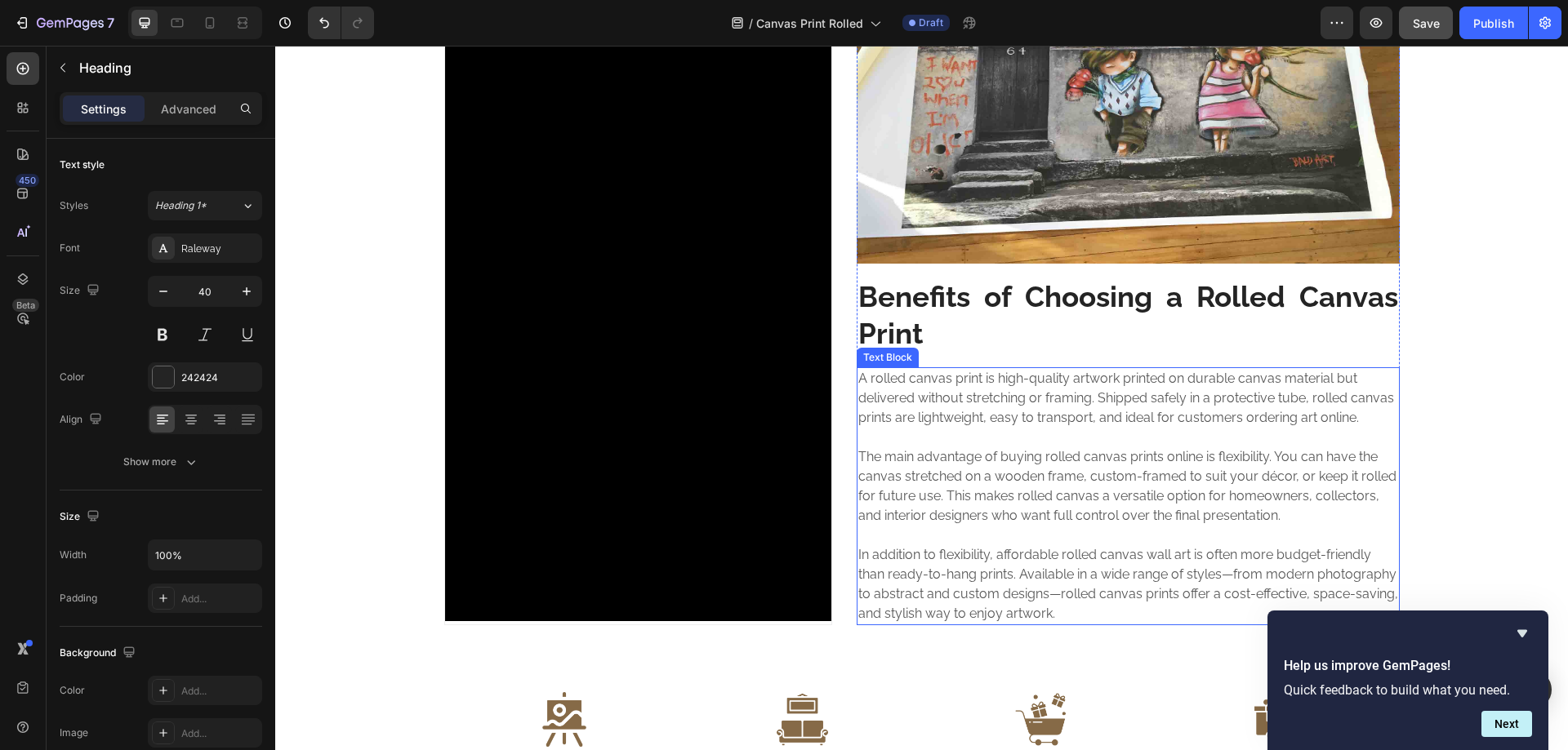
click at [942, 405] on p "A rolled canvas print is high-quality artwork printed on durable canvas materia…" at bounding box center [1128, 496] width 540 height 255
click at [880, 302] on p "Benefits of Choosing a Rolled Canvas Print" at bounding box center [1128, 315] width 540 height 75
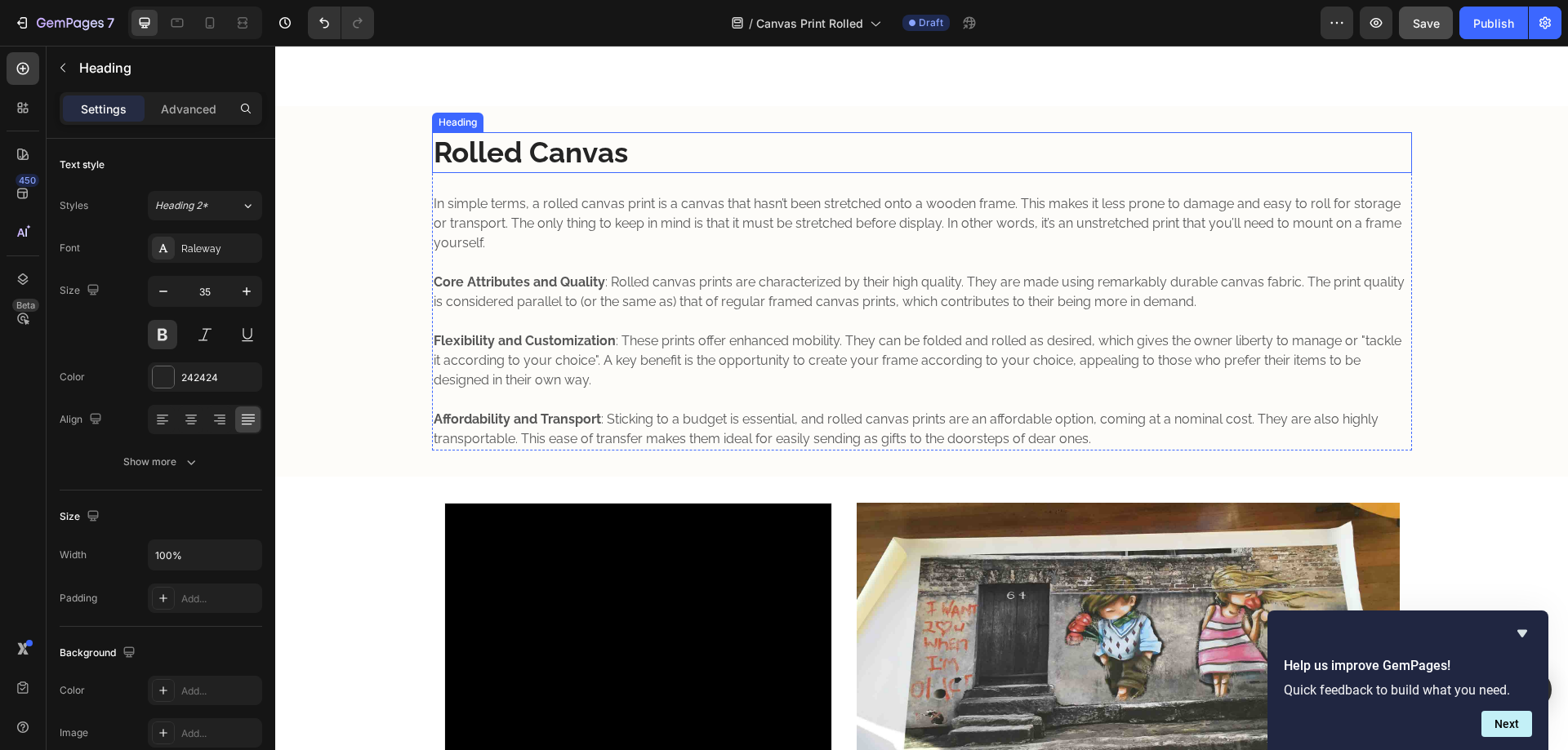
scroll to position [0, 0]
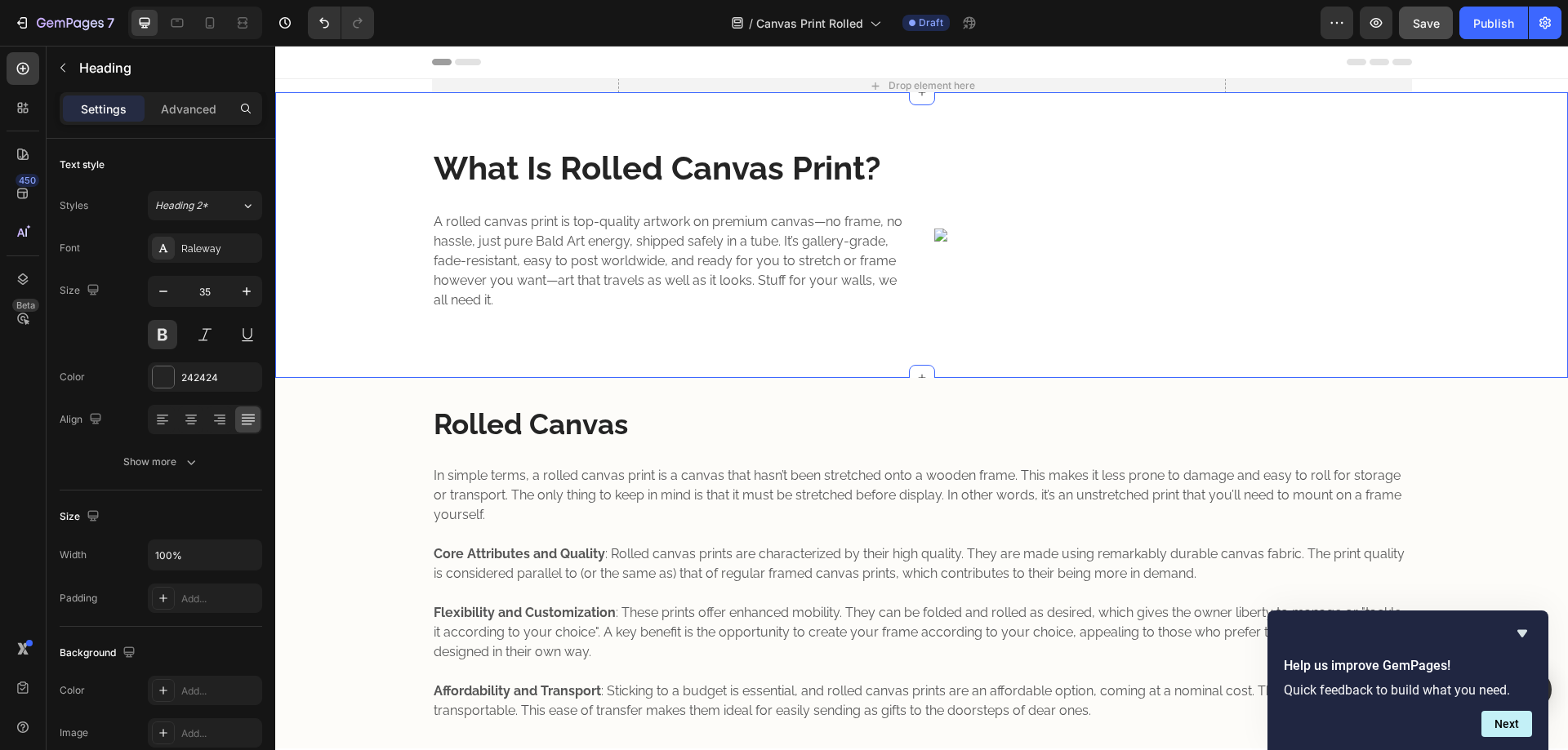
click at [551, 424] on h2 "Rolled Canvas" at bounding box center [922, 425] width 980 height 41
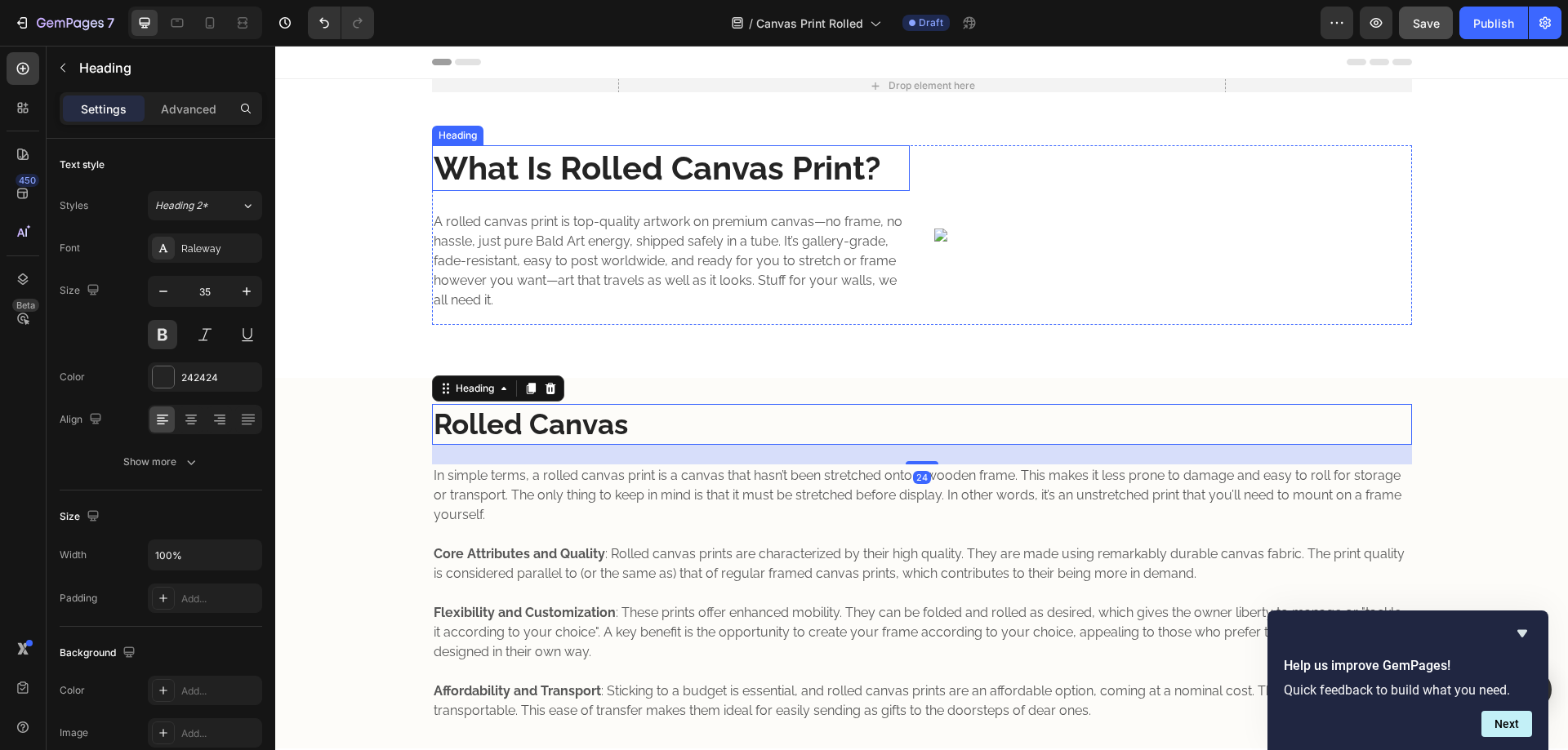
click at [590, 167] on strong "What Is Rolled Canvas Print?" at bounding box center [657, 167] width 447 height 39
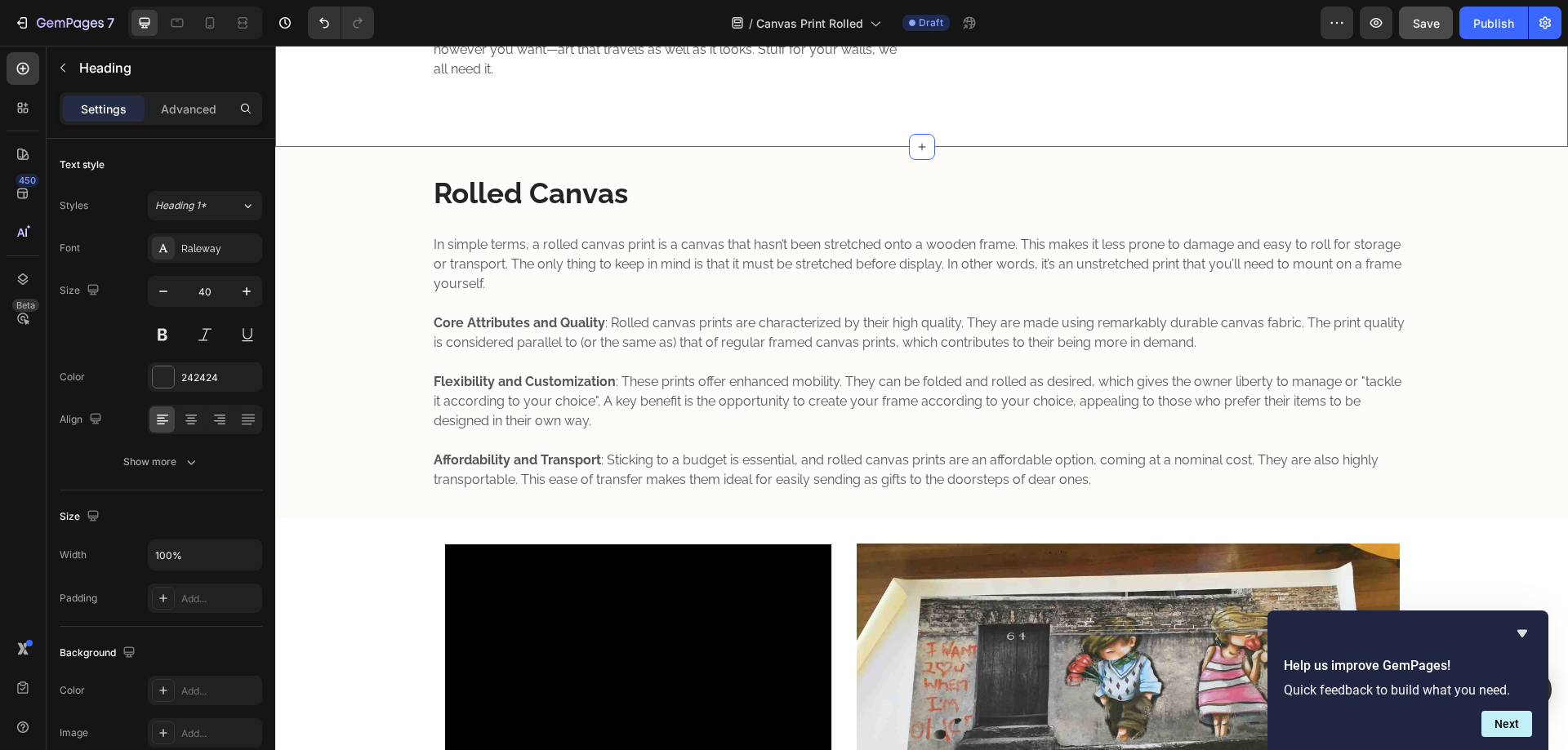
scroll to position [272, 0]
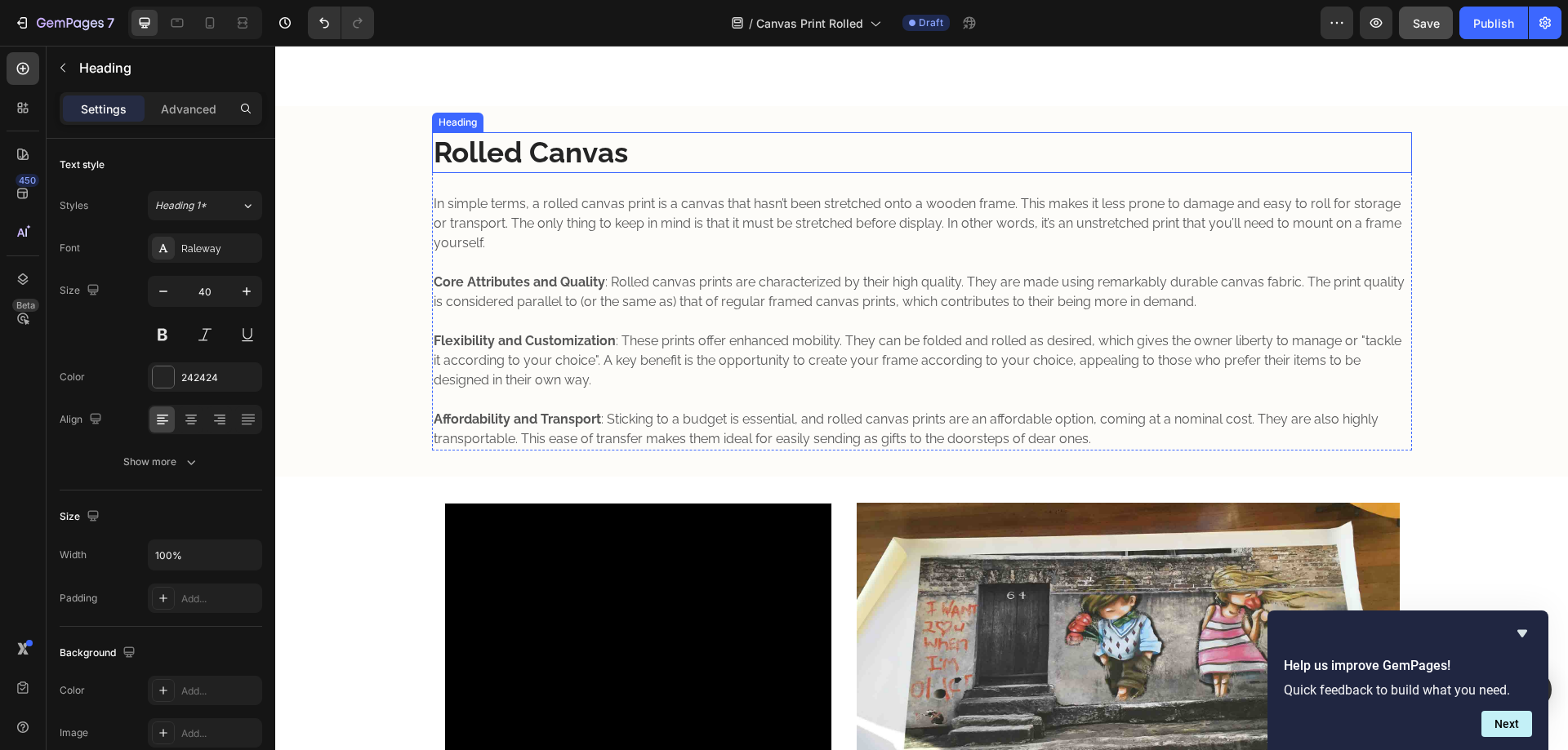
click at [568, 153] on h2 "Rolled Canvas" at bounding box center [922, 153] width 980 height 41
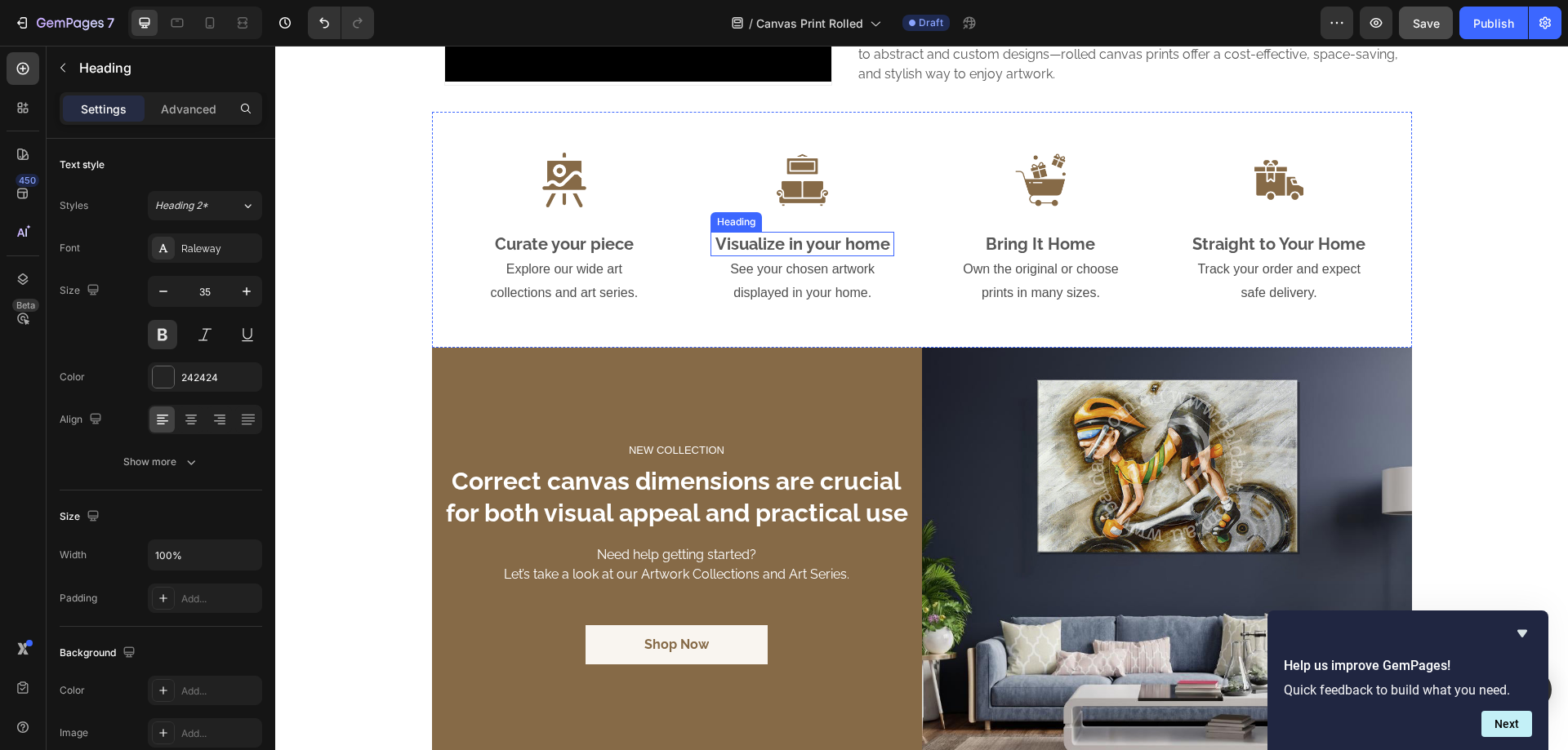
scroll to position [1361, 0]
